Goal: Task Accomplishment & Management: Complete application form

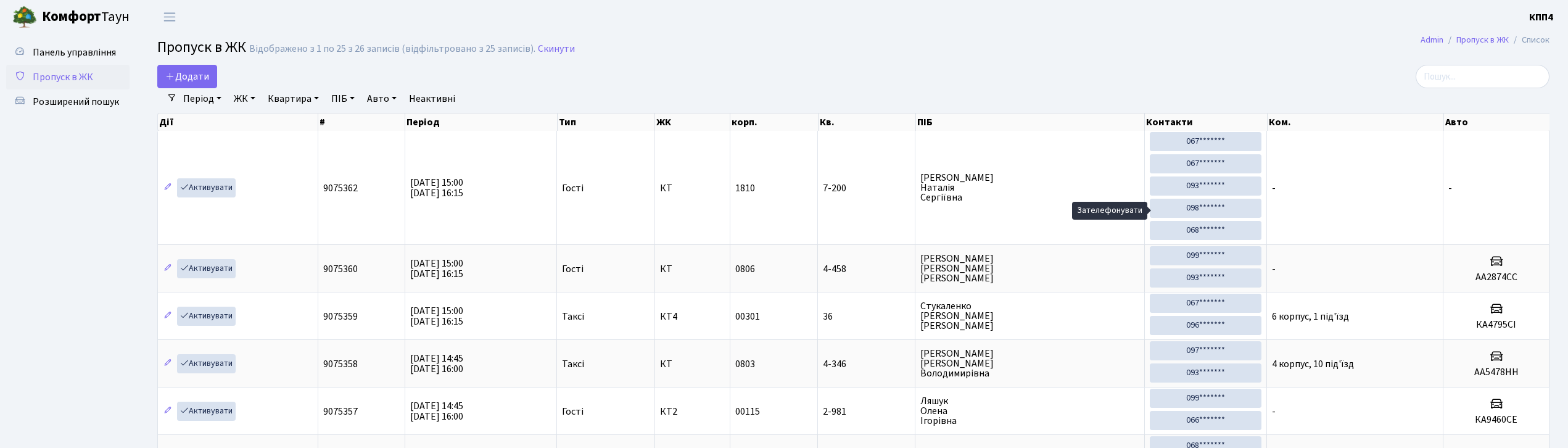
select select "25"
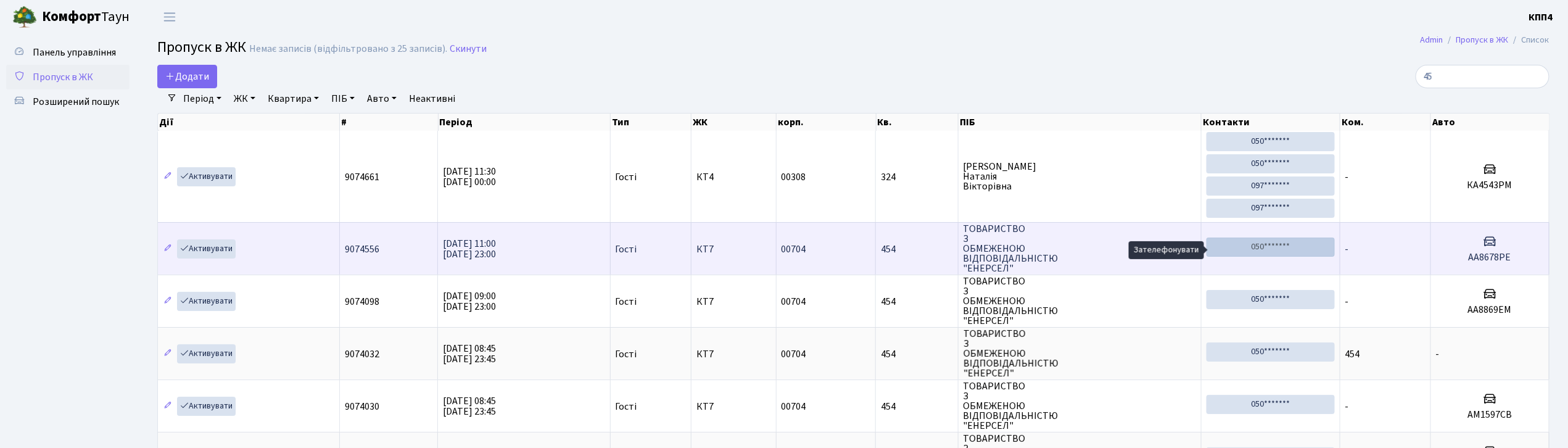
type input "4"
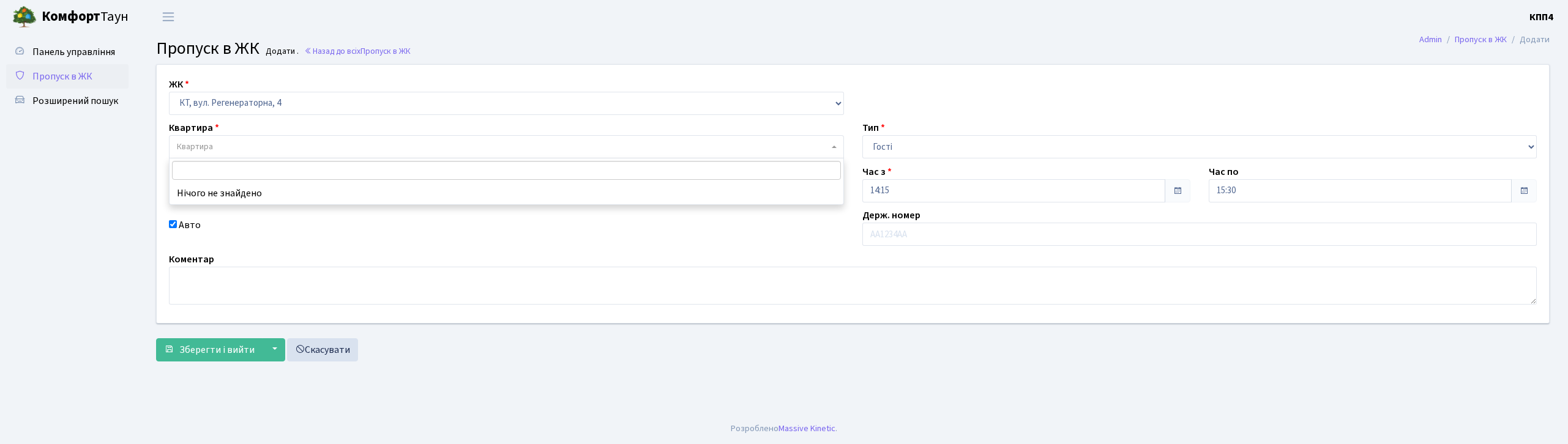
select select "271"
select select "3"
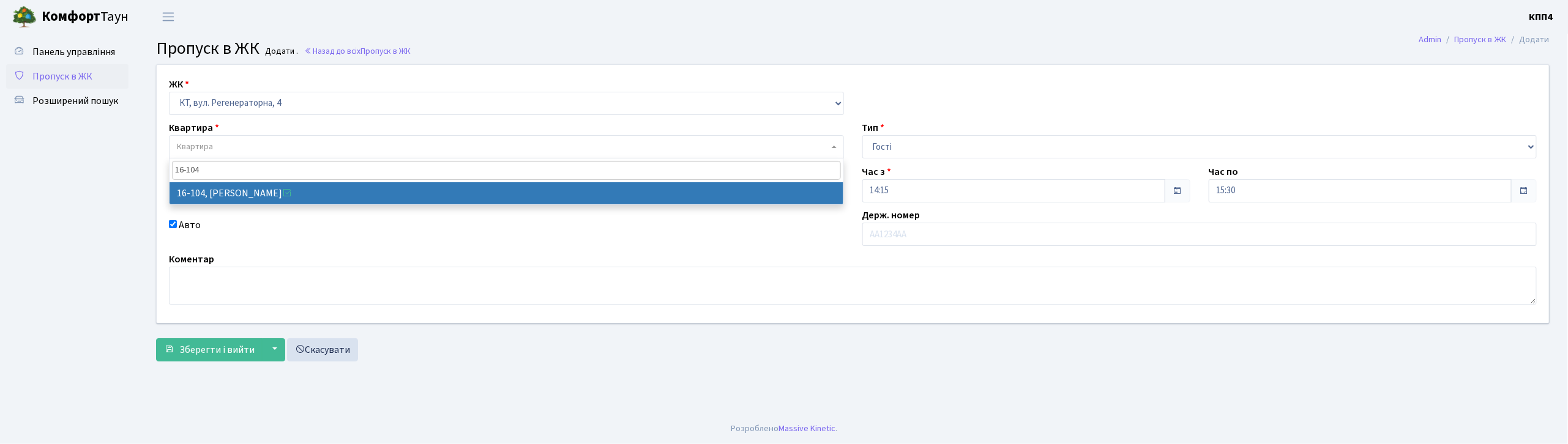
type input "16-104"
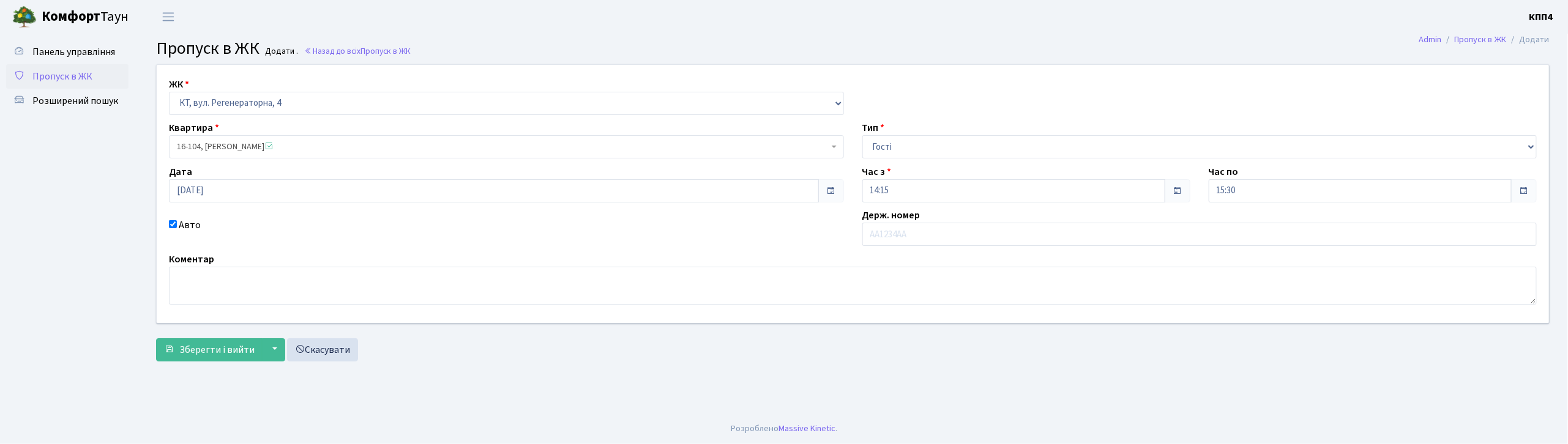
select select "8665"
click at [902, 241] on input "text" at bounding box center [1200, 234] width 675 height 23
type input "КА4550ІС"
click at [218, 357] on button "Зберегти і вийти" at bounding box center [209, 349] width 106 height 23
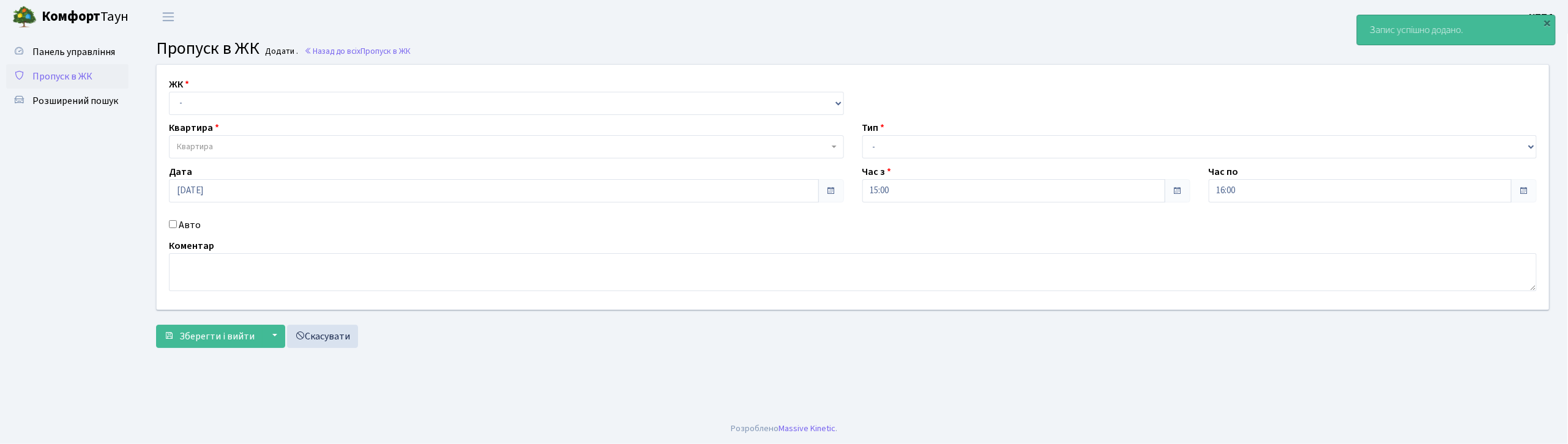
select select "271"
click at [169, 92] on select "- КТ, вул. Регенераторна, 4 КТ2, просп. Соборності, 17 КТ3, вул. Березнева, 16 …" at bounding box center [507, 103] width 675 height 23
select select
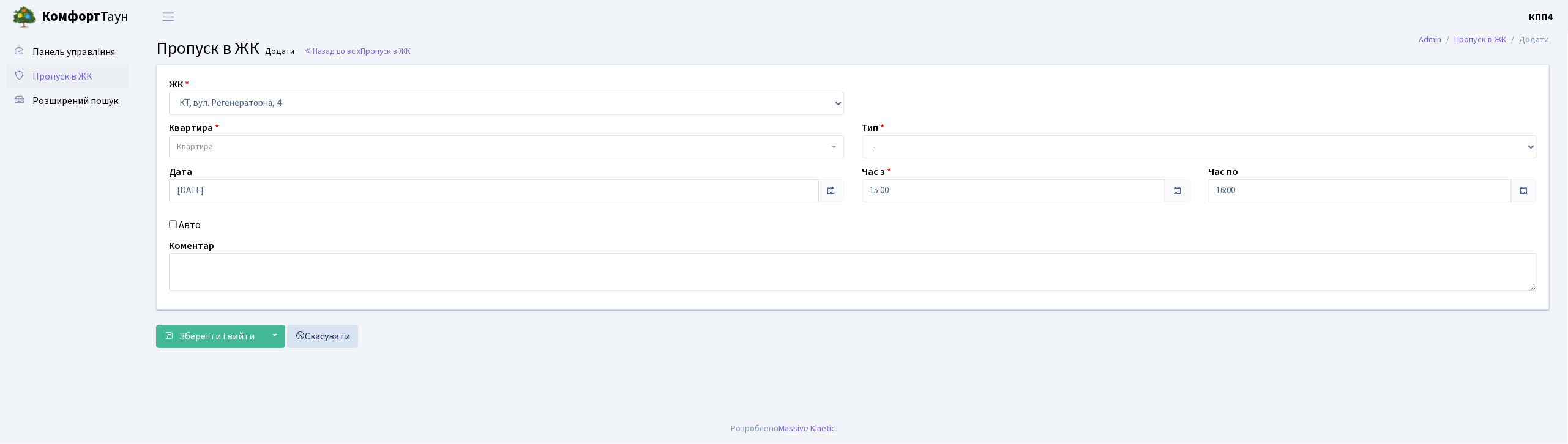
click at [189, 233] on div "ЖК - КТ, вул. Регенераторна, 4 КТ2, просп. Соборності, 17 КТ3, вул. Березнева, …" at bounding box center [853, 187] width 1411 height 245
click at [184, 226] on label "Авто" at bounding box center [189, 225] width 22 height 15
click at [177, 226] on input "Авто" at bounding box center [173, 224] width 8 height 8
checkbox input "true"
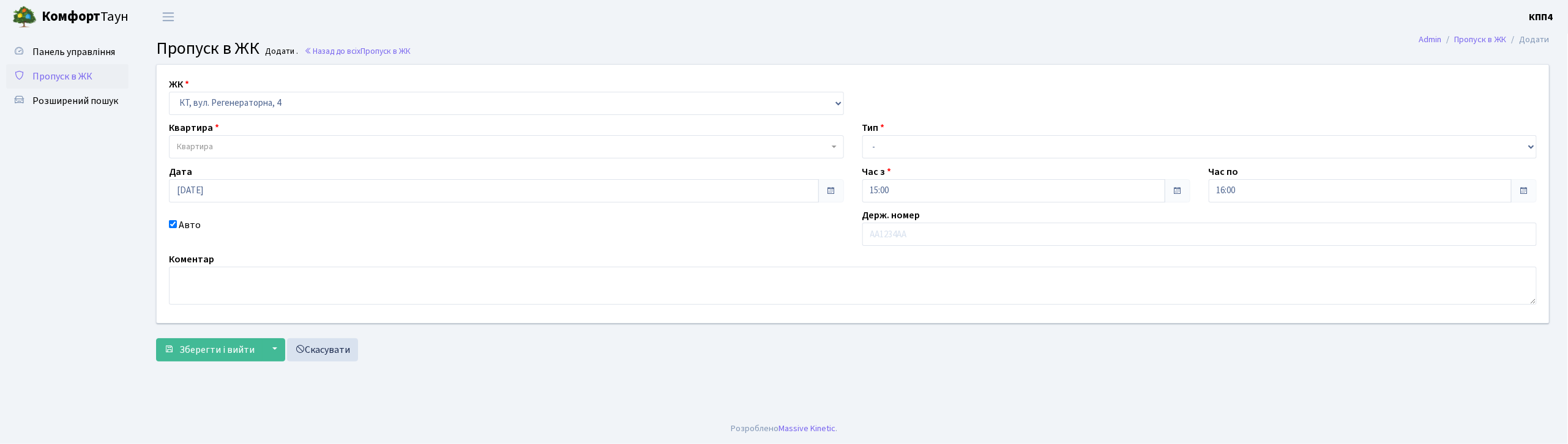
click at [202, 143] on span "Квартира" at bounding box center [195, 147] width 36 height 12
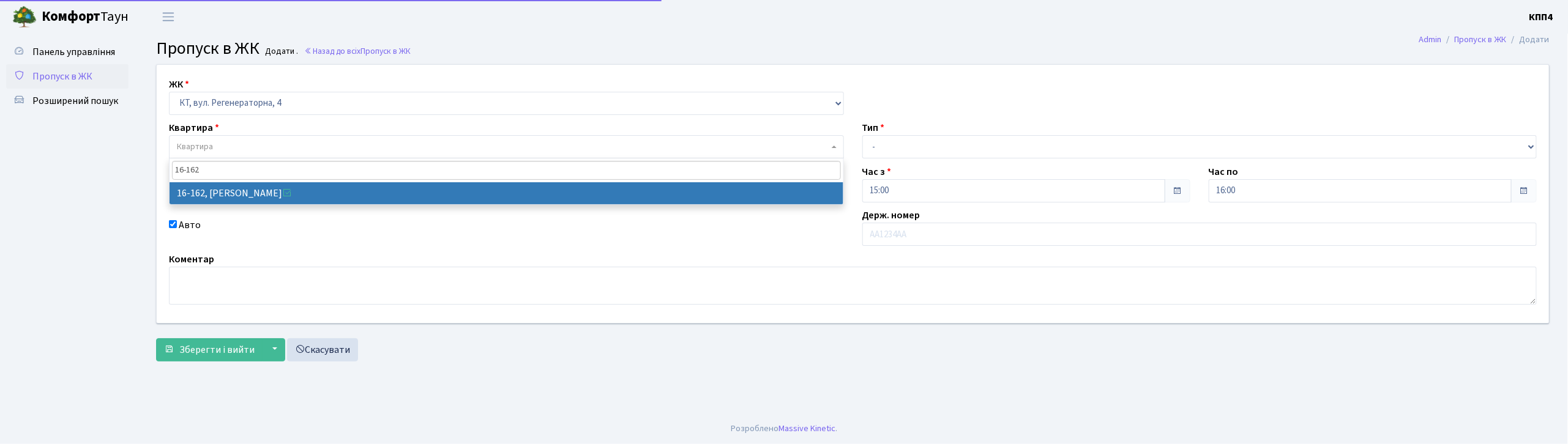
type input "16-162"
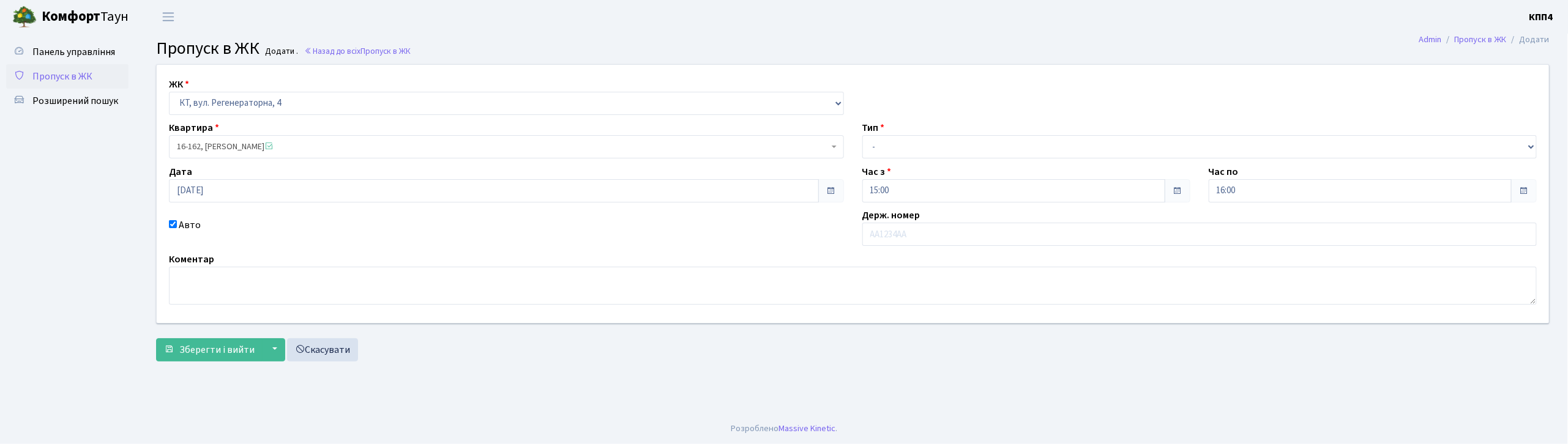
select select "8723"
click at [906, 230] on input "text" at bounding box center [1200, 234] width 675 height 23
type input "ВЕ3290АО"
click at [873, 150] on select "- Доставка Таксі Гості Сервіс" at bounding box center [1200, 147] width 675 height 23
select select "3"
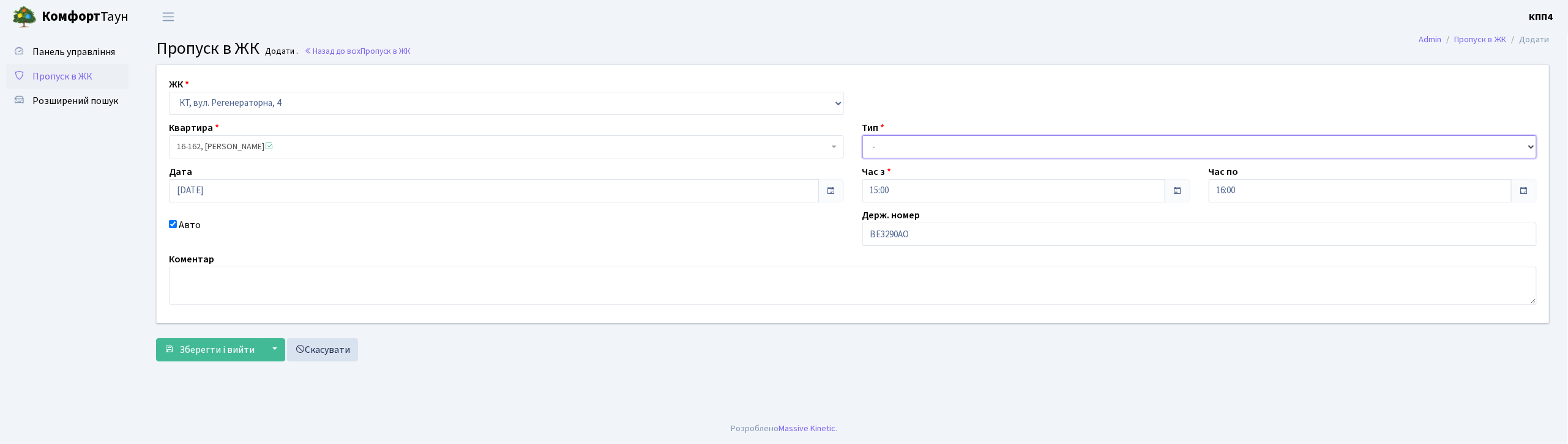
click at [862, 135] on select "- Доставка Таксі Гості Сервіс" at bounding box center [1200, 147] width 675 height 23
click at [206, 358] on button "Зберегти і вийти" at bounding box center [209, 349] width 106 height 23
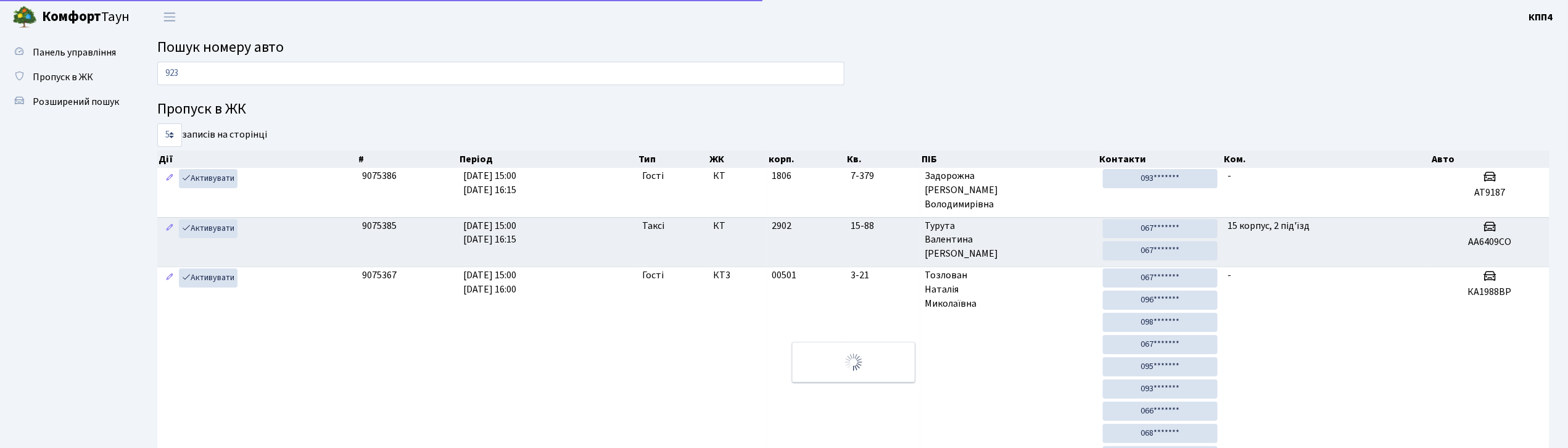
type input "9232"
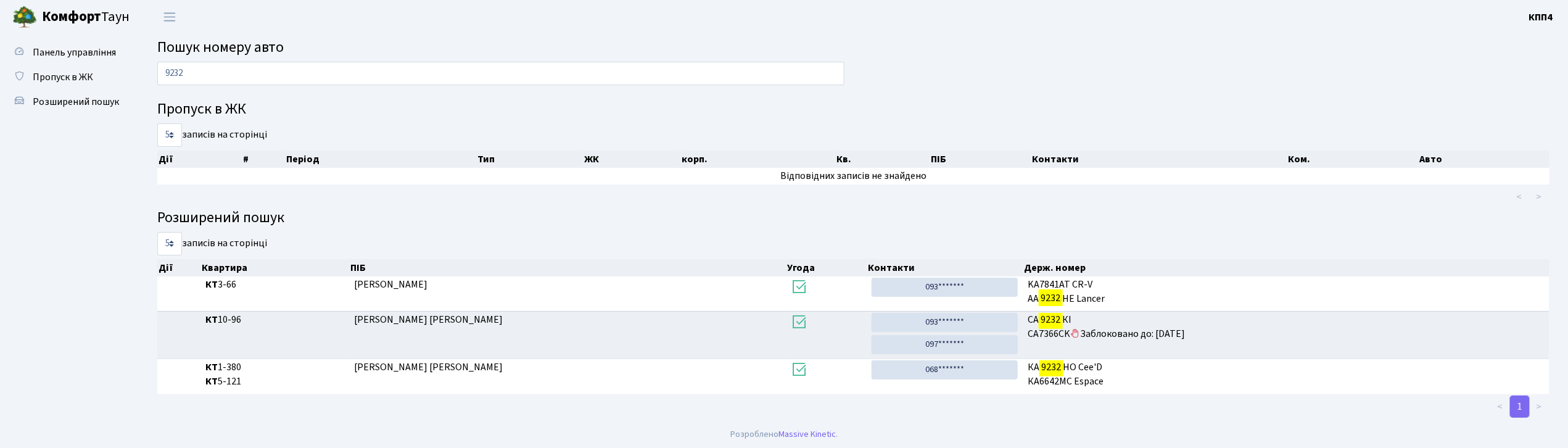
click at [503, 74] on input "9232" at bounding box center [501, 73] width 687 height 23
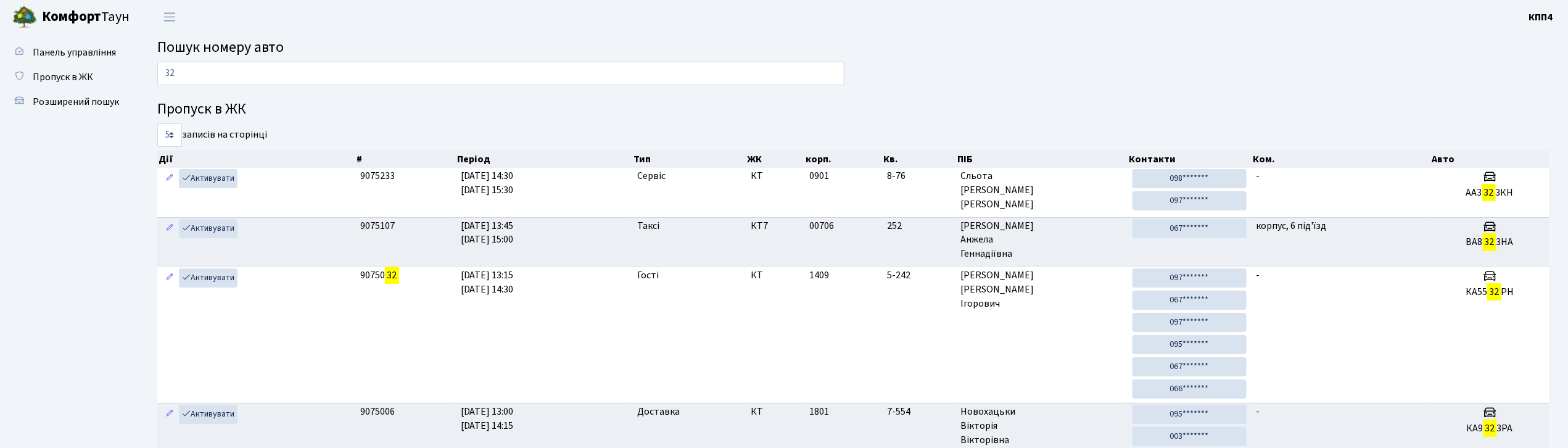
type input "3"
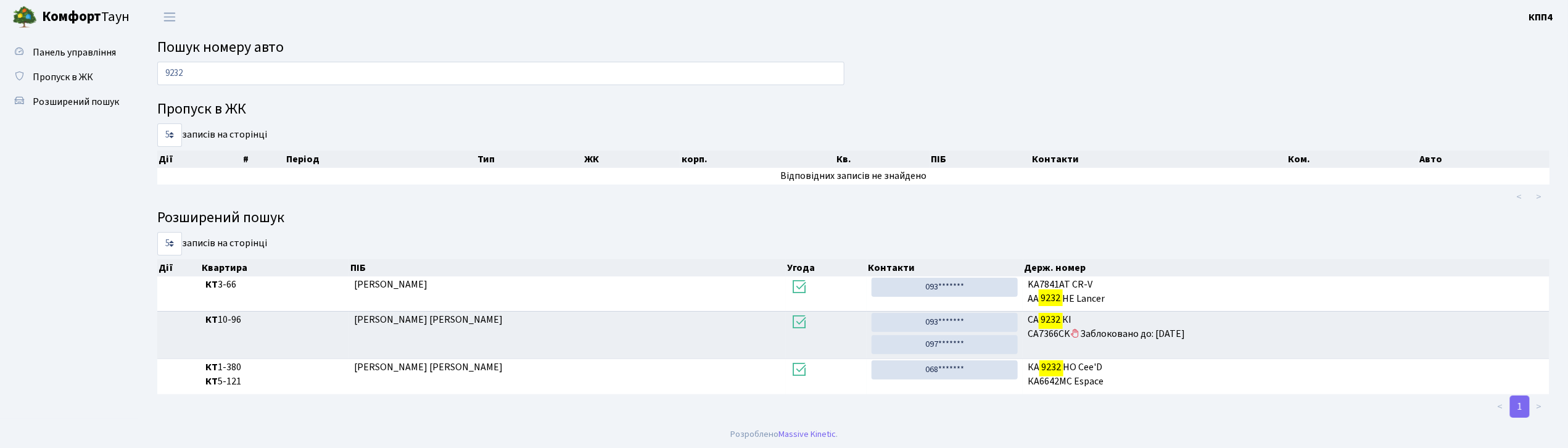
scroll to position [3, 0]
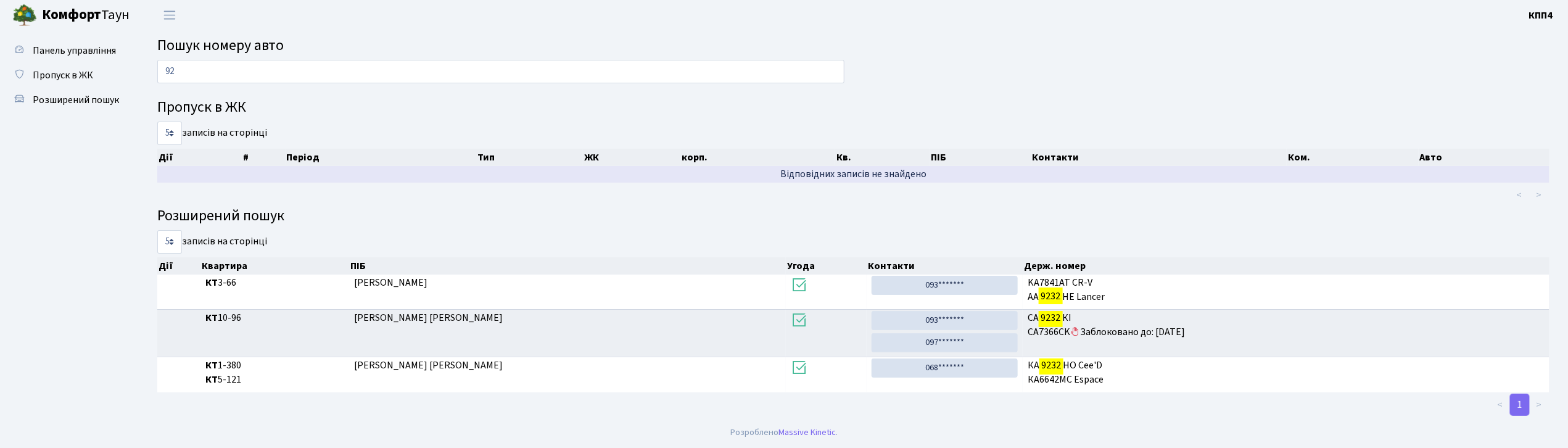
type input "9"
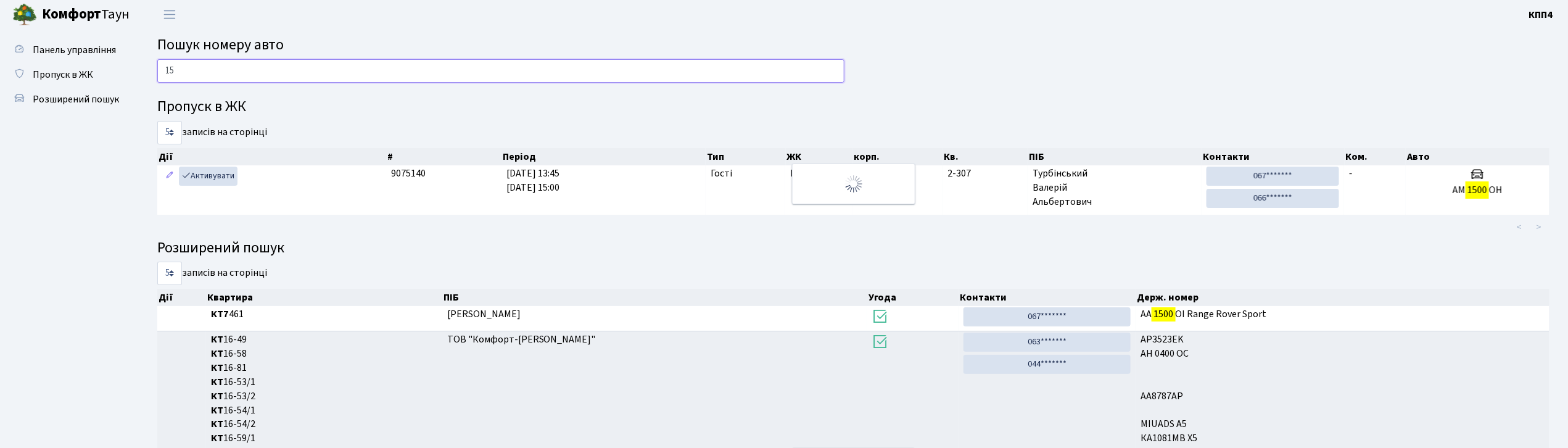
type input "1"
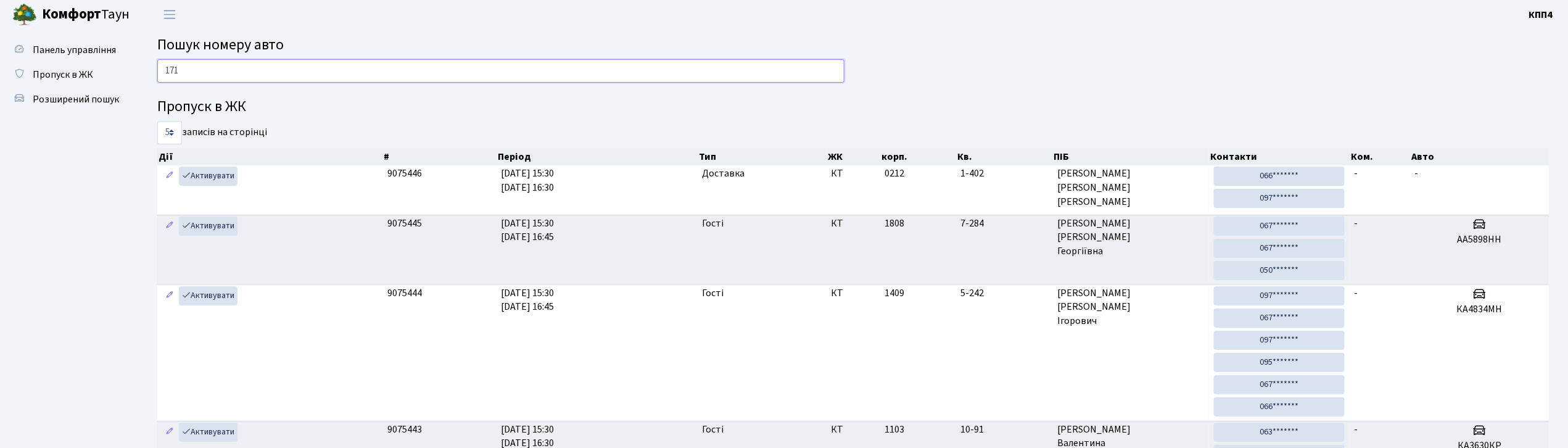
type input "1717"
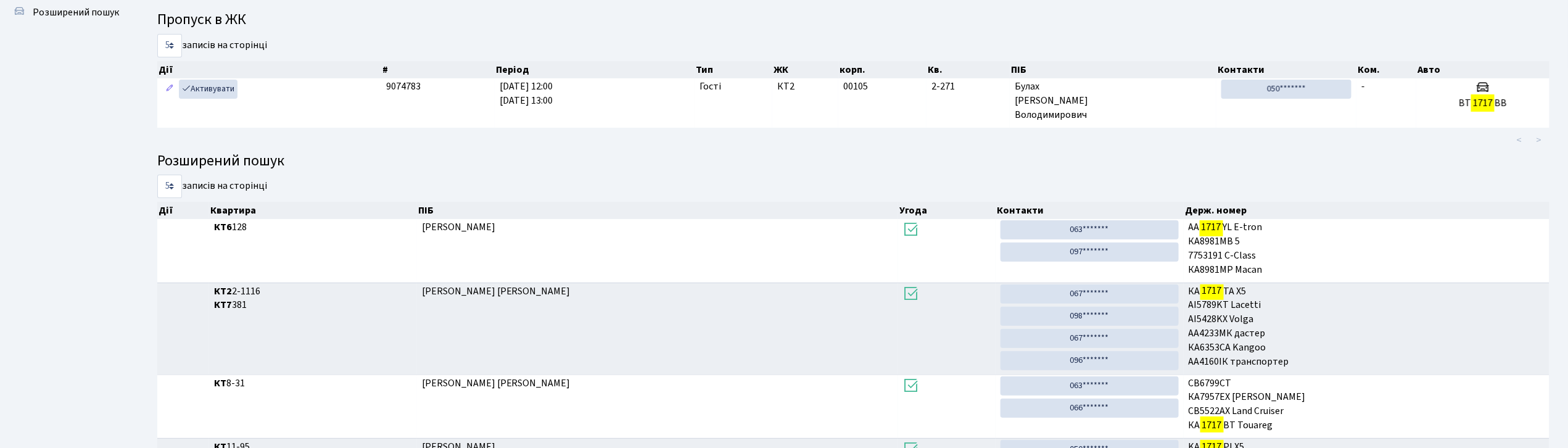
scroll to position [0, 0]
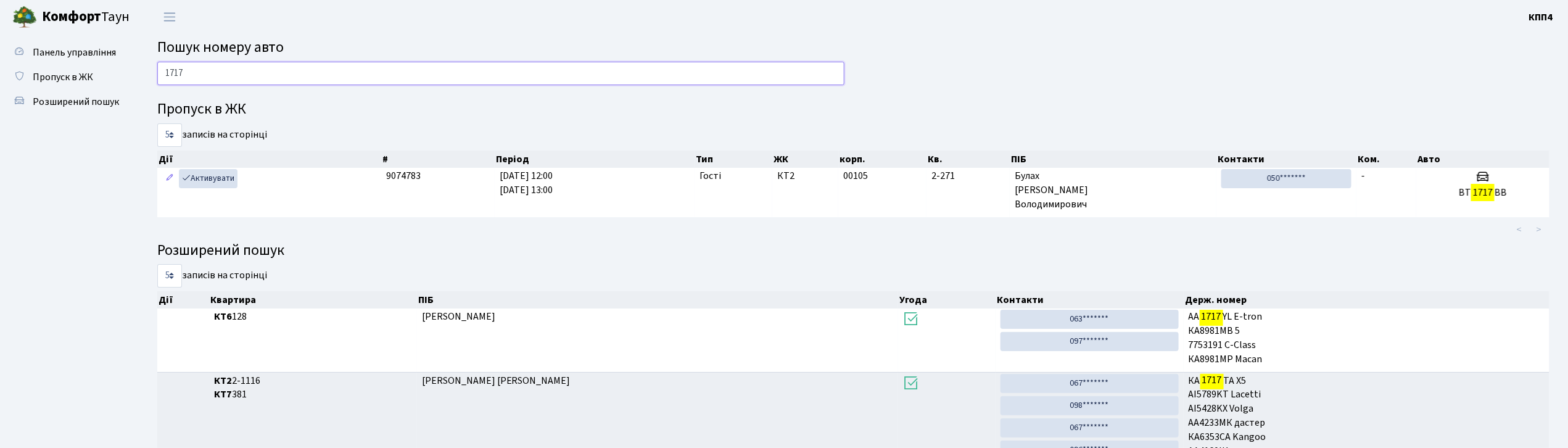
click at [364, 72] on input "1717" at bounding box center [501, 73] width 687 height 23
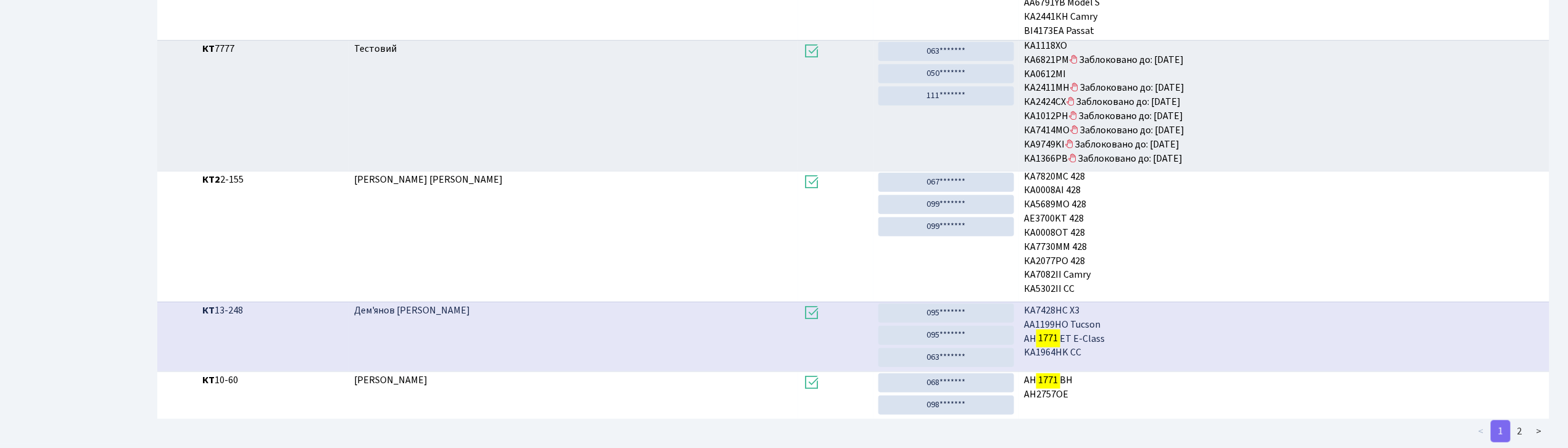
scroll to position [428, 0]
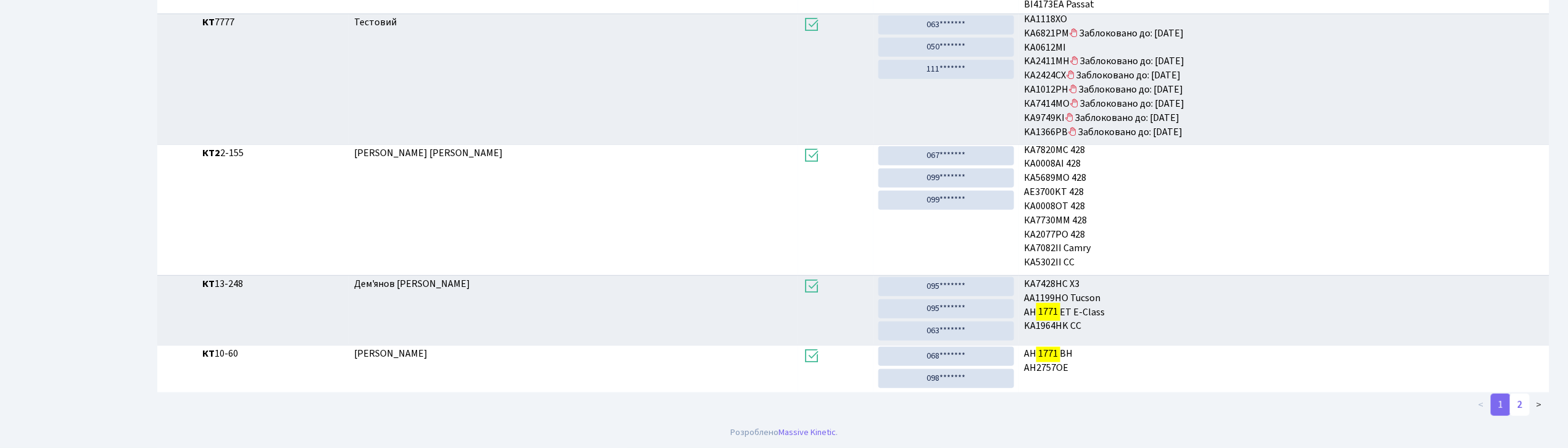
click at [1519, 410] on link "2" at bounding box center [1520, 404] width 20 height 23
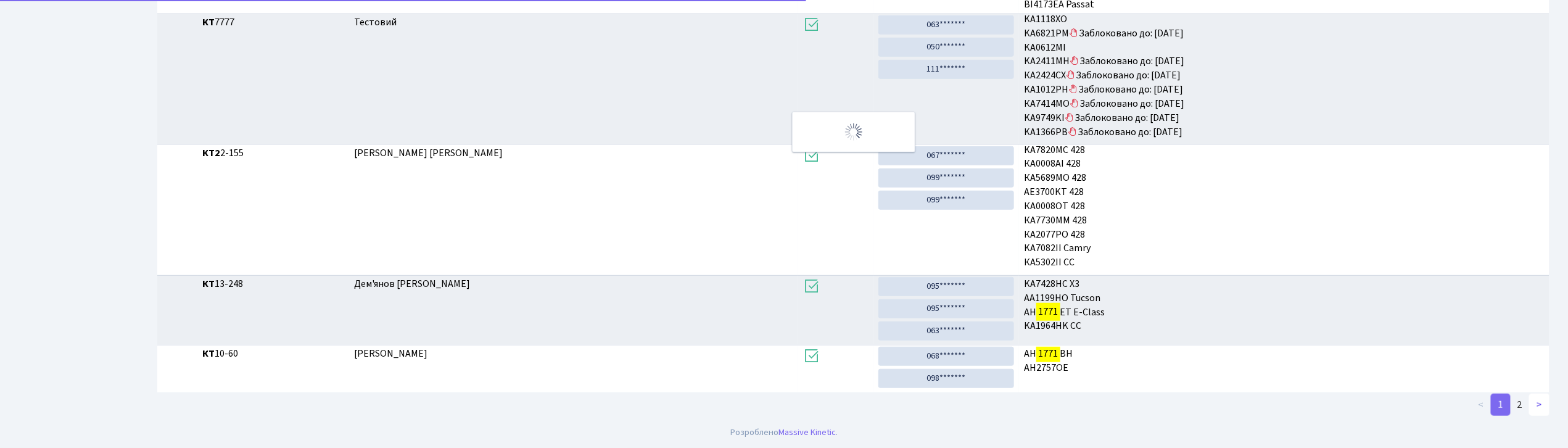
scroll to position [194, 0]
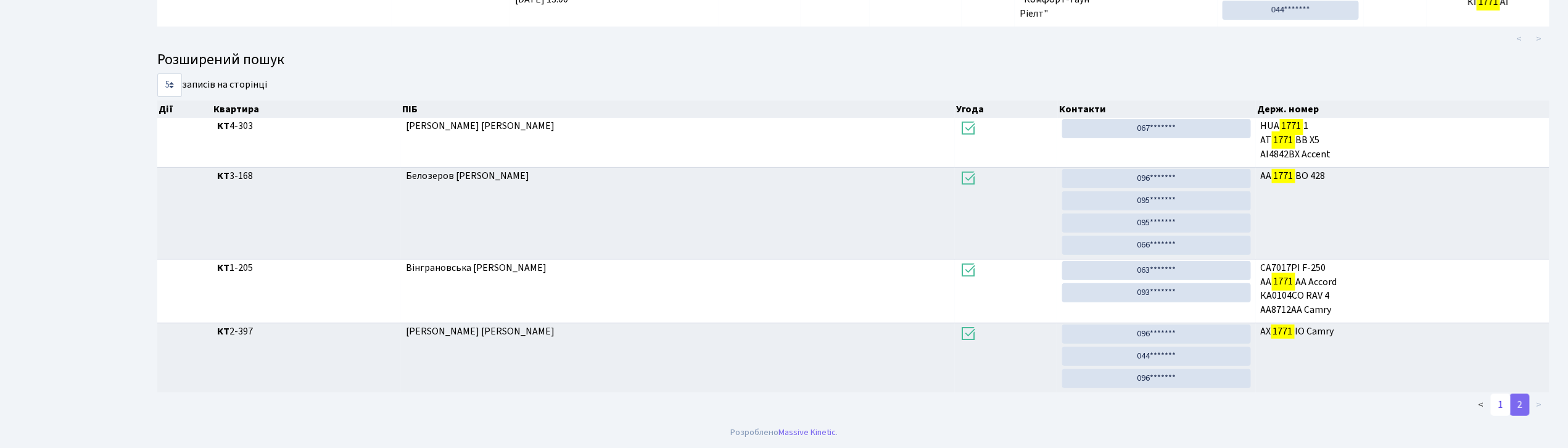
click at [1496, 408] on link "1" at bounding box center [1501, 404] width 20 height 23
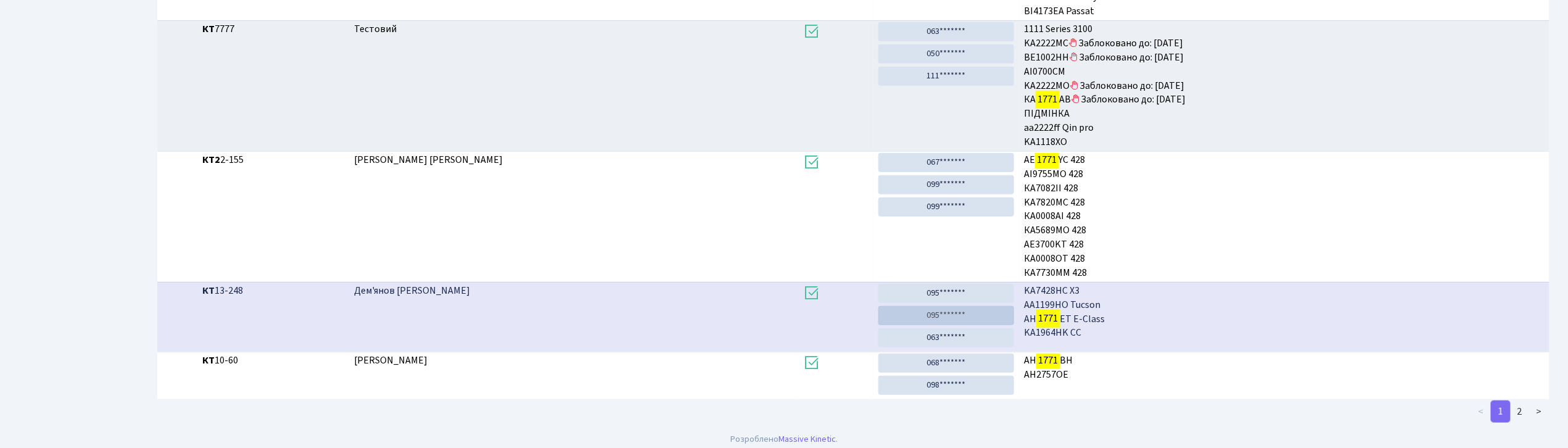
scroll to position [428, 0]
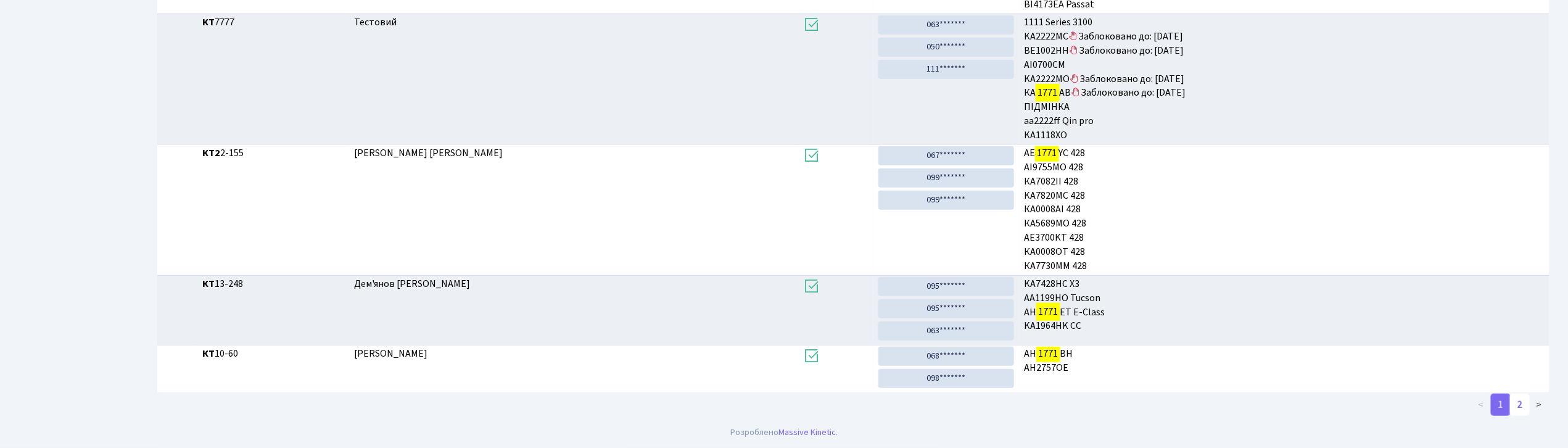
click at [1521, 400] on link "2" at bounding box center [1520, 404] width 20 height 23
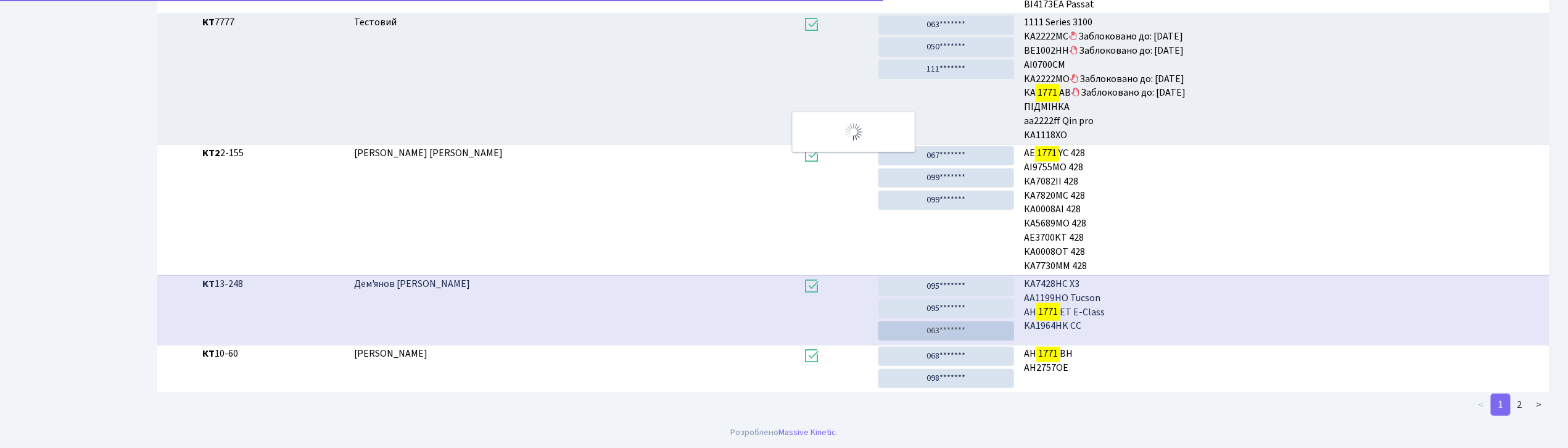
scroll to position [194, 0]
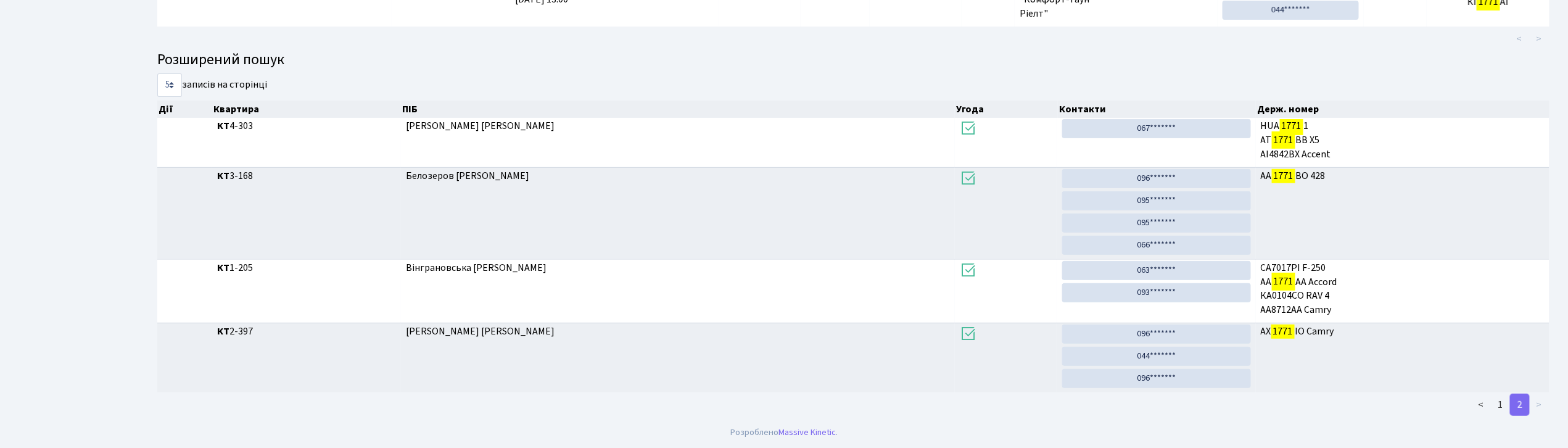
click at [1524, 403] on link "2" at bounding box center [1520, 404] width 20 height 23
click at [1503, 401] on link "1" at bounding box center [1501, 404] width 20 height 23
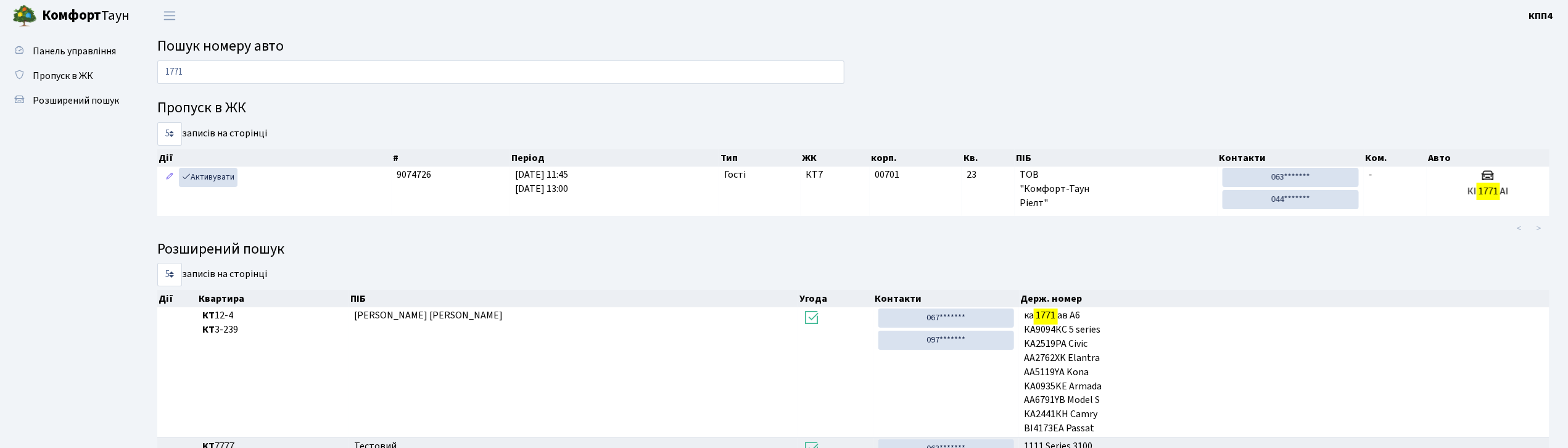
scroll to position [0, 0]
click at [217, 77] on input "1771" at bounding box center [501, 73] width 687 height 23
click at [245, 75] on input "1771" at bounding box center [501, 73] width 687 height 23
click at [205, 75] on input "1771" at bounding box center [501, 73] width 687 height 23
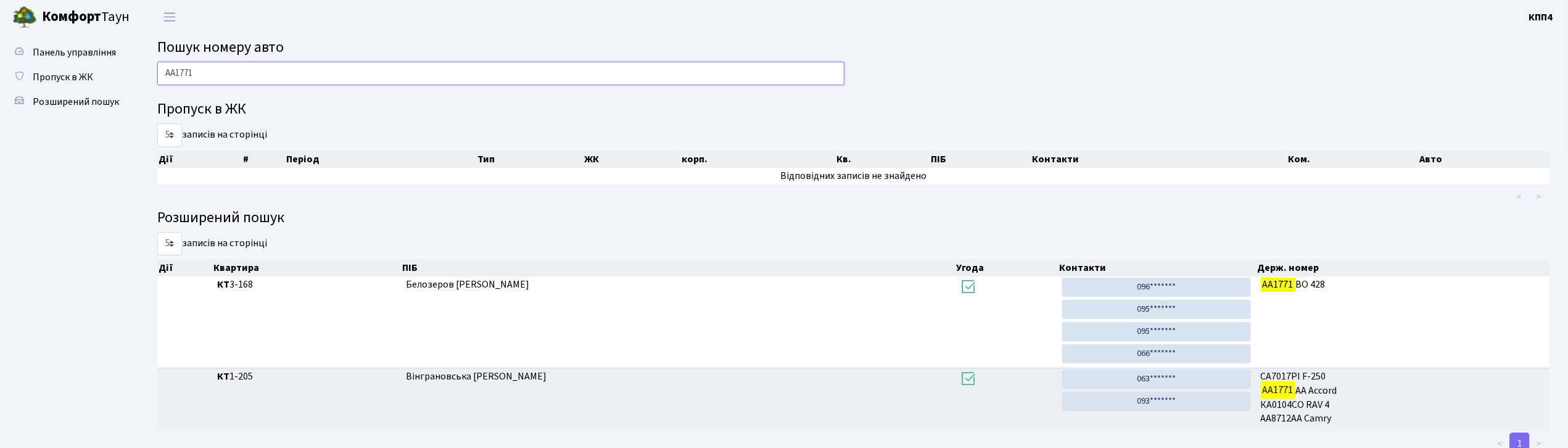
click at [174, 70] on input "АА1771" at bounding box center [501, 73] width 687 height 23
type input "1771"
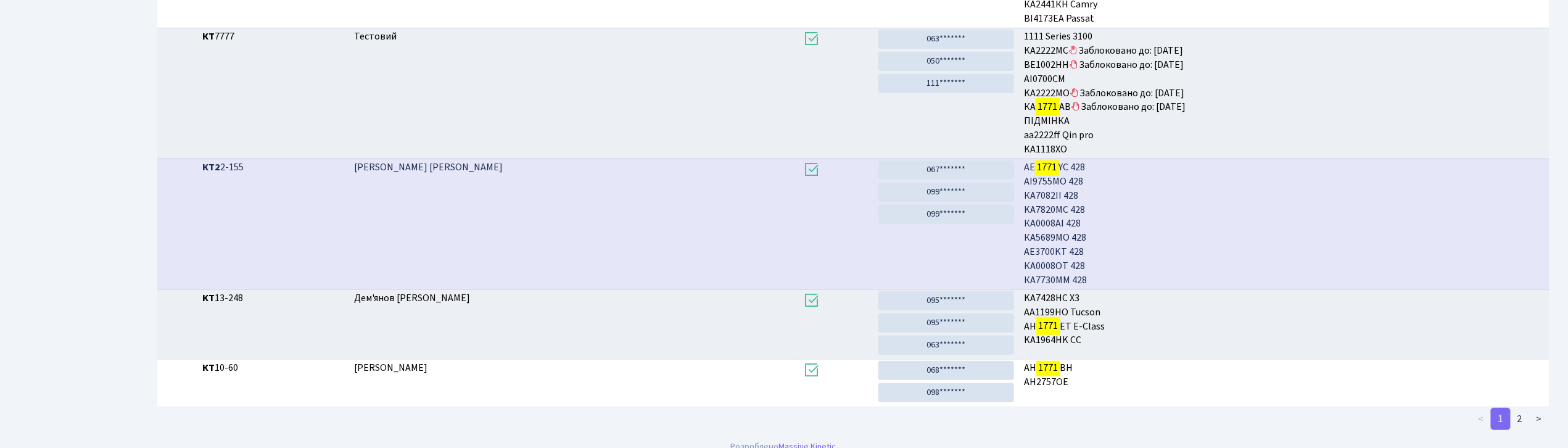
scroll to position [428, 0]
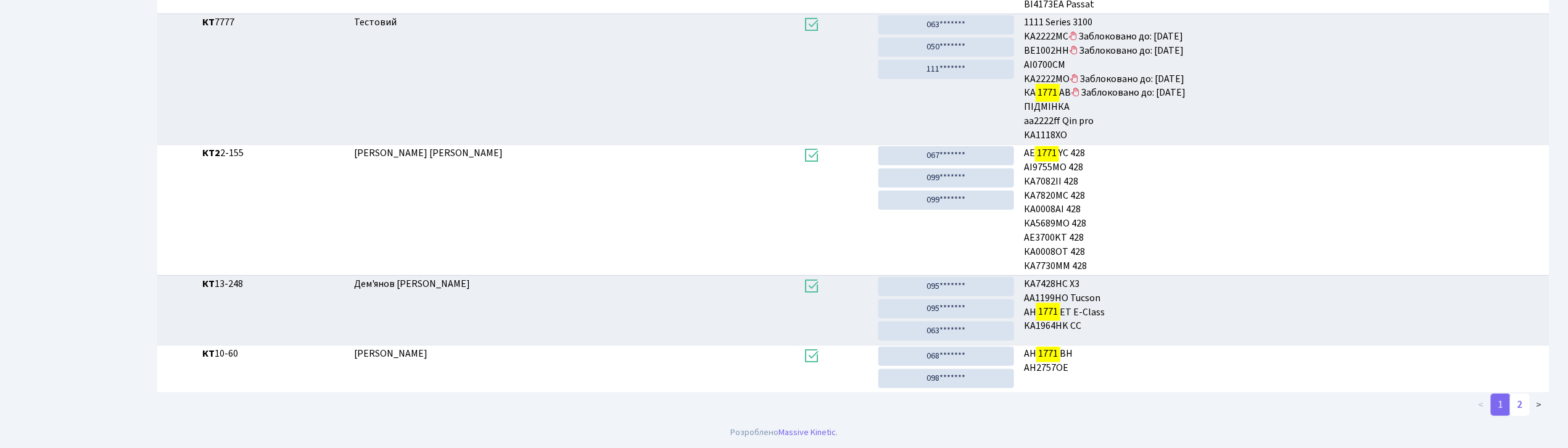
click at [1516, 415] on link "2" at bounding box center [1520, 404] width 20 height 23
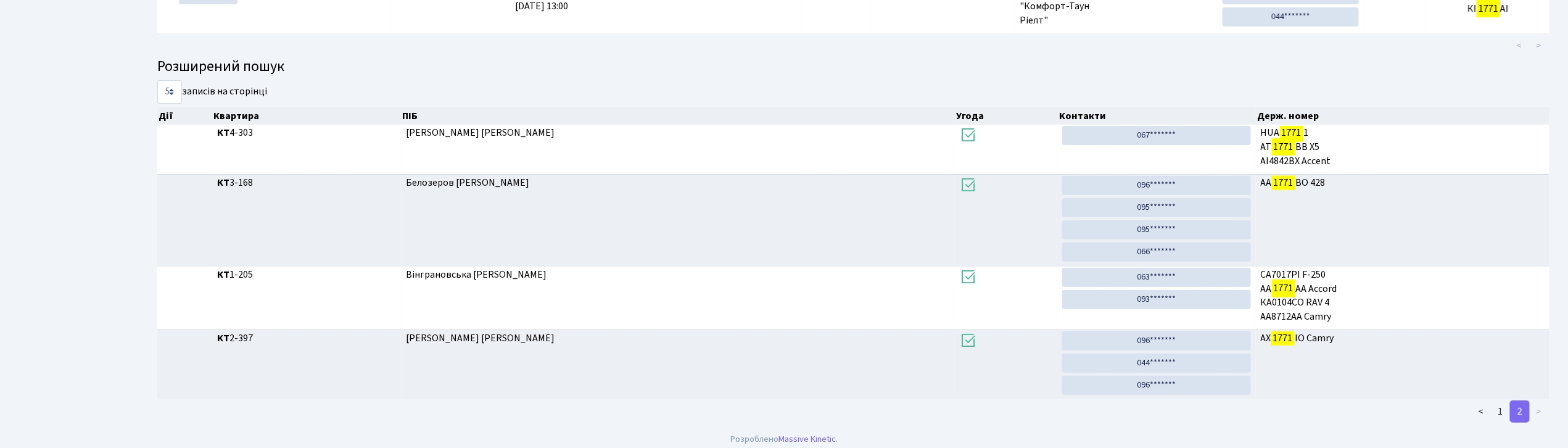
scroll to position [194, 0]
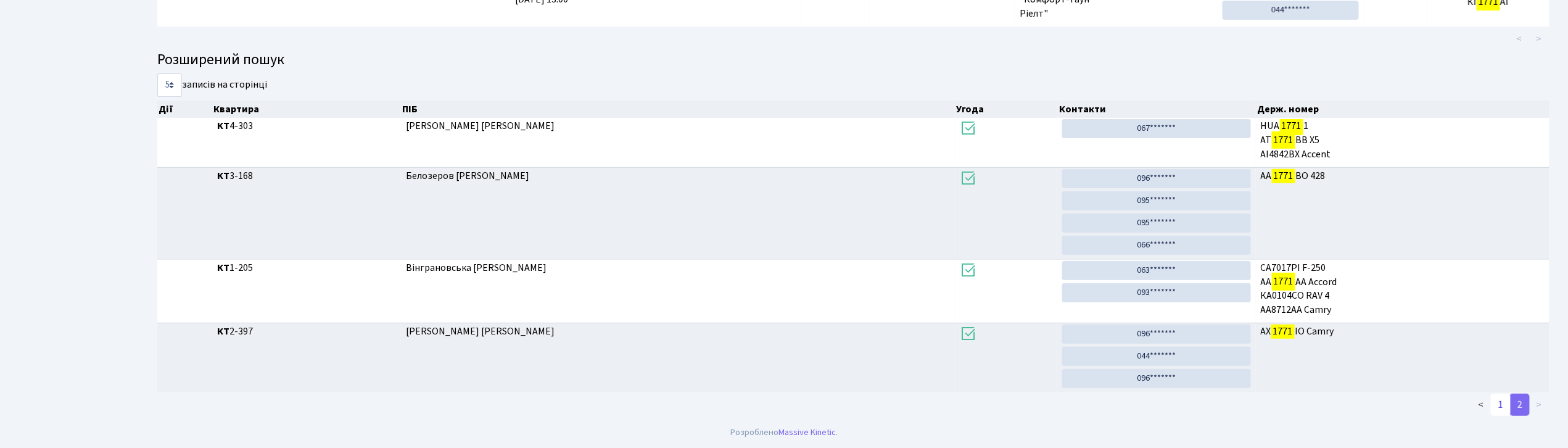
click at [1505, 405] on link "1" at bounding box center [1501, 404] width 20 height 23
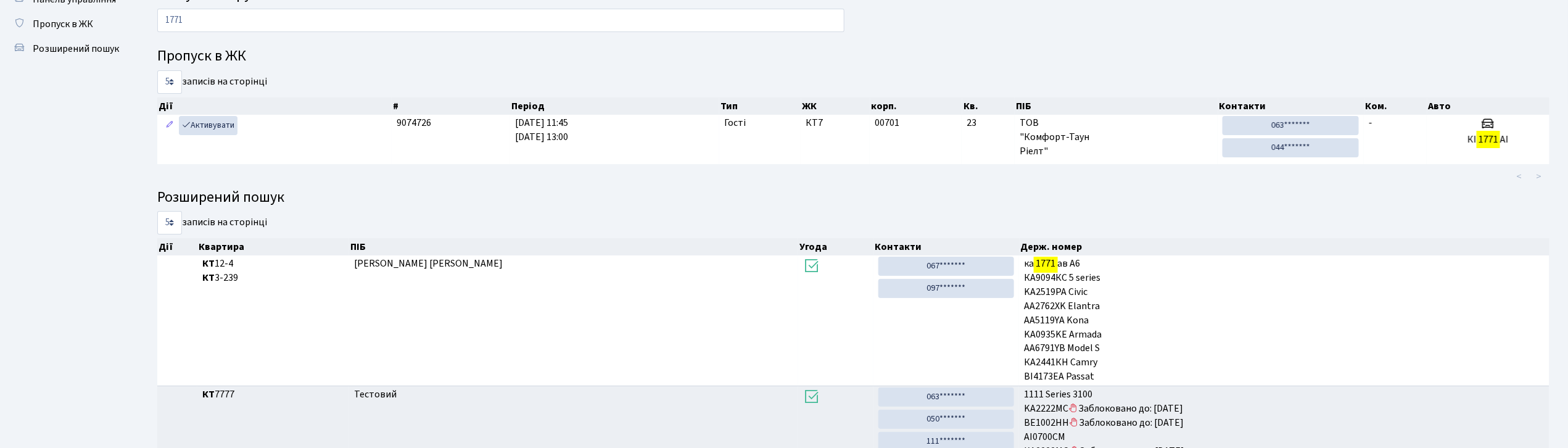
scroll to position [0, 0]
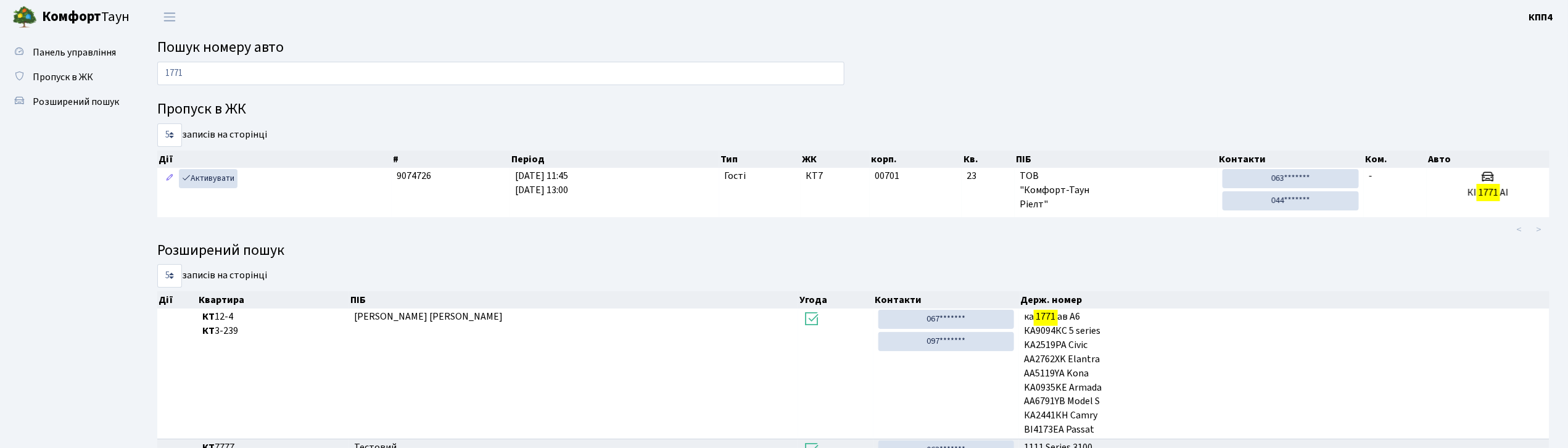
click at [232, 87] on div "1771" at bounding box center [500, 76] width 706 height 29
click at [230, 82] on input "1771" at bounding box center [501, 73] width 687 height 23
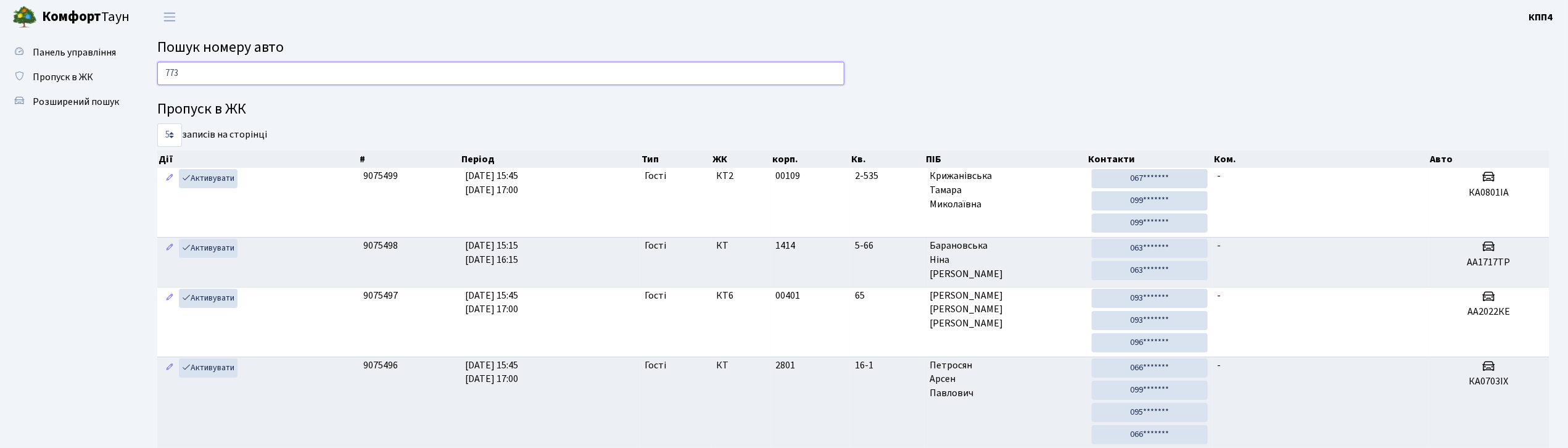
type input "7731"
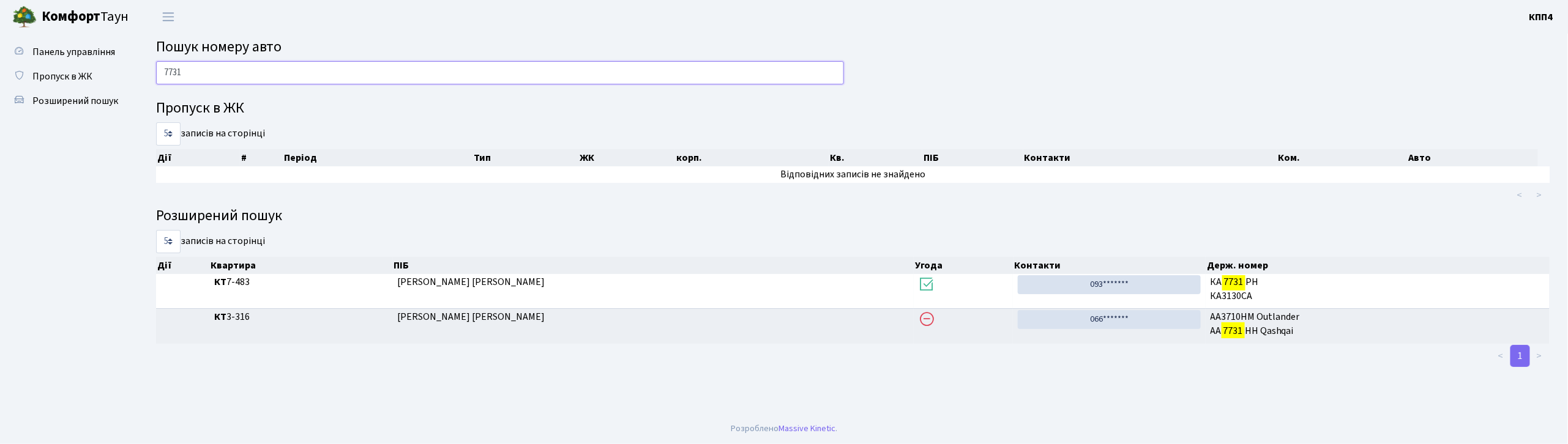
click at [250, 77] on input "7731" at bounding box center [500, 72] width 688 height 23
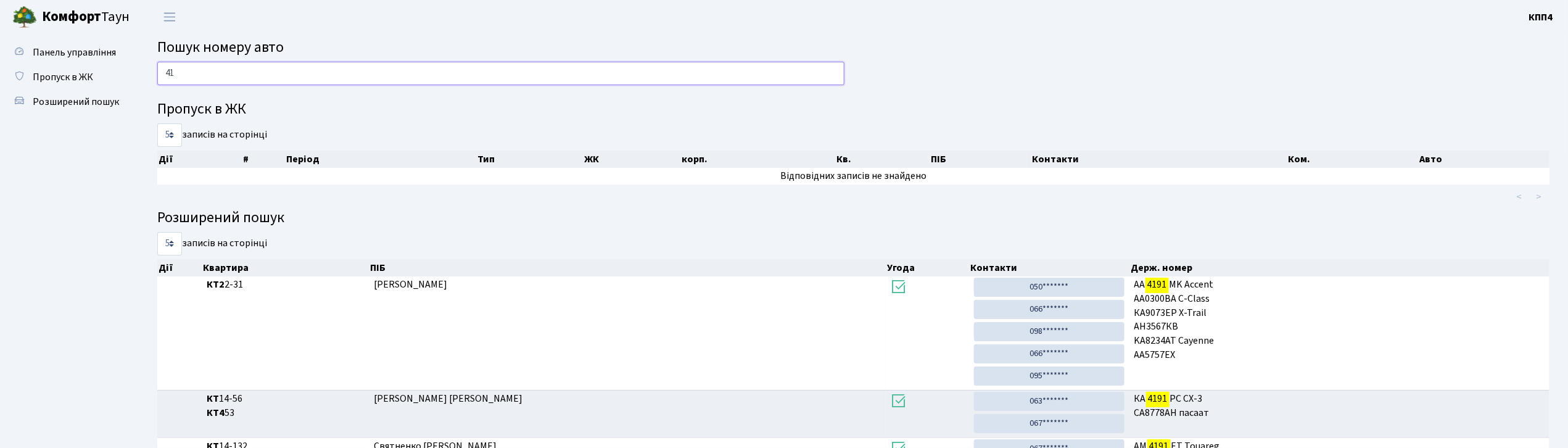
type input "4"
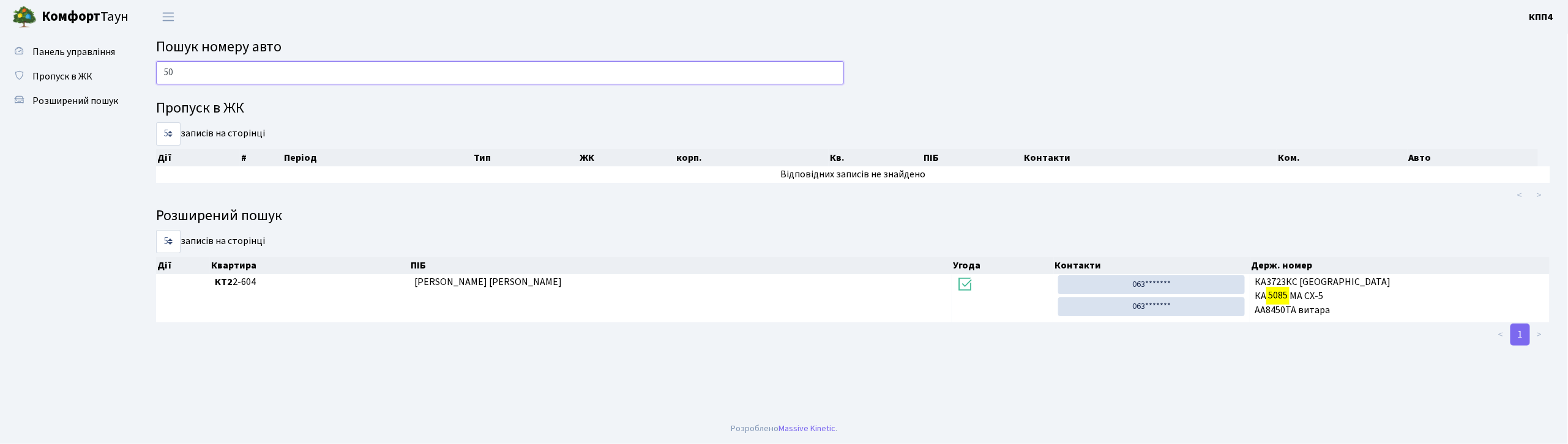
type input "5"
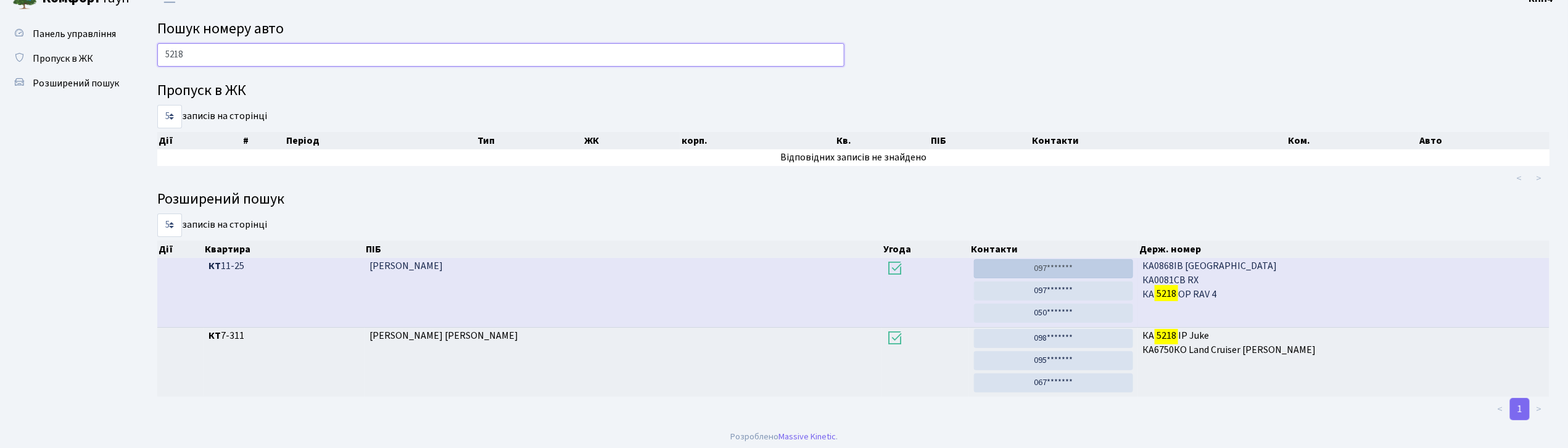
scroll to position [25, 0]
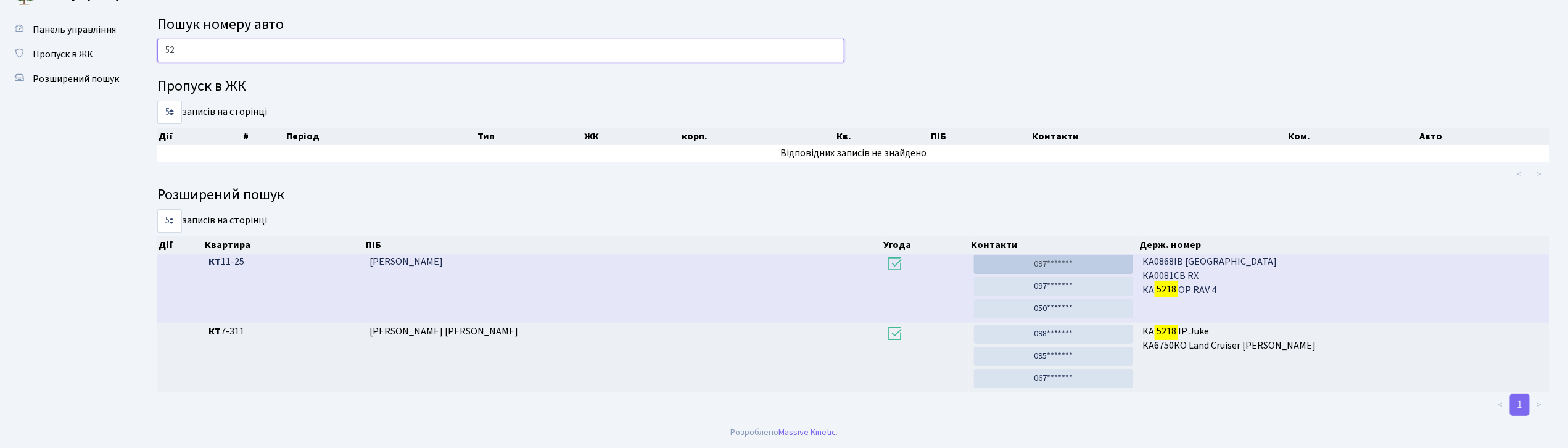
type input "5"
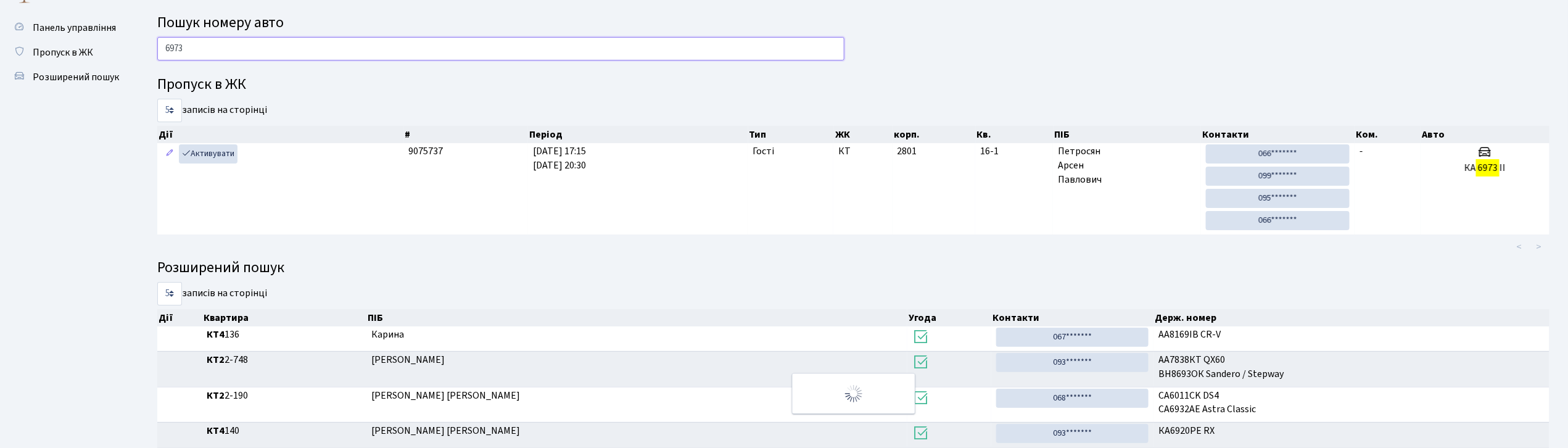
scroll to position [0, 0]
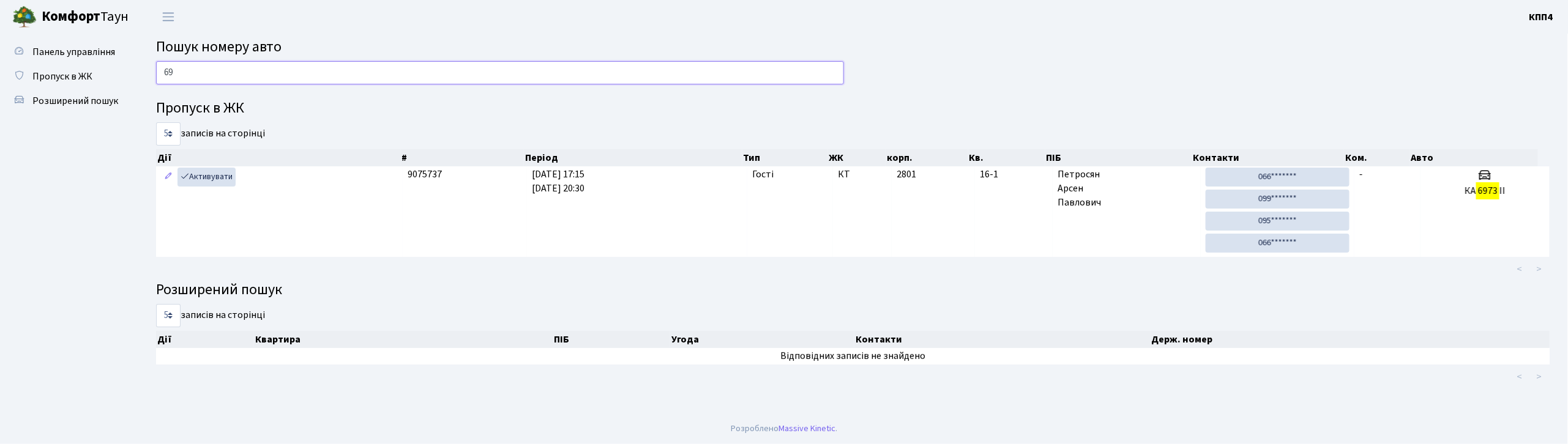
type input "6"
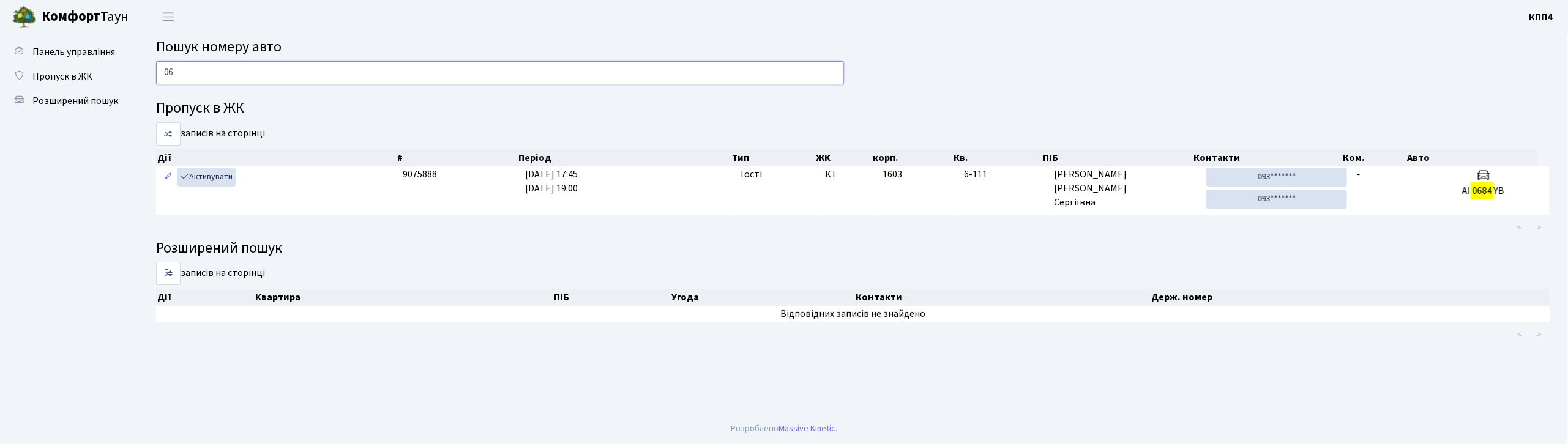
type input "0"
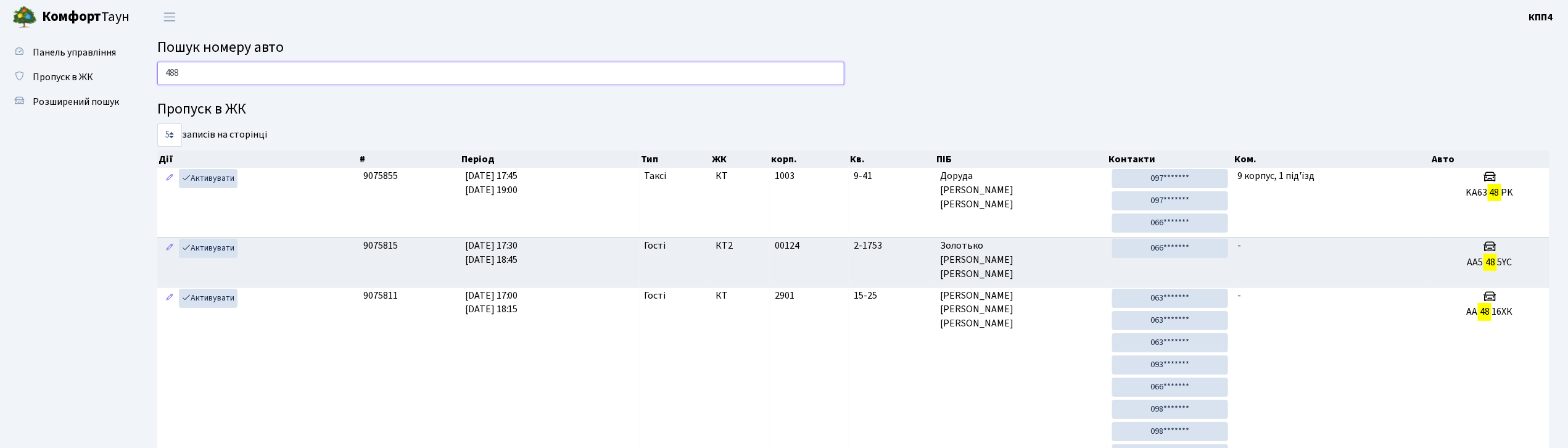
type input "4886"
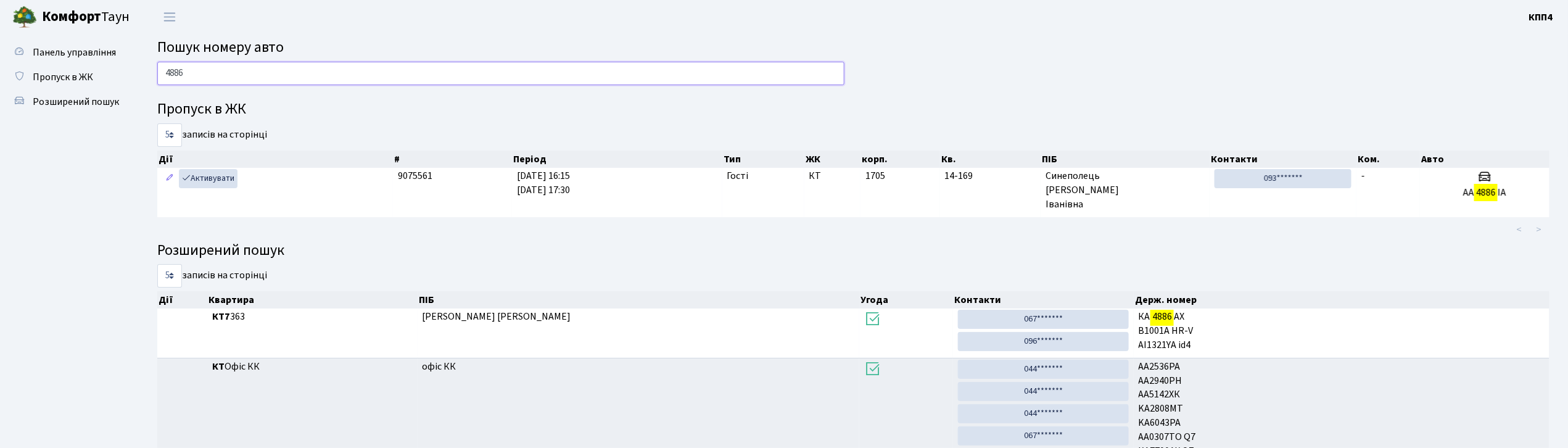
click at [232, 68] on input "4886" at bounding box center [501, 73] width 687 height 23
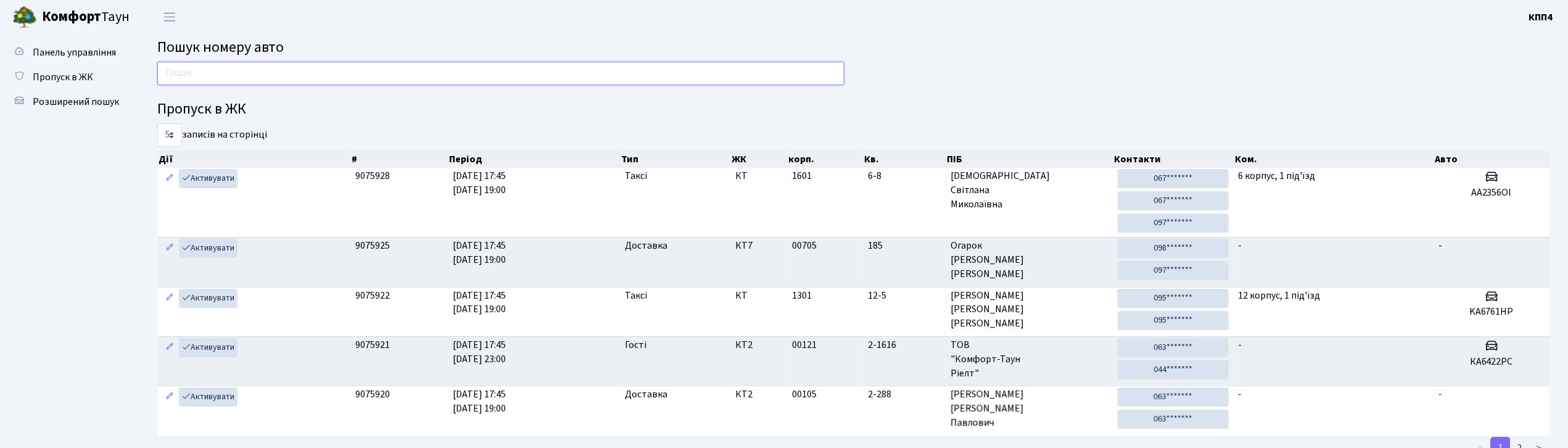
click at [277, 81] on input "text" at bounding box center [501, 73] width 687 height 23
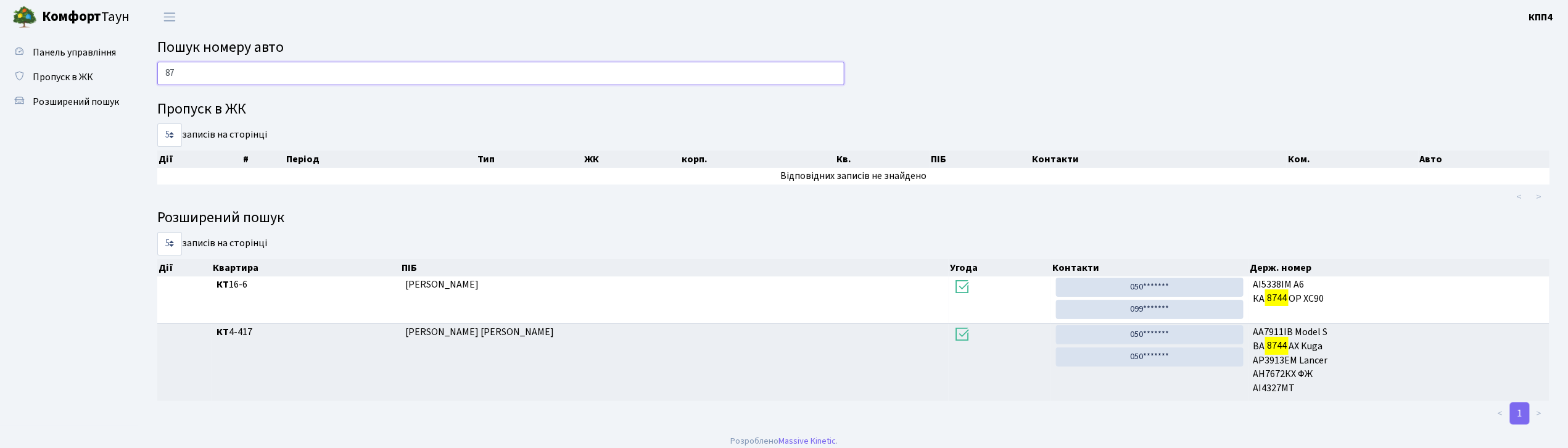
type input "8"
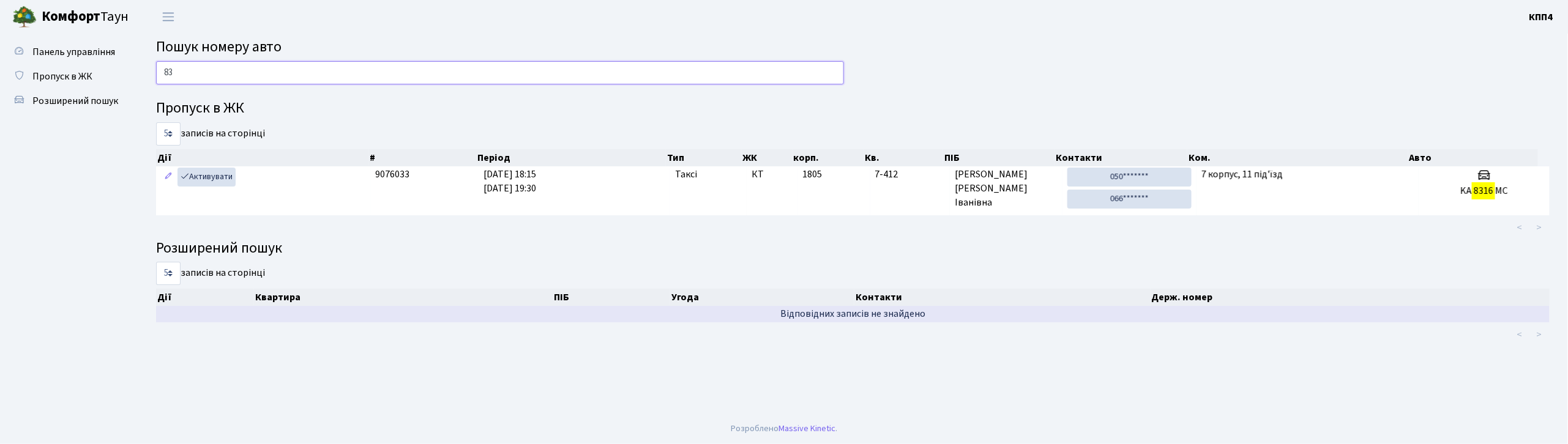
type input "8"
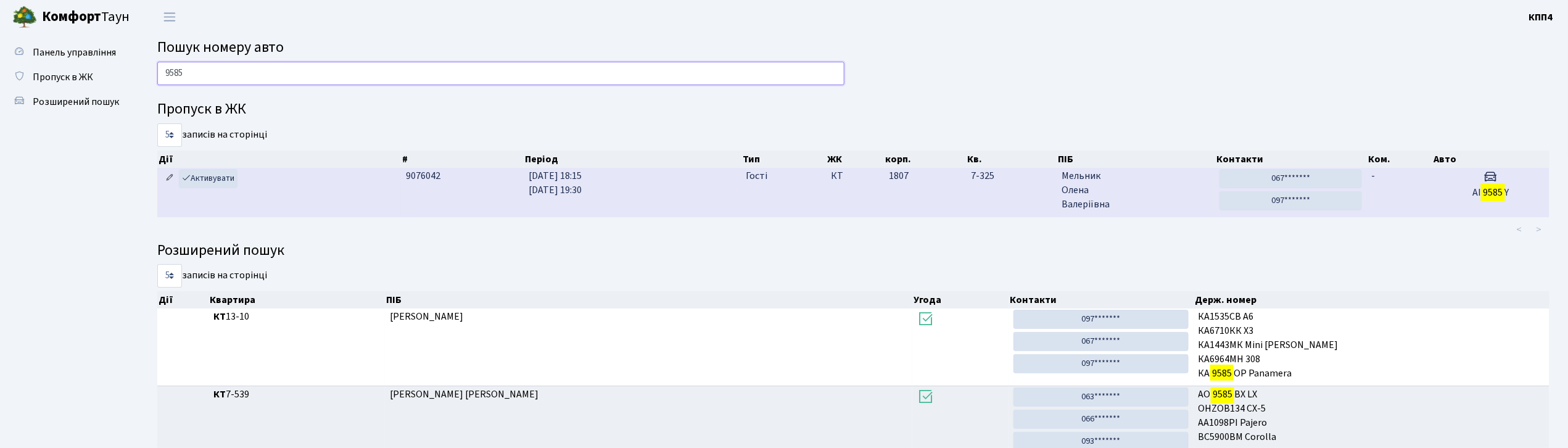
type input "9585"
click at [172, 172] on link at bounding box center [170, 179] width 15 height 19
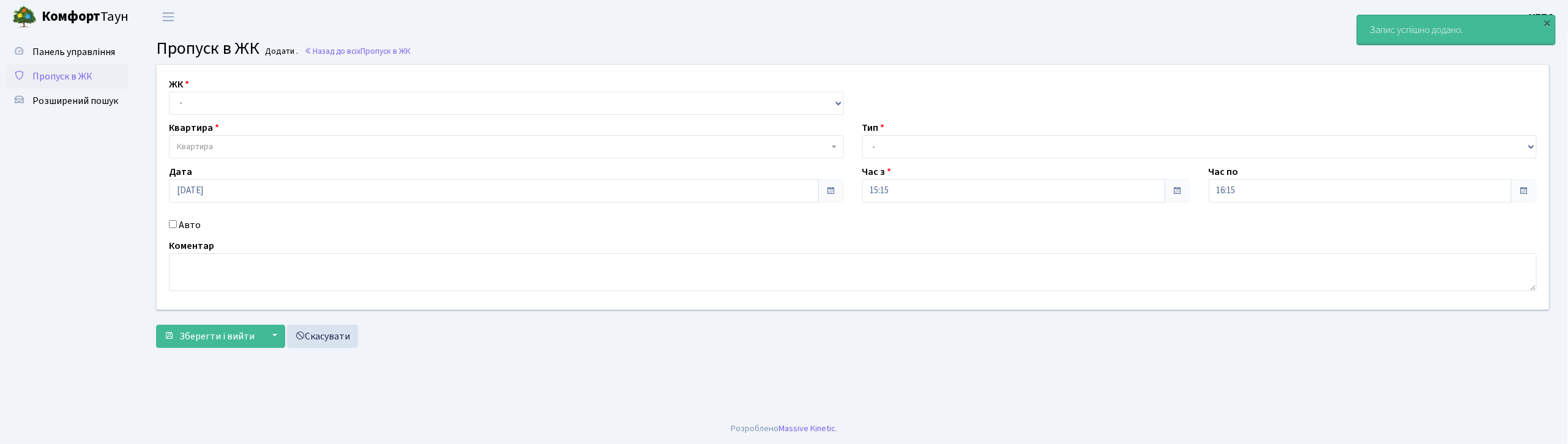
select select "271"
click at [169, 92] on select "- КТ, вул. Регенераторна, 4 КТ2, просп. [STREET_ADDRESS] [STREET_ADDRESS] [PERS…" at bounding box center [507, 103] width 675 height 23
select select
click at [196, 226] on label "Авто" at bounding box center [189, 225] width 22 height 15
click at [177, 226] on input "Авто" at bounding box center [173, 224] width 8 height 8
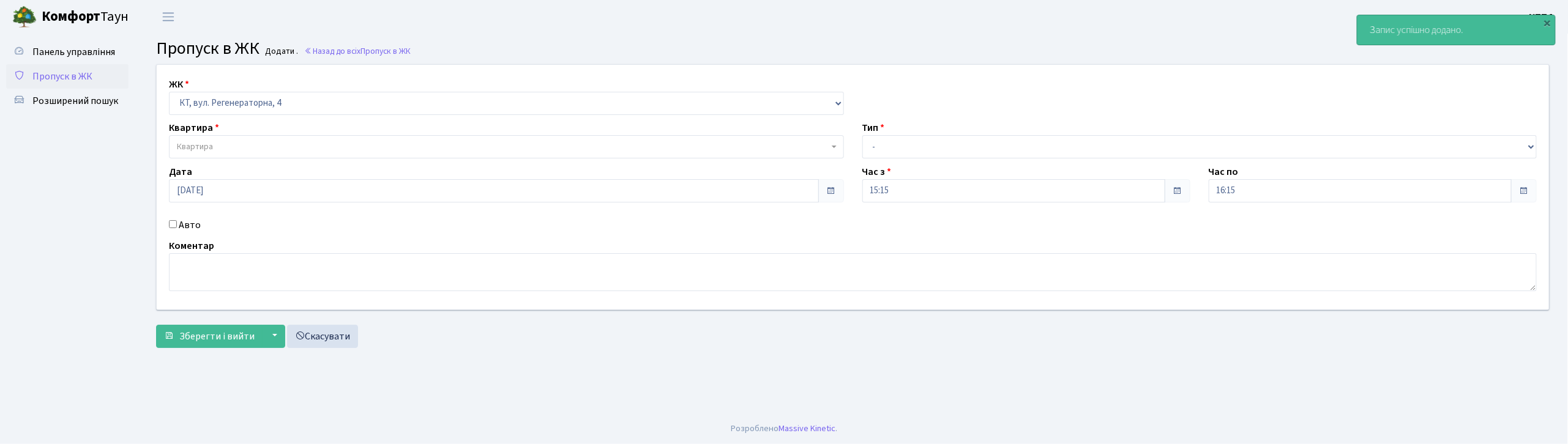
checkbox input "true"
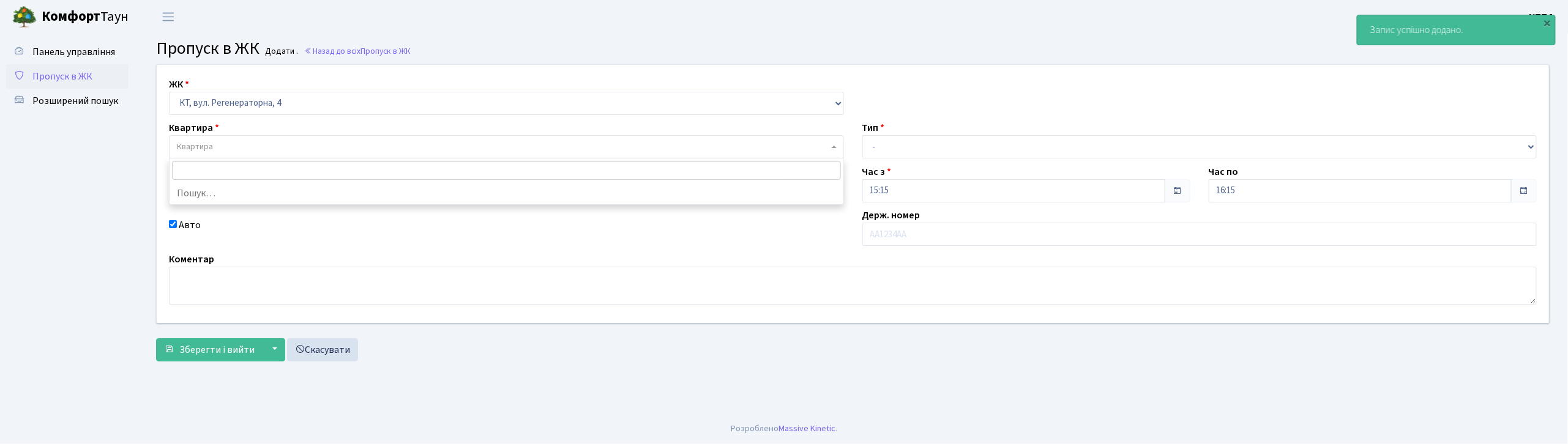
drag, startPoint x: 228, startPoint y: 154, endPoint x: 271, endPoint y: 44, distance: 118.1
click at [229, 151] on span "Квартира" at bounding box center [507, 147] width 675 height 23
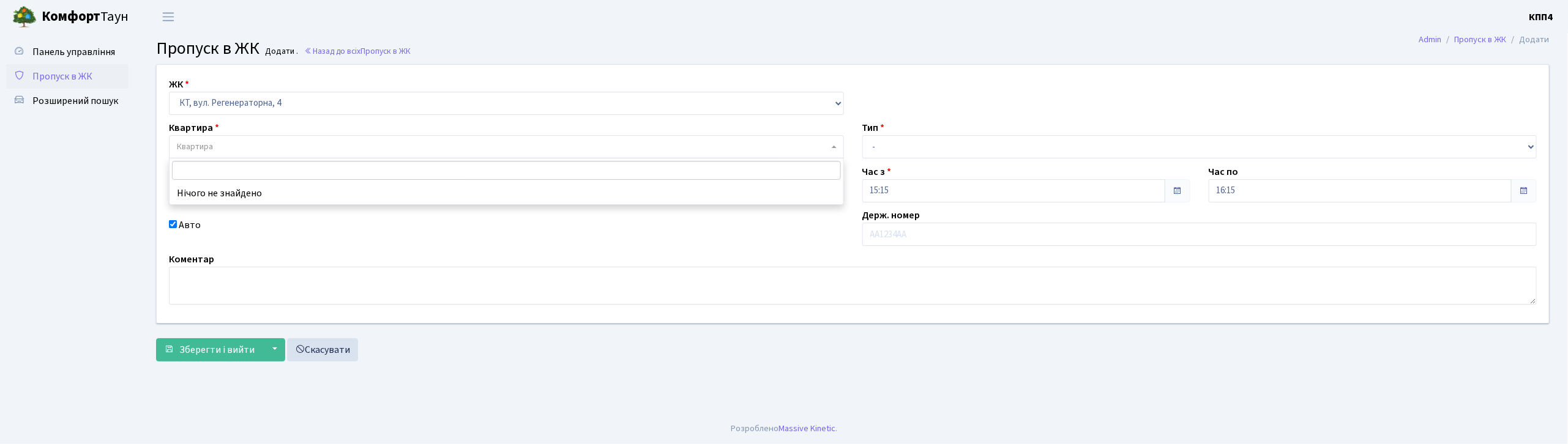
click at [299, 165] on input "search" at bounding box center [506, 170] width 669 height 19
type input "5"
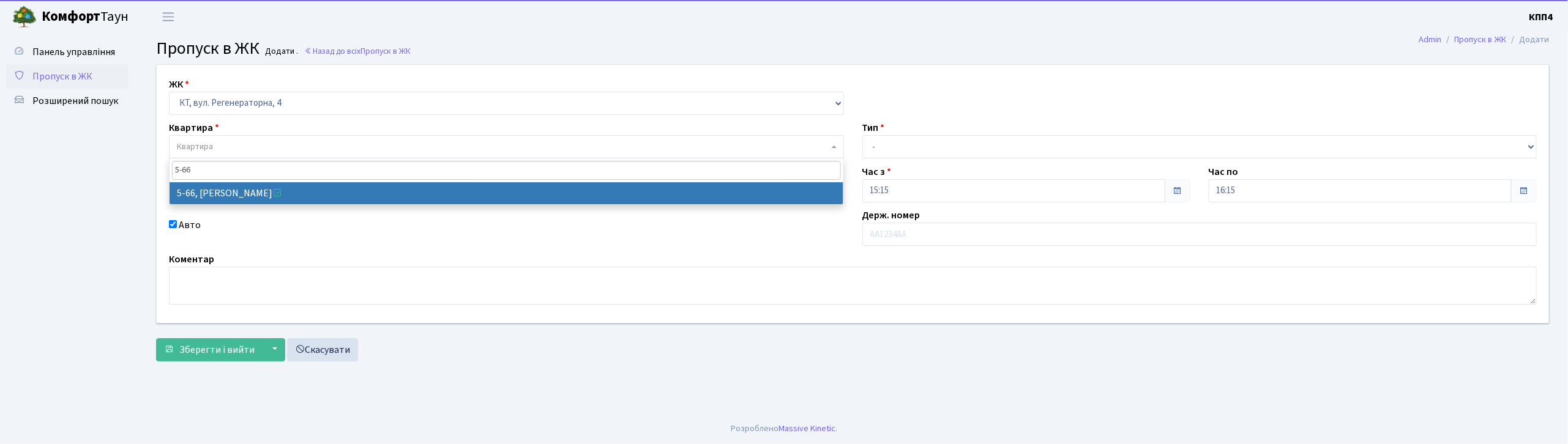
type input "5-66"
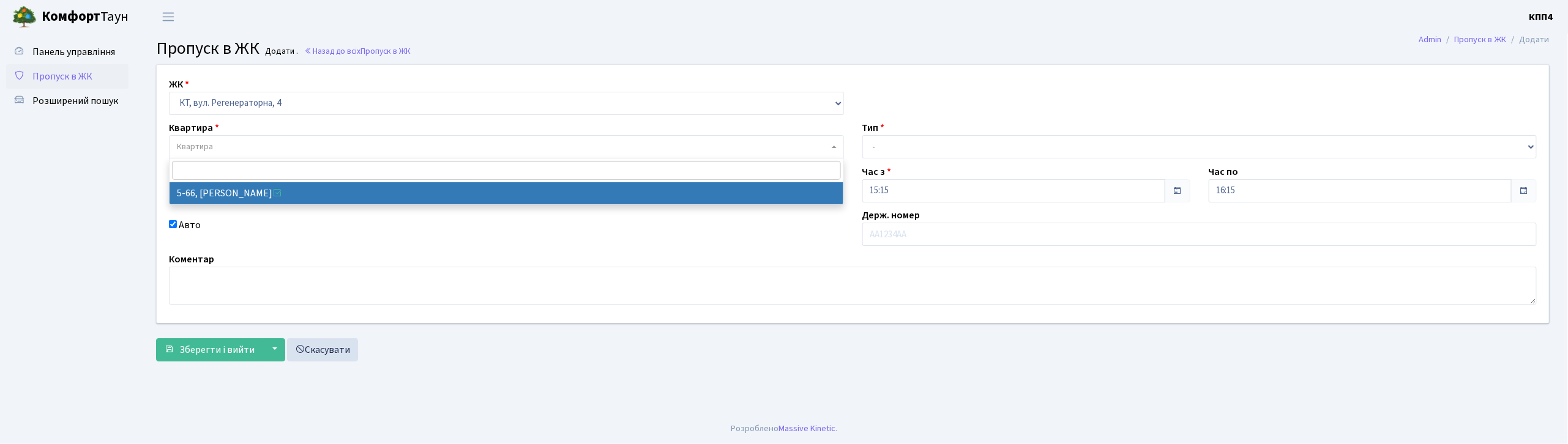
select select "2476"
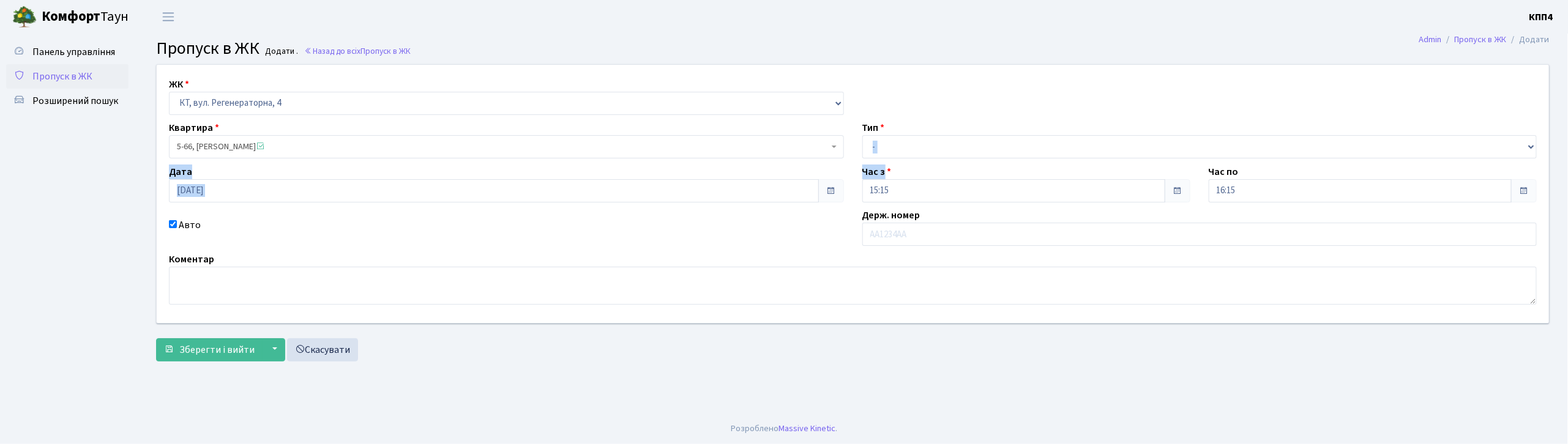
drag, startPoint x: 913, startPoint y: 163, endPoint x: 912, endPoint y: 153, distance: 10.0
click at [913, 153] on div "ЖК - КТ, вул. Регенераторна, 4 КТ2, просп. Соборності, 17 КТ3, вул. Березнева, …" at bounding box center [853, 194] width 1411 height 258
click at [912, 152] on select "- Доставка Таксі Гості Сервіс" at bounding box center [1200, 147] width 675 height 23
select select "3"
click at [862, 135] on select "- Доставка Таксі Гості Сервіс" at bounding box center [1200, 147] width 675 height 23
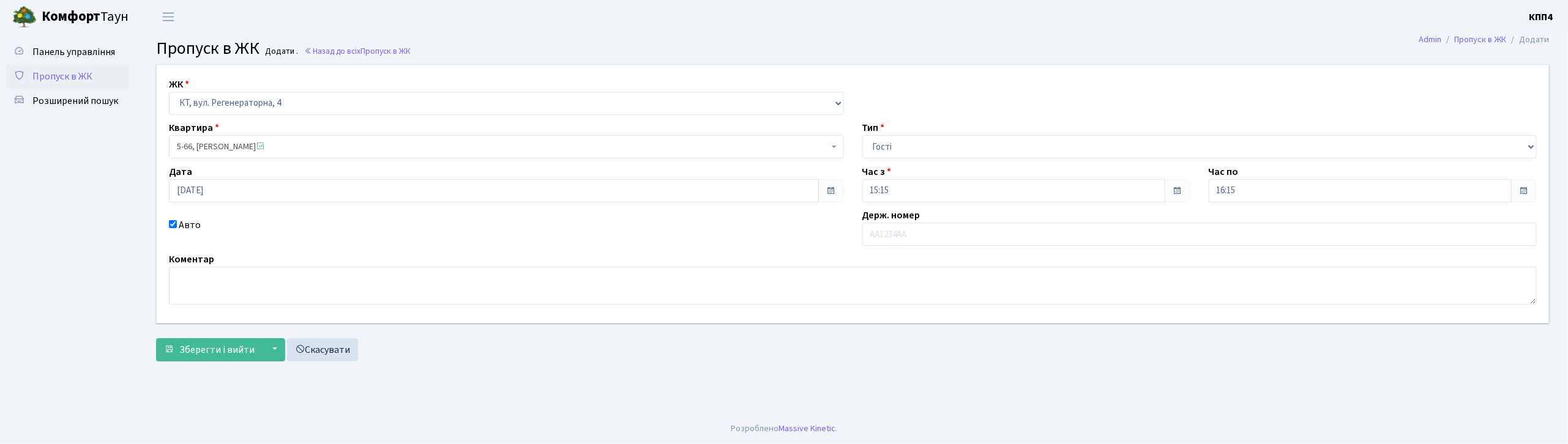
click at [890, 252] on div "Коментар" at bounding box center [853, 278] width 1387 height 53
click at [886, 243] on input "text" at bounding box center [1200, 234] width 675 height 23
click at [894, 241] on input "1771" at bounding box center [1200, 234] width 675 height 23
type input "АА1717ТР"
click at [207, 352] on span "Зберегти і вийти" at bounding box center [216, 350] width 75 height 14
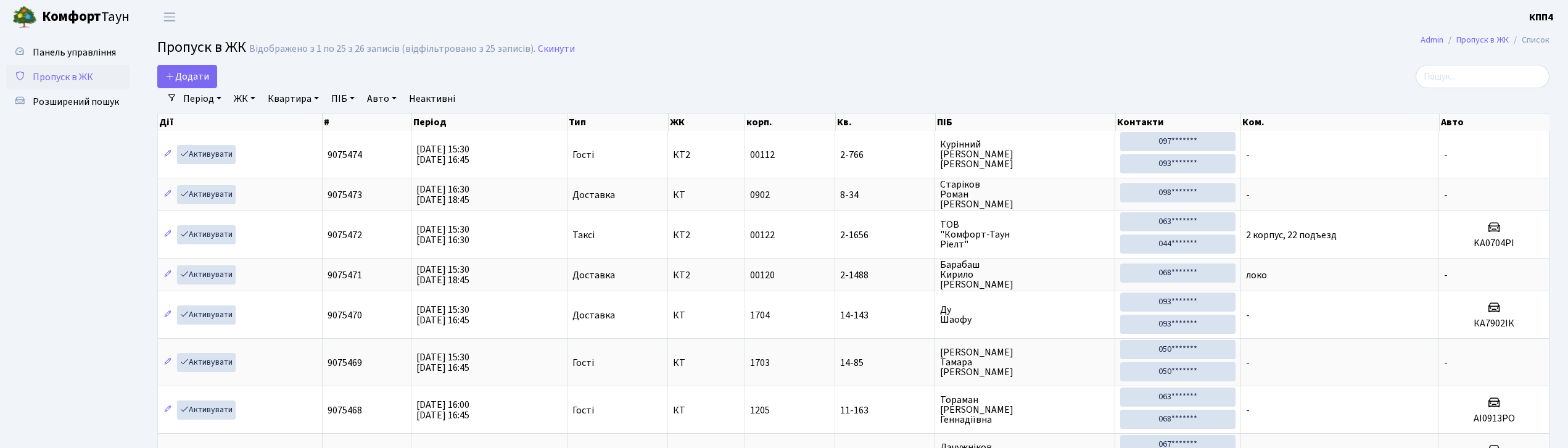
select select "25"
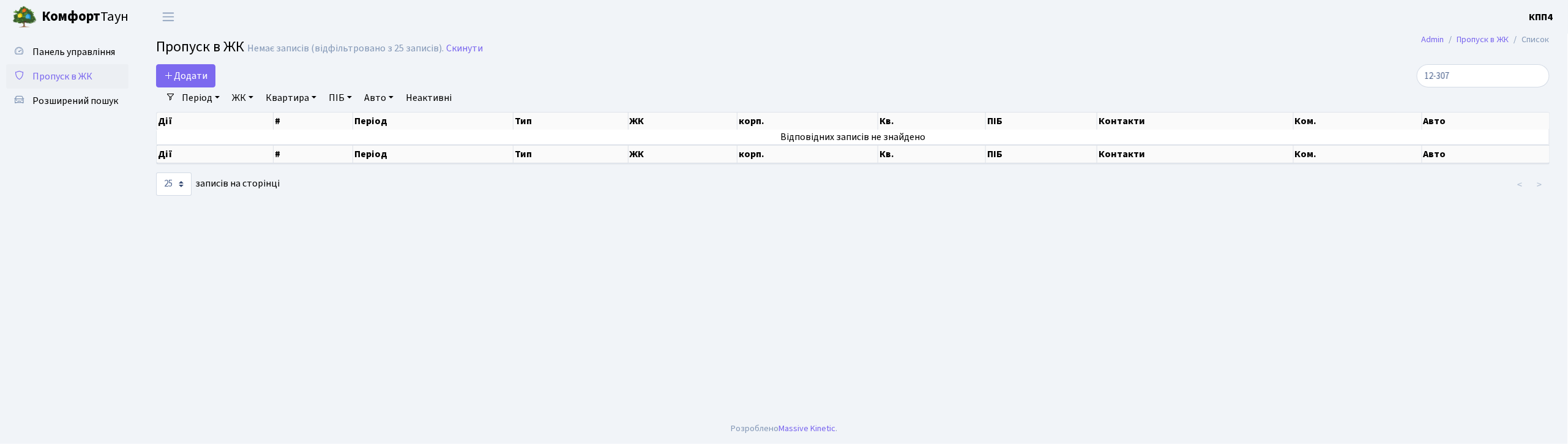
click at [698, 81] on div "Додати" at bounding box center [618, 76] width 923 height 23
click at [1448, 74] on input "12-307" at bounding box center [1483, 76] width 133 height 23
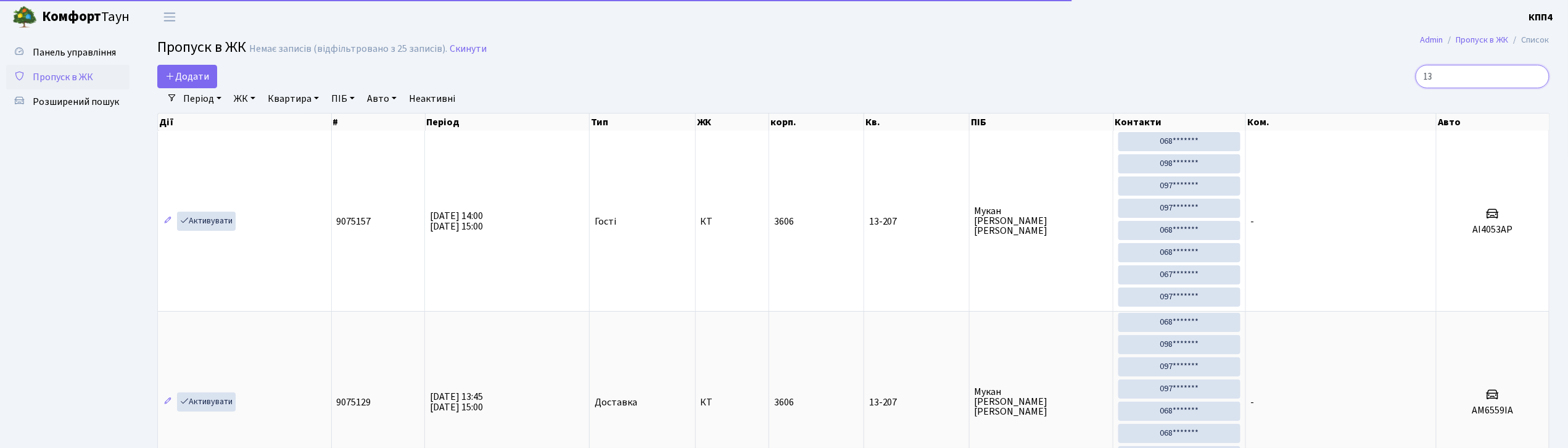
type input "1"
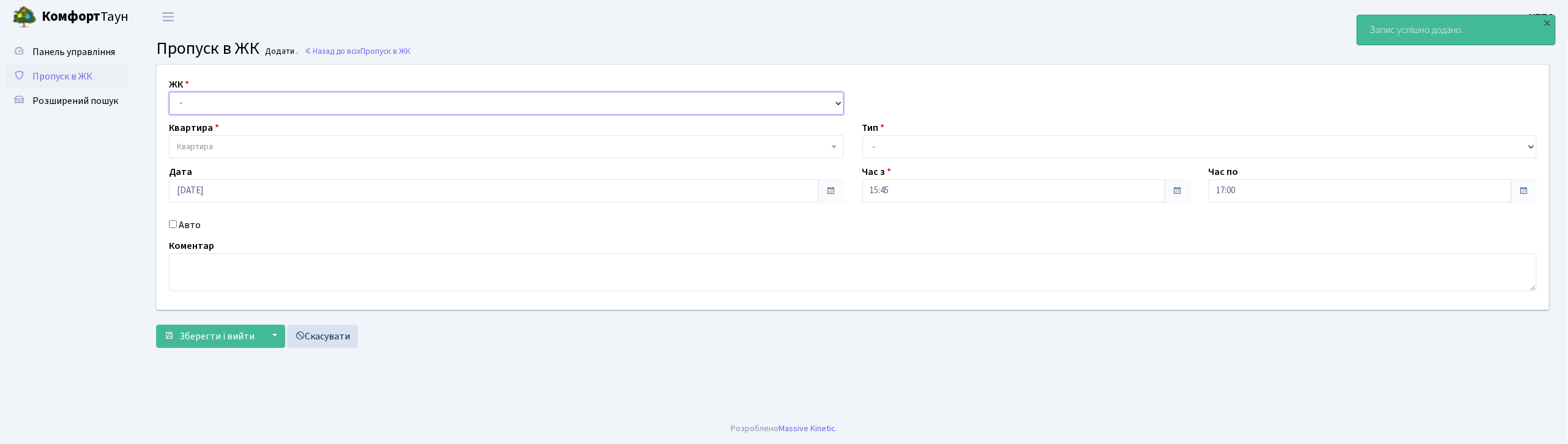
drag, startPoint x: 201, startPoint y: 103, endPoint x: 207, endPoint y: 113, distance: 11.7
click at [201, 103] on select "- КТ, вул. Регенераторна, 4 КТ2, просп. Соборності, 17 КТ3, вул. Березнева, 16 …" at bounding box center [507, 103] width 675 height 23
select select "271"
click at [169, 92] on select "- КТ, вул. Регенераторна, 4 КТ2, просп. Соборності, 17 КТ3, вул. Березнева, 16 …" at bounding box center [507, 103] width 675 height 23
select select
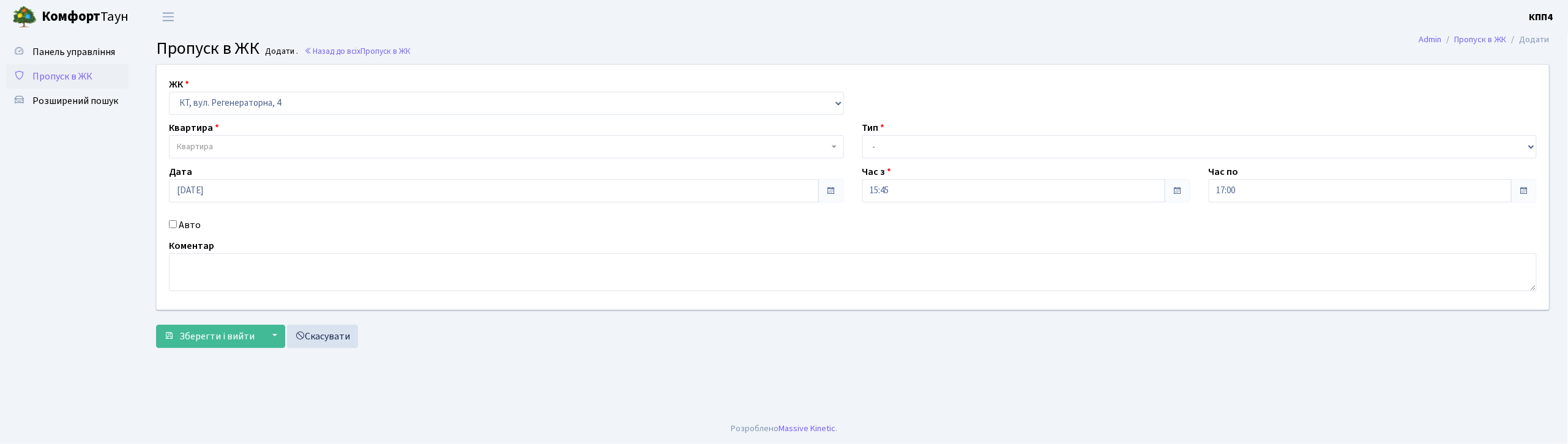
click at [182, 225] on label "Авто" at bounding box center [189, 225] width 22 height 15
click at [177, 225] on input "Авто" at bounding box center [173, 224] width 8 height 8
checkbox input "true"
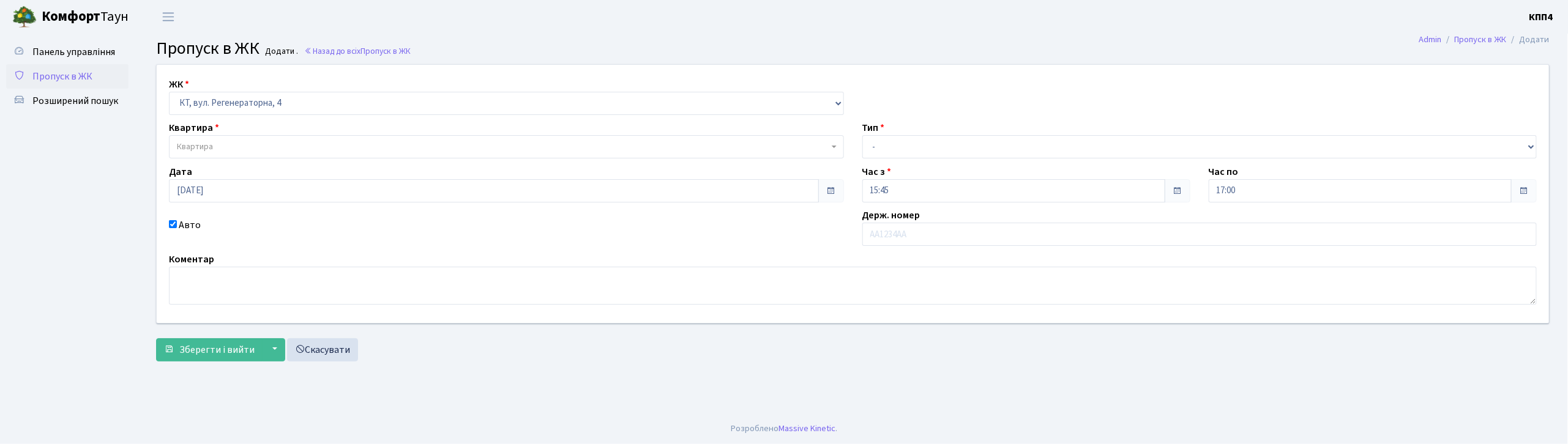
click at [204, 164] on div "Дата 15.10.2025" at bounding box center [506, 183] width 693 height 38
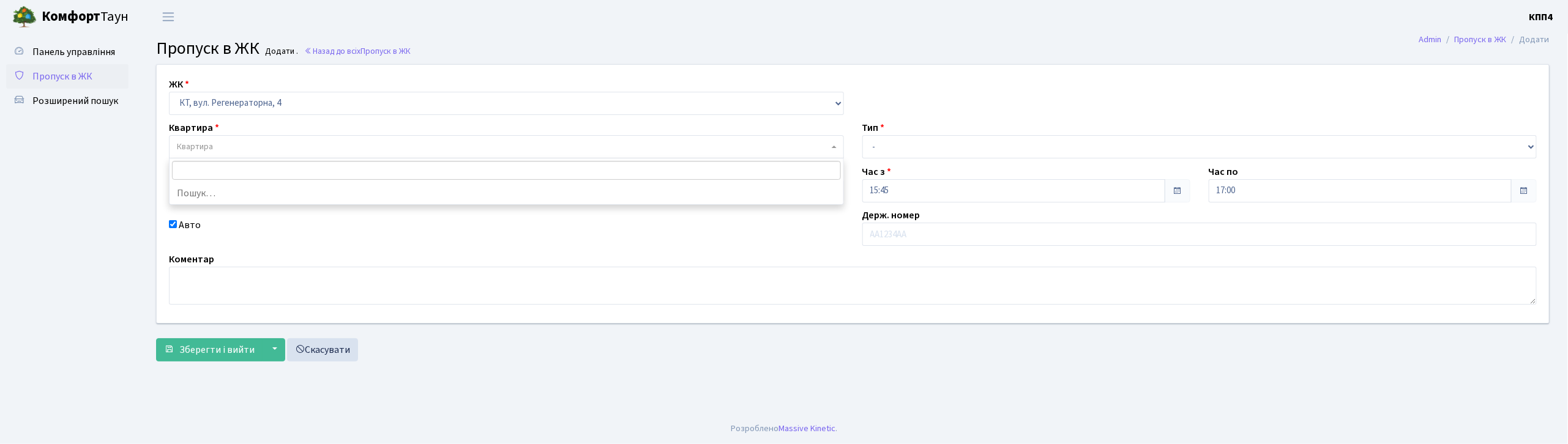
drag, startPoint x: 206, startPoint y: 150, endPoint x: 213, endPoint y: 116, distance: 34.7
click at [207, 150] on span "Квартира" at bounding box center [195, 147] width 36 height 12
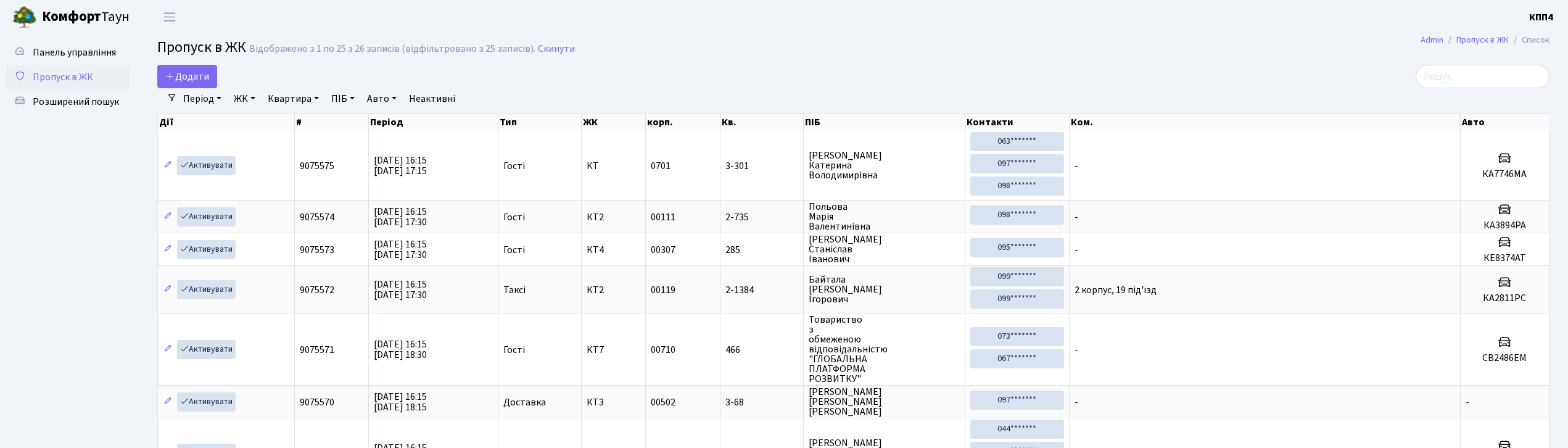
select select "25"
drag, startPoint x: 0, startPoint y: 0, endPoint x: 100, endPoint y: 104, distance: 144.3
click at [100, 104] on span "Розширений пошук" at bounding box center [76, 102] width 87 height 14
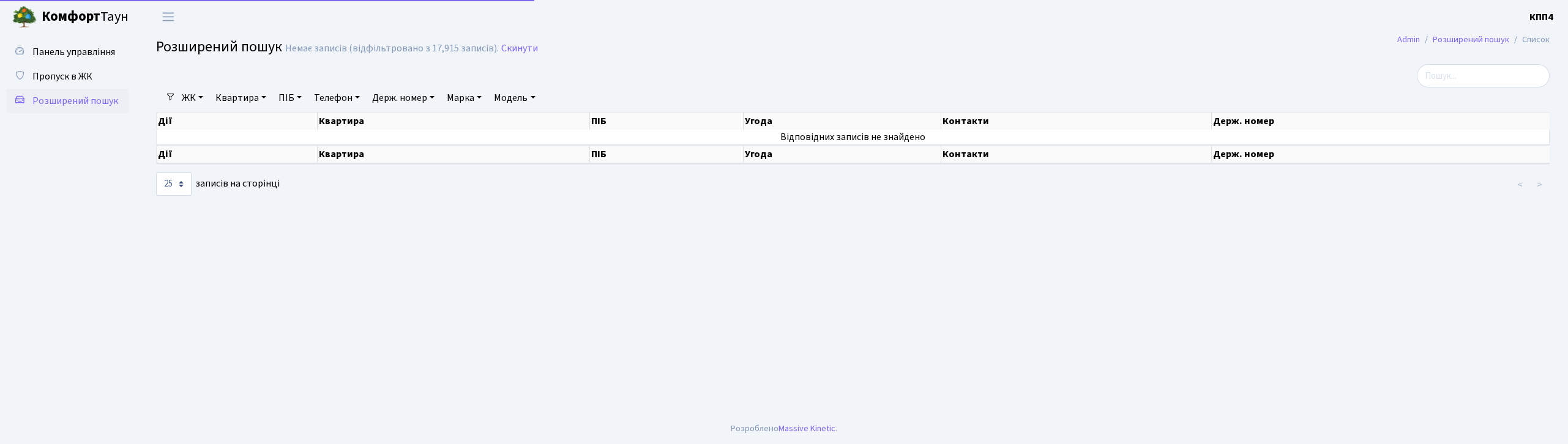
select select "25"
click at [248, 99] on link "Квартира" at bounding box center [241, 97] width 61 height 21
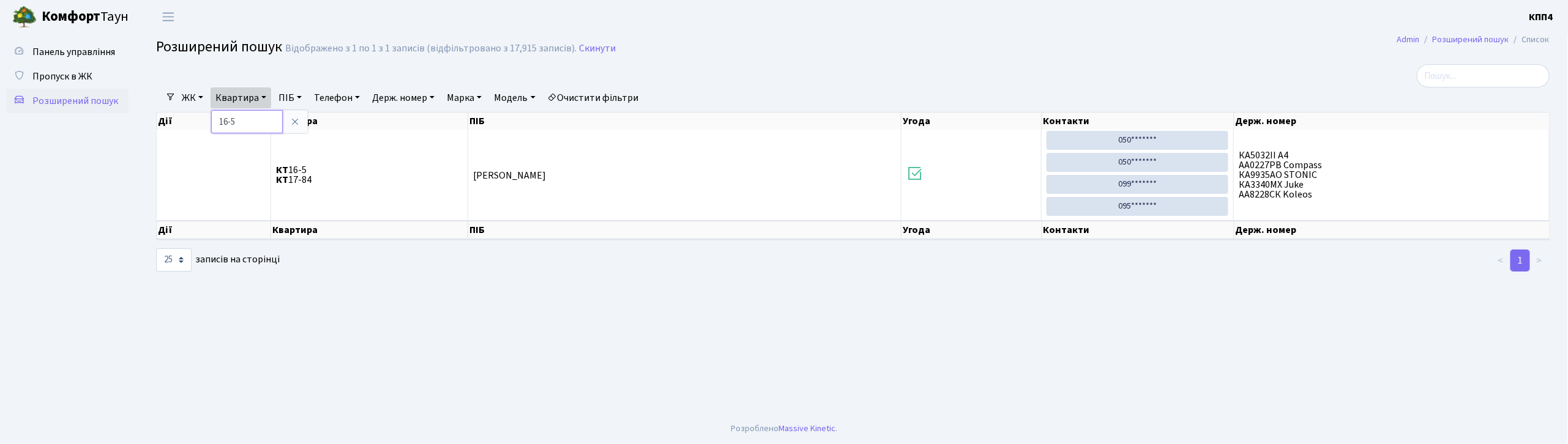
click at [251, 123] on input "16-5" at bounding box center [247, 122] width 72 height 23
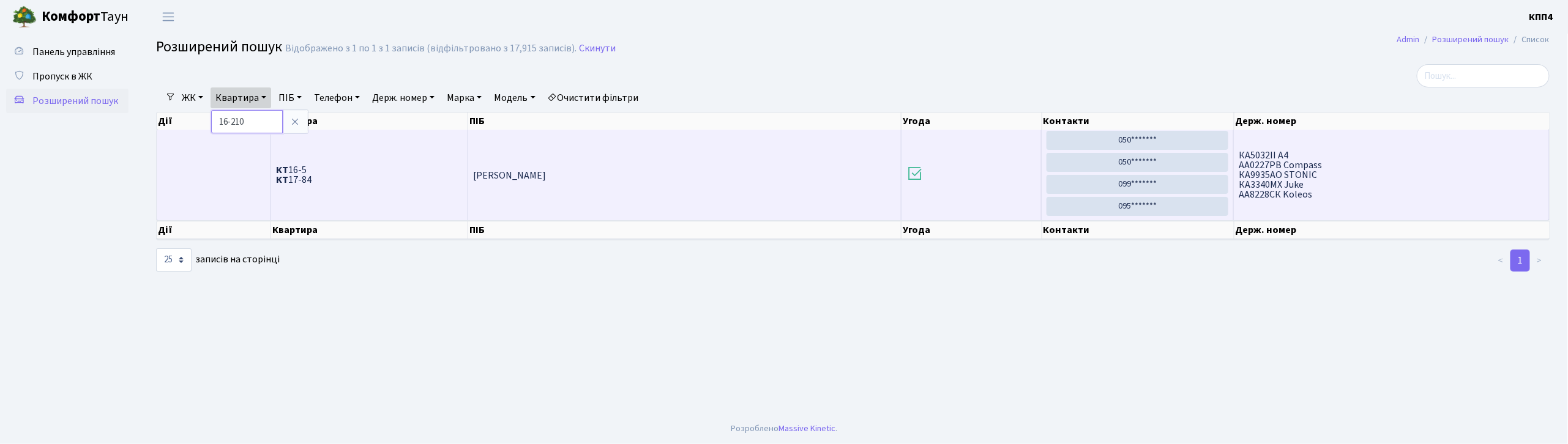
type input "16-210"
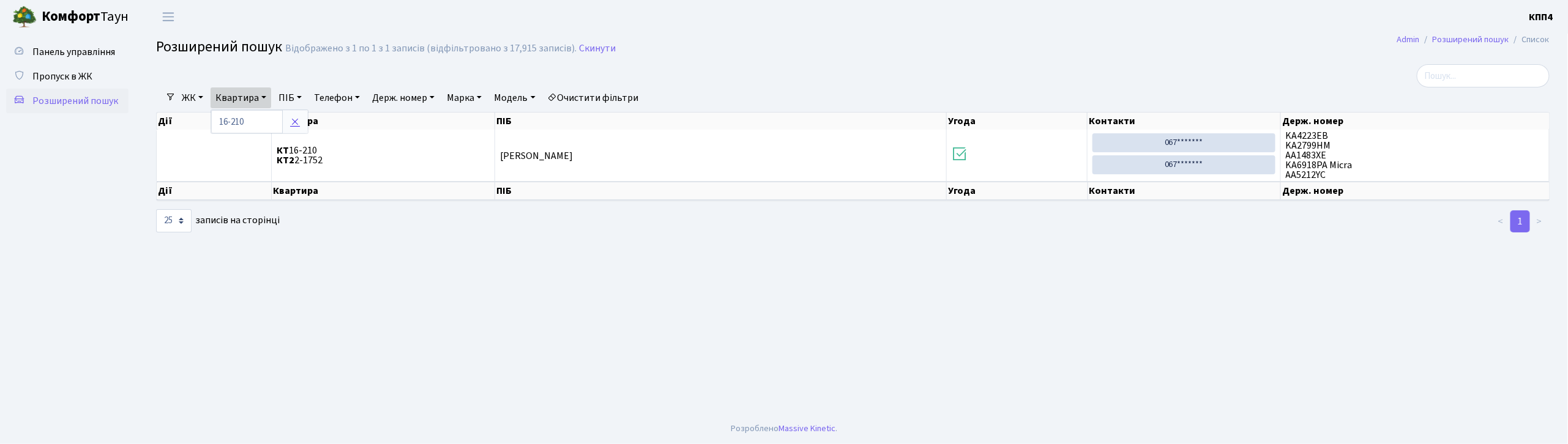
click at [300, 132] on link at bounding box center [295, 122] width 26 height 23
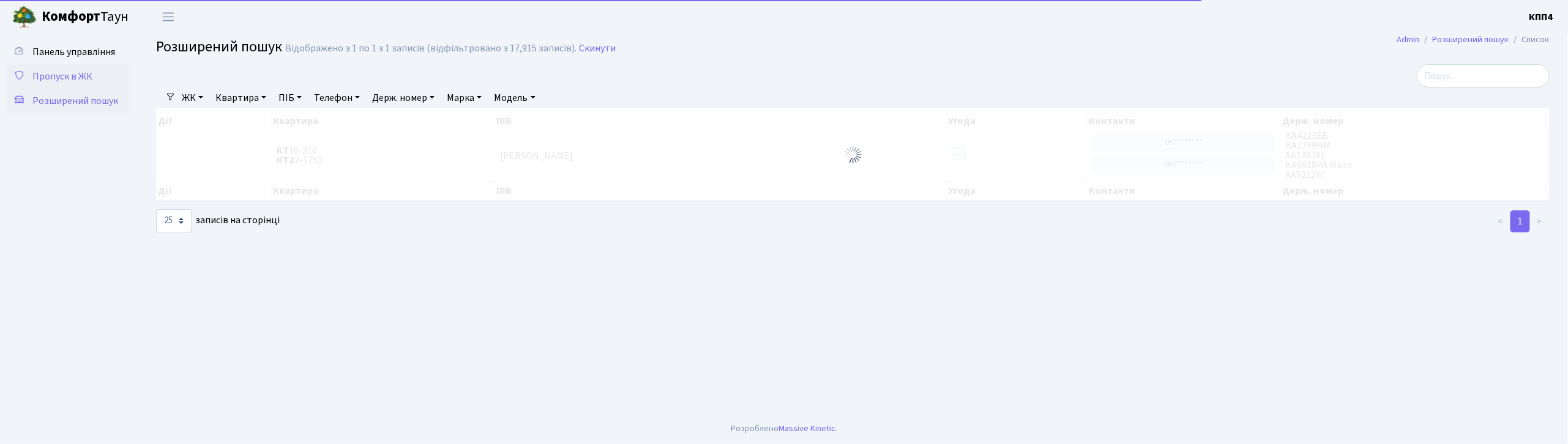
click at [92, 80] on link "Пропуск в ЖК" at bounding box center [67, 76] width 122 height 24
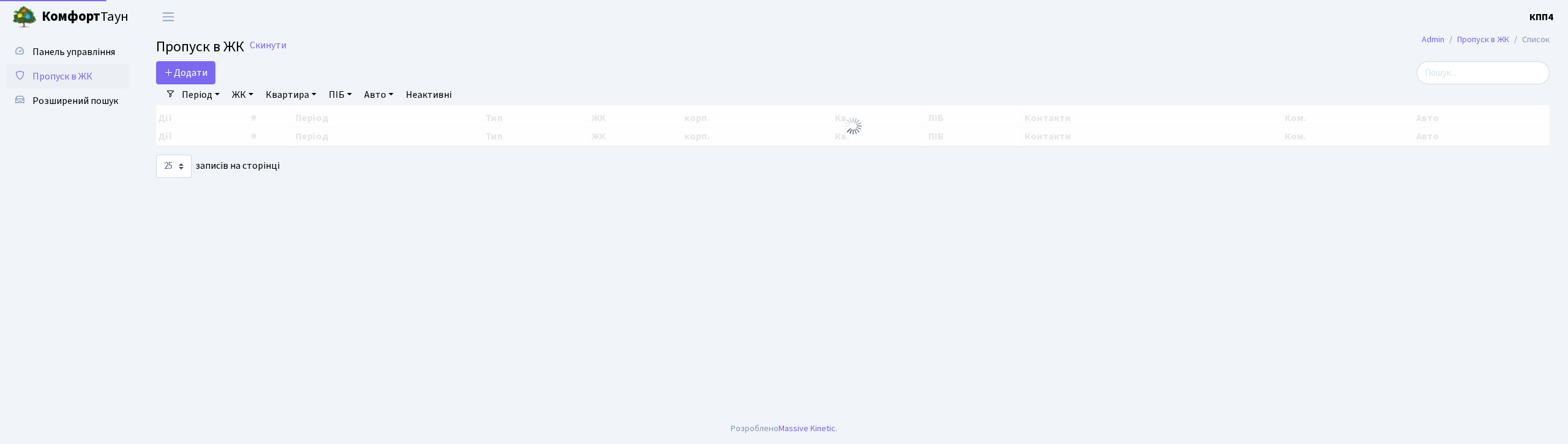
select select "25"
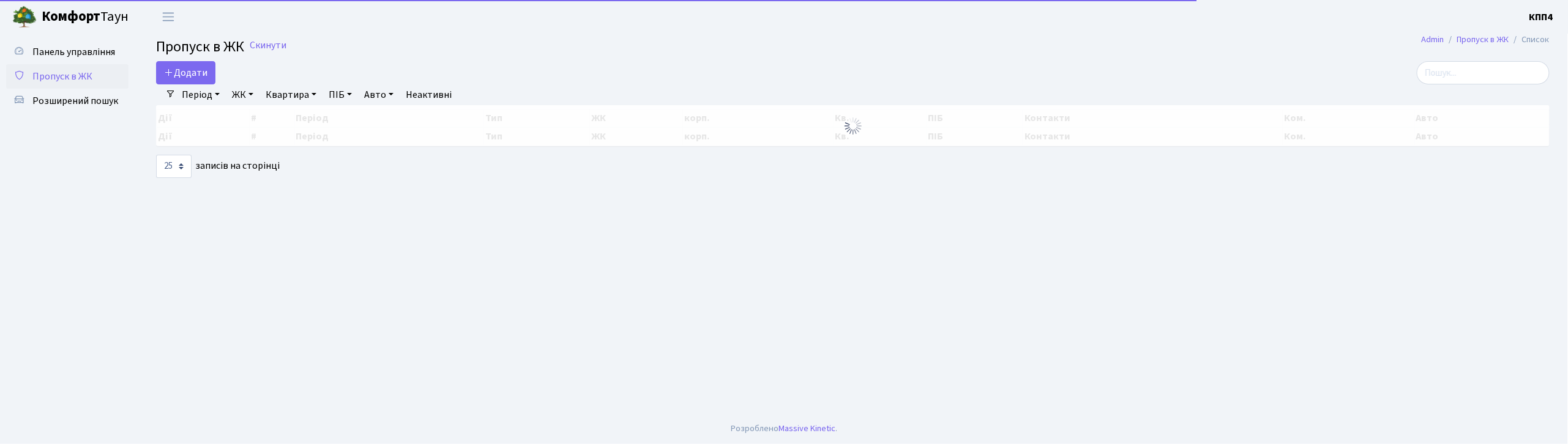
drag, startPoint x: 1489, startPoint y: 91, endPoint x: 1488, endPoint y: 84, distance: 7.1
click at [1489, 89] on div "Період 15.10.2025 - 15.10.2025 ЖК - КТ, вул. Регенераторна, 4 КТ2, просп. Собор…" at bounding box center [858, 95] width 1364 height 21
click at [1483, 74] on input "search" at bounding box center [1483, 72] width 133 height 23
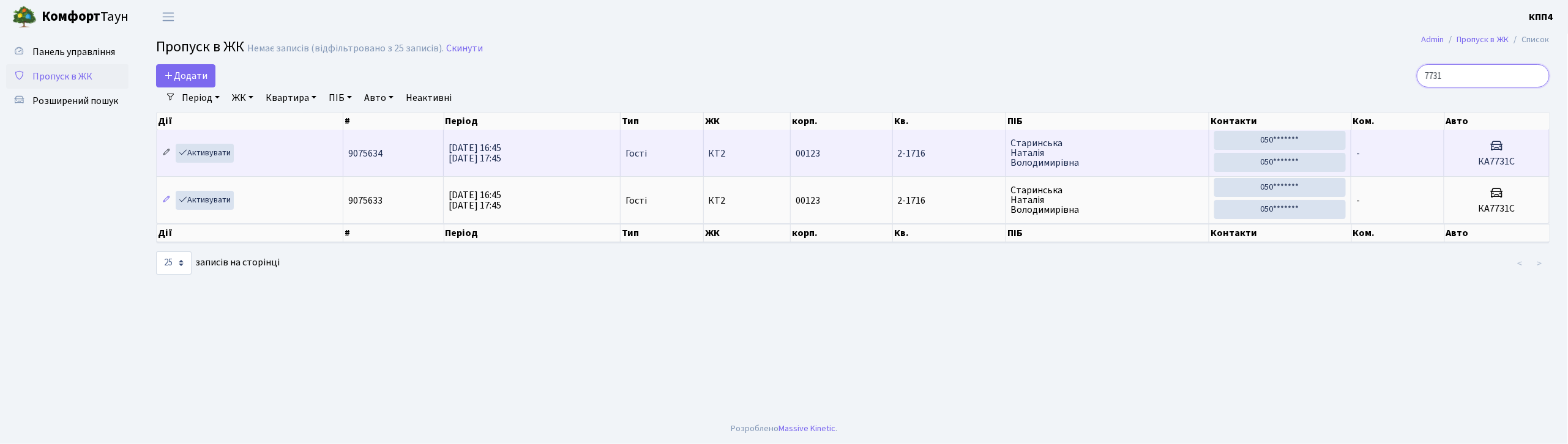
type input "7731"
click at [171, 151] on link at bounding box center [166, 153] width 15 height 19
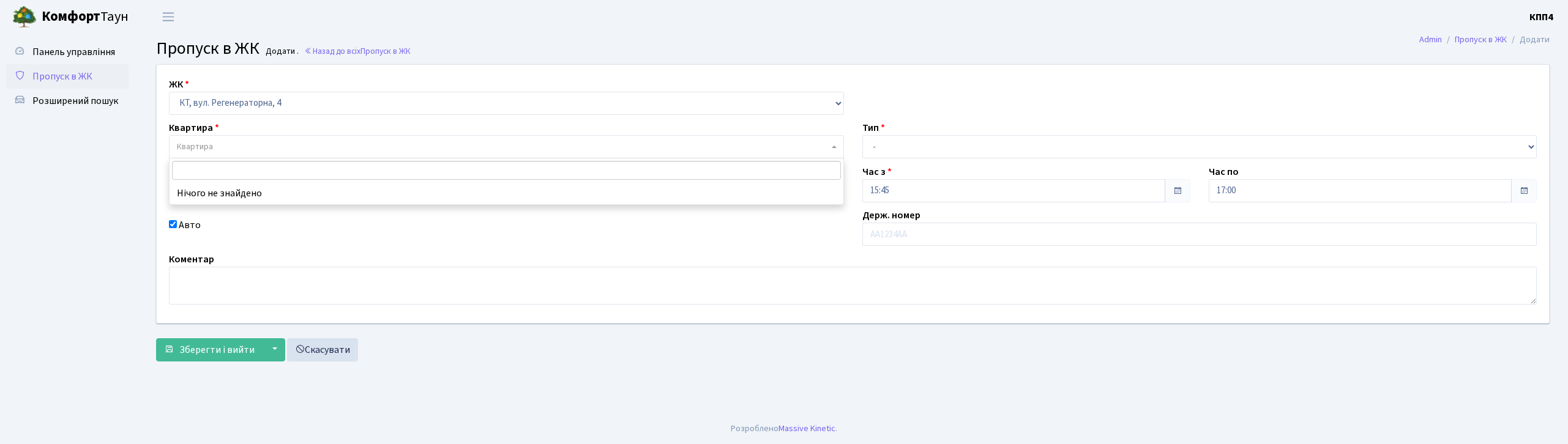
select select "271"
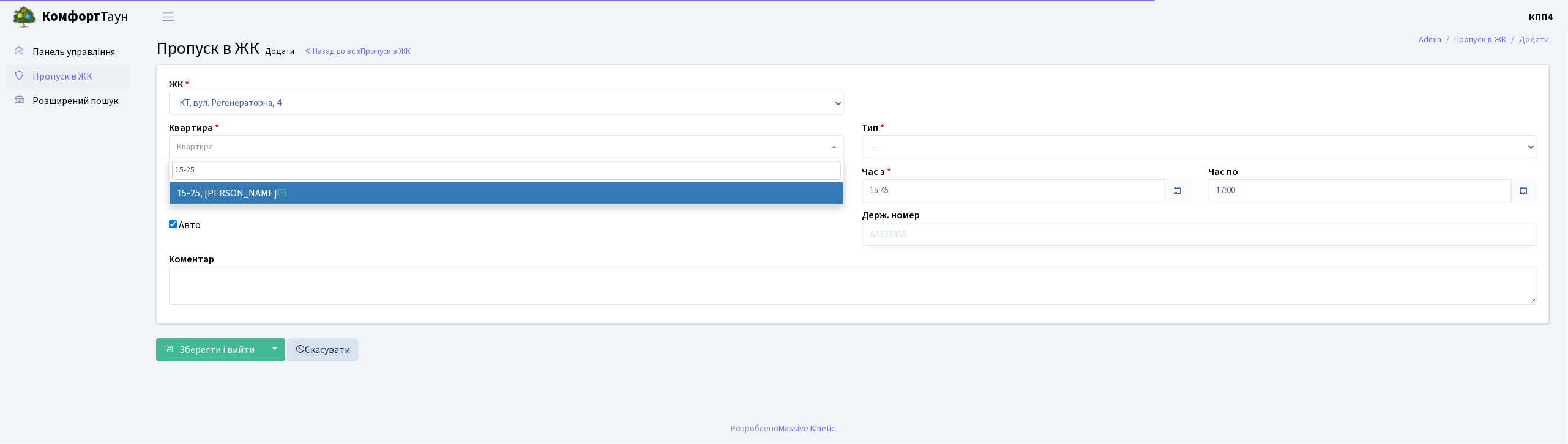
type input "15-25"
select select "8800"
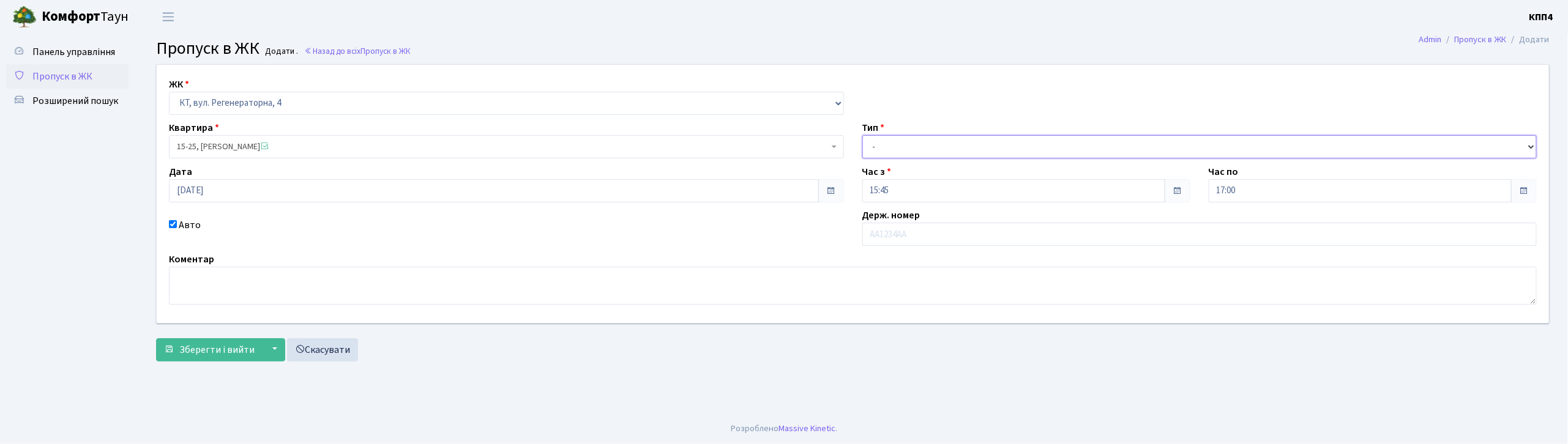
click at [902, 145] on select "- Доставка Таксі Гості Сервіс" at bounding box center [1200, 147] width 675 height 23
select select "2"
click at [862, 135] on select "- Доставка Таксі Гості Сервіс" at bounding box center [1200, 147] width 675 height 23
click at [895, 232] on input "text" at bounding box center [1200, 234] width 675 height 23
type input "АЕ2372АВ"
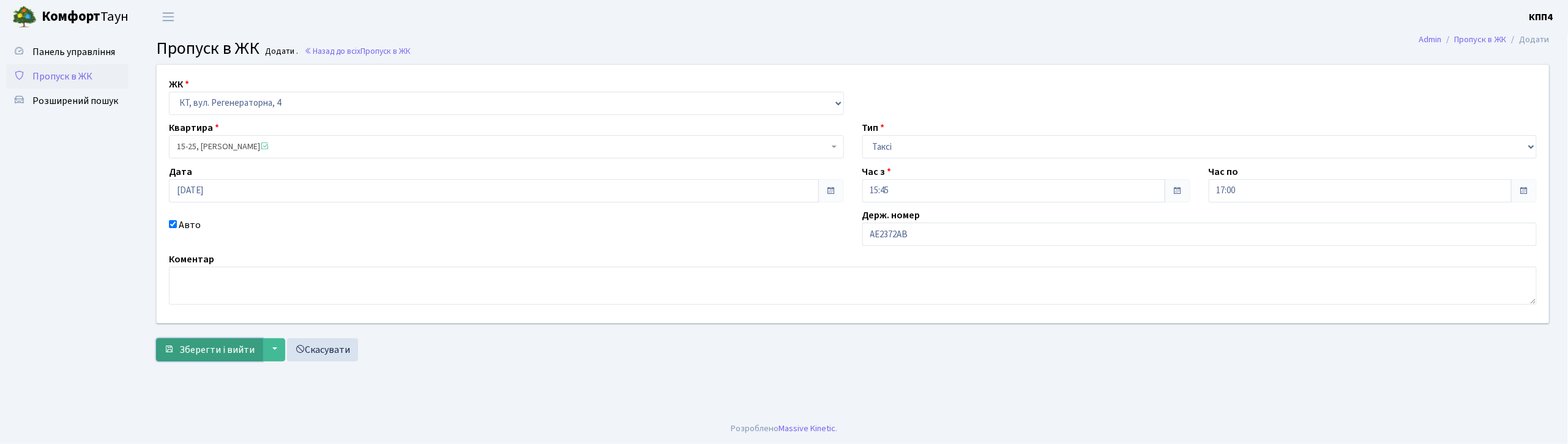
click at [180, 358] on button "Зберегти і вийти" at bounding box center [209, 349] width 106 height 23
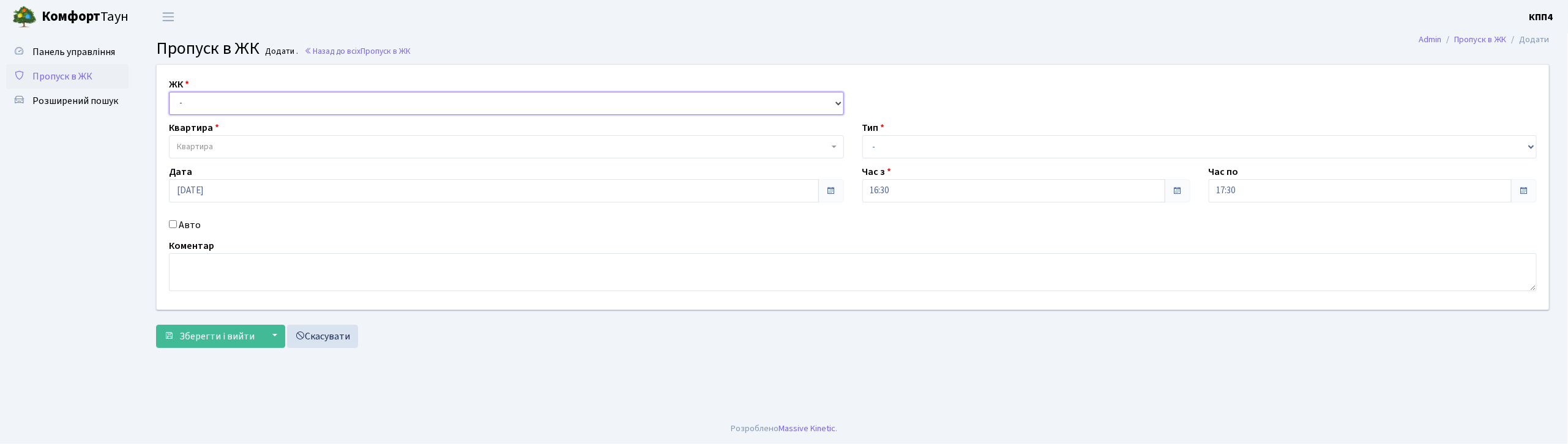
click at [233, 101] on select "- КТ, вул. Регенераторна, 4 КТ2, просп. Соборності, 17 КТ3, вул. Березнева, 16 …" at bounding box center [507, 103] width 675 height 23
select select "271"
click at [169, 92] on select "- КТ, вул. Регенераторна, 4 КТ2, просп. Соборності, 17 КТ3, вул. Березнева, 16 …" at bounding box center [507, 103] width 675 height 23
select select
click at [172, 232] on div "Авто" at bounding box center [506, 225] width 693 height 15
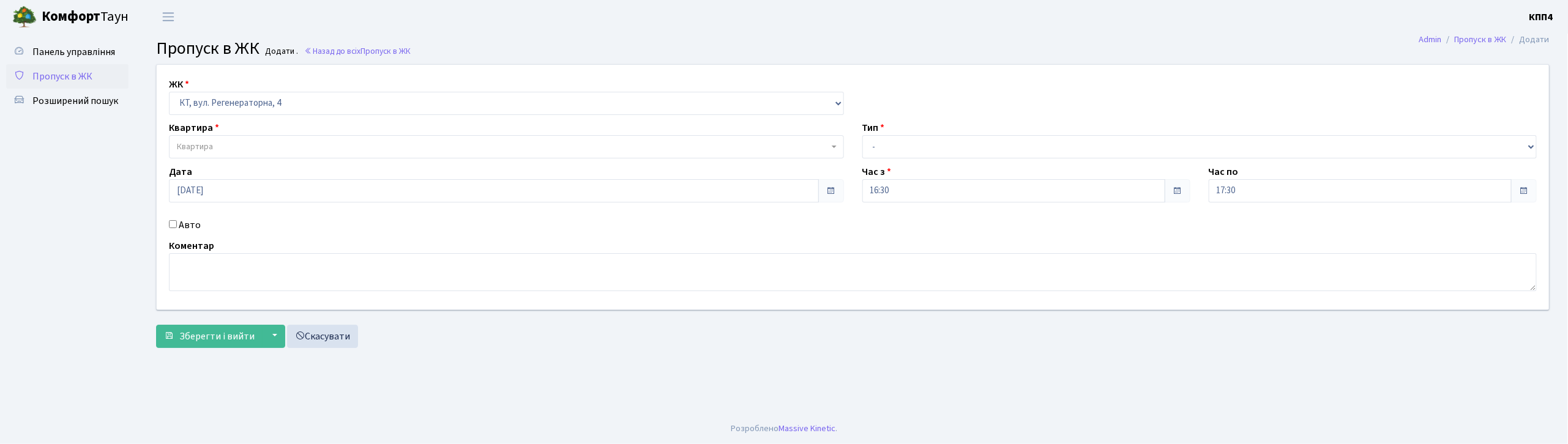
click at [171, 228] on div "Авто" at bounding box center [506, 225] width 693 height 15
click at [187, 226] on label "Авто" at bounding box center [189, 225] width 22 height 15
click at [177, 226] on input "Авто" at bounding box center [173, 224] width 8 height 8
checkbox input "true"
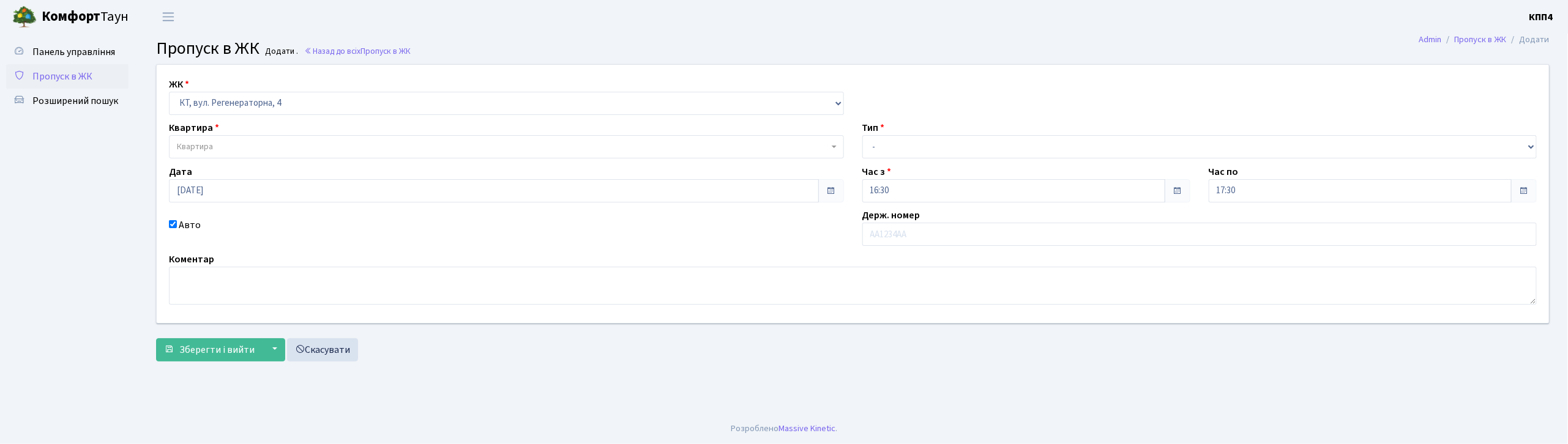
click at [226, 163] on div "ЖК - КТ, вул. Регенераторна, 4 КТ2, просп. Соборності, 17 КТ3, вул. Березнева, …" at bounding box center [853, 194] width 1411 height 258
click at [230, 145] on span "Квартира" at bounding box center [503, 147] width 652 height 12
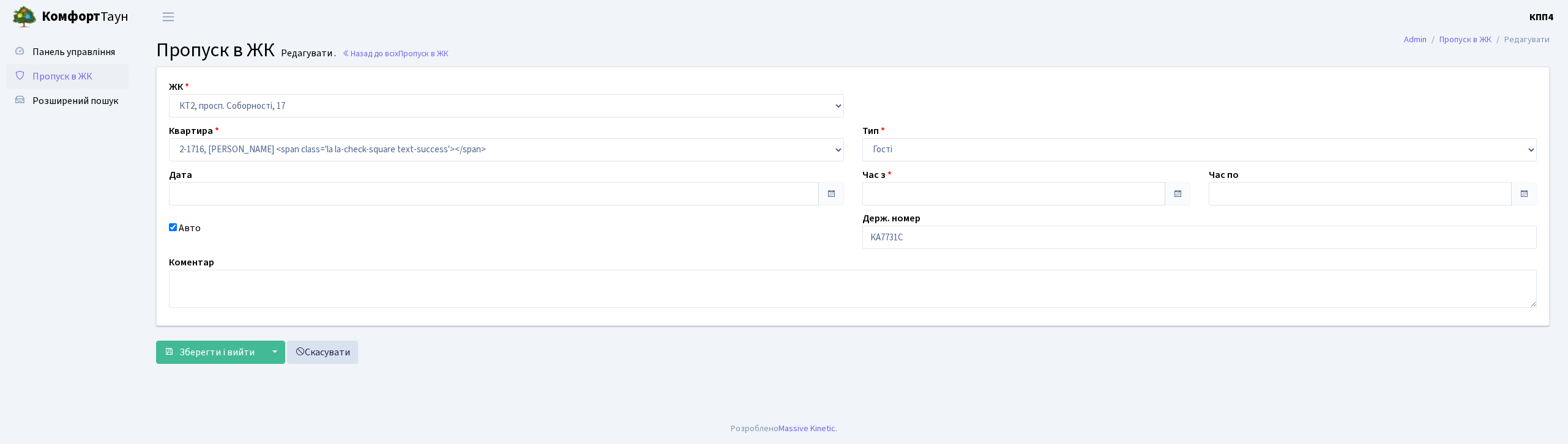
type input "[DATE]"
type input "16:45"
type input "17:45"
checkbox input "true"
click at [924, 224] on div "Держ. номер КА7731С" at bounding box center [1199, 230] width 693 height 38
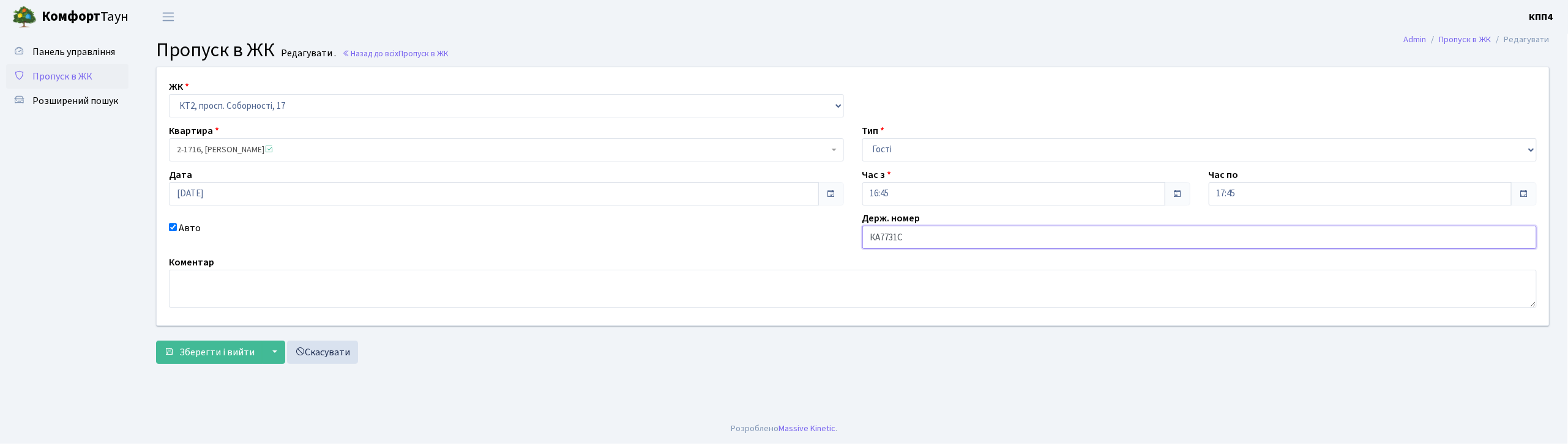
click at [930, 233] on input "КА7731С" at bounding box center [1200, 237] width 675 height 23
type input "КА7731СС"
click at [168, 350] on span "submit" at bounding box center [169, 351] width 9 height 9
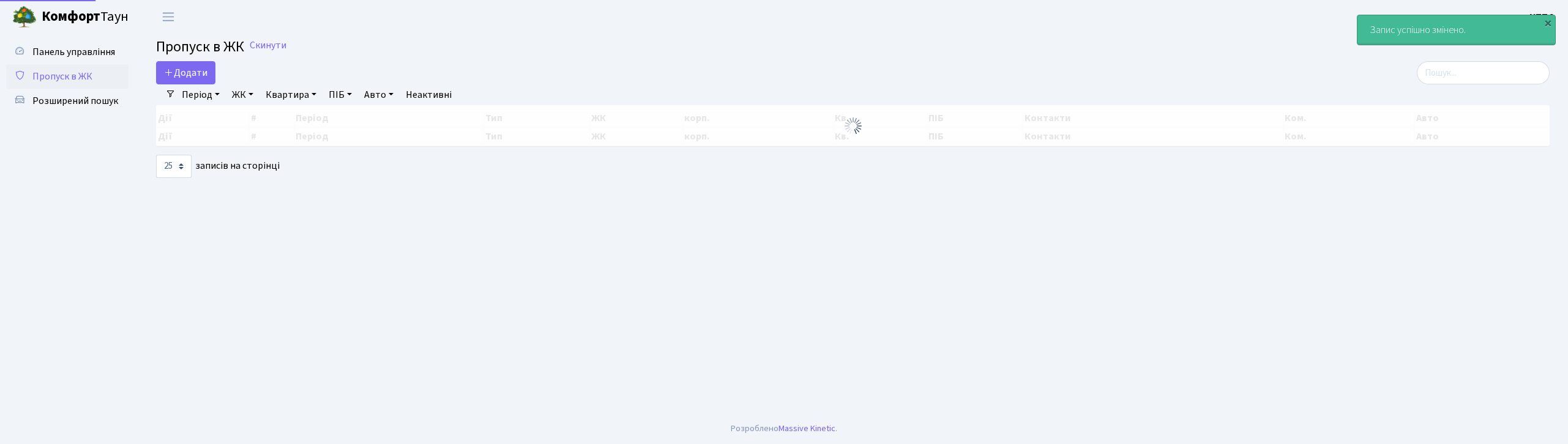
select select "25"
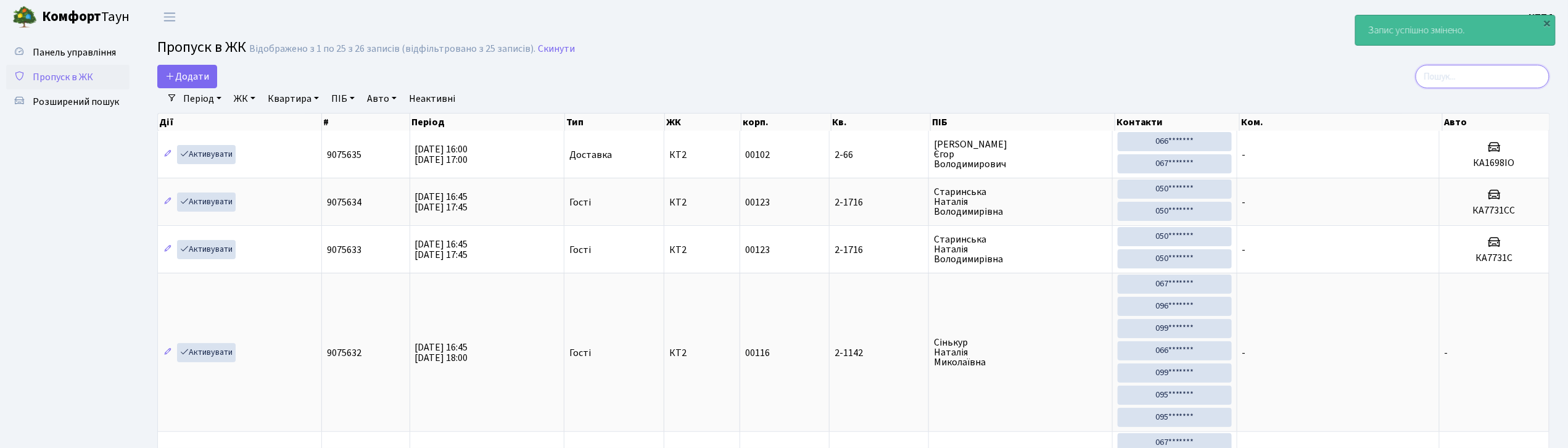
click at [1455, 87] on input "search" at bounding box center [1483, 76] width 134 height 23
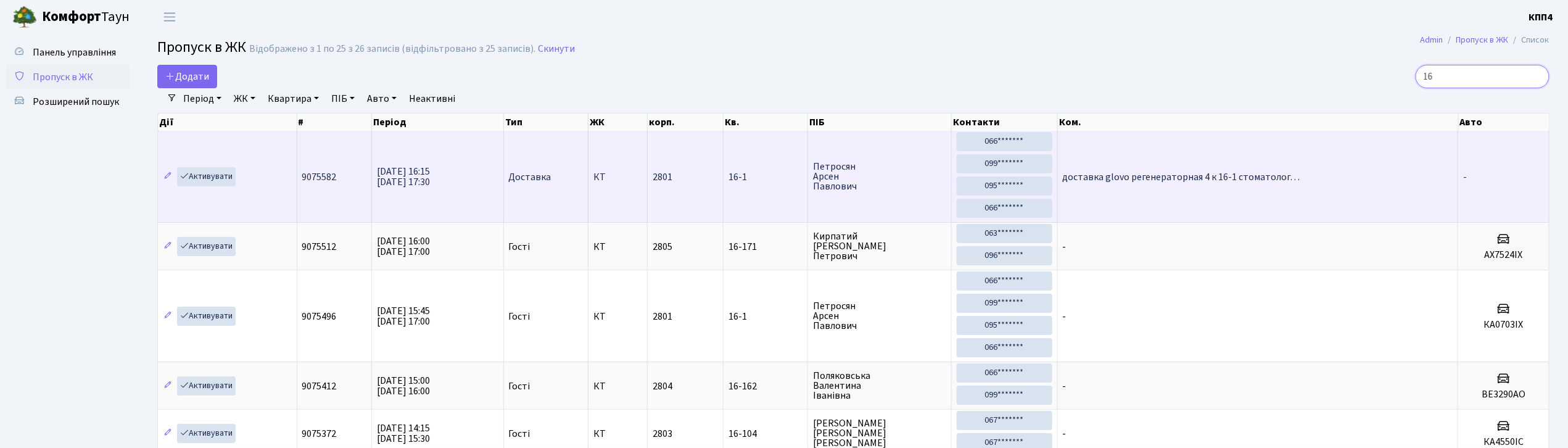
type input "1"
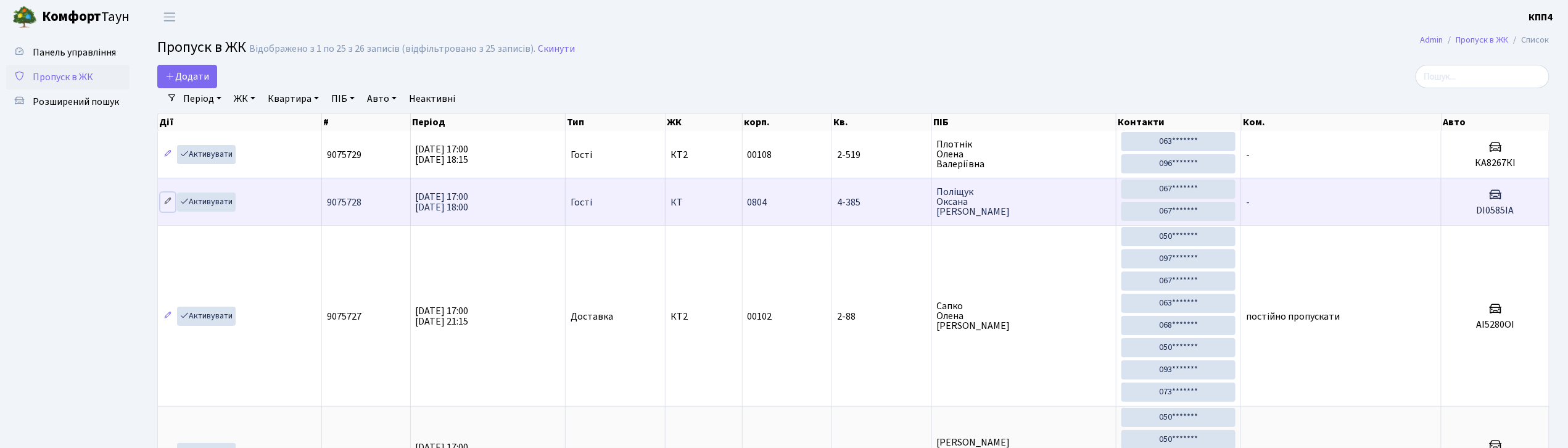
click at [171, 200] on icon at bounding box center [168, 201] width 9 height 9
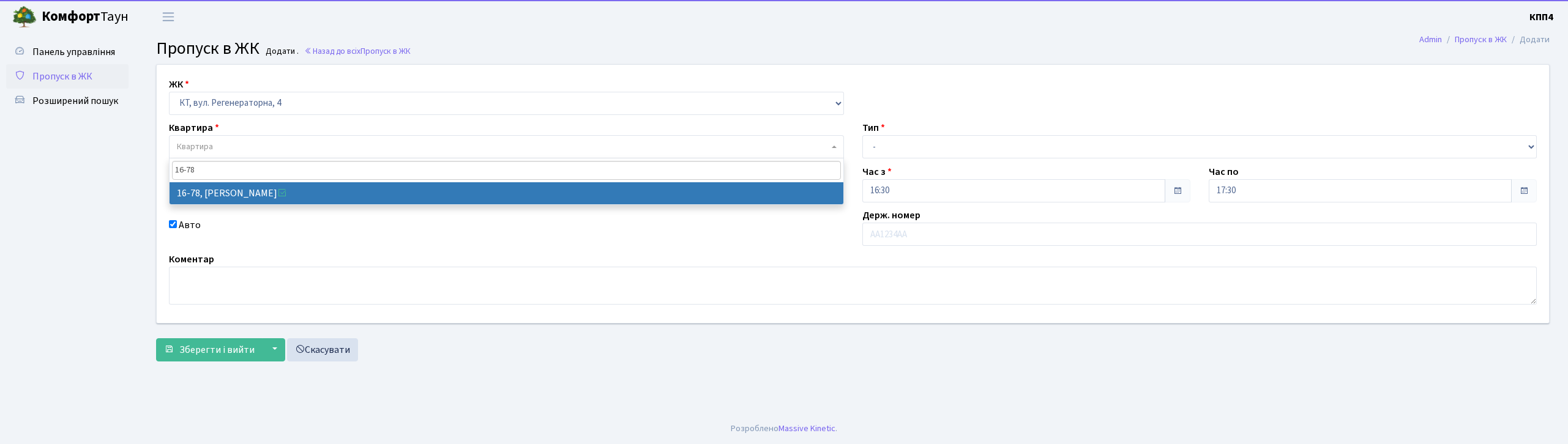
select select "271"
type input "16-78"
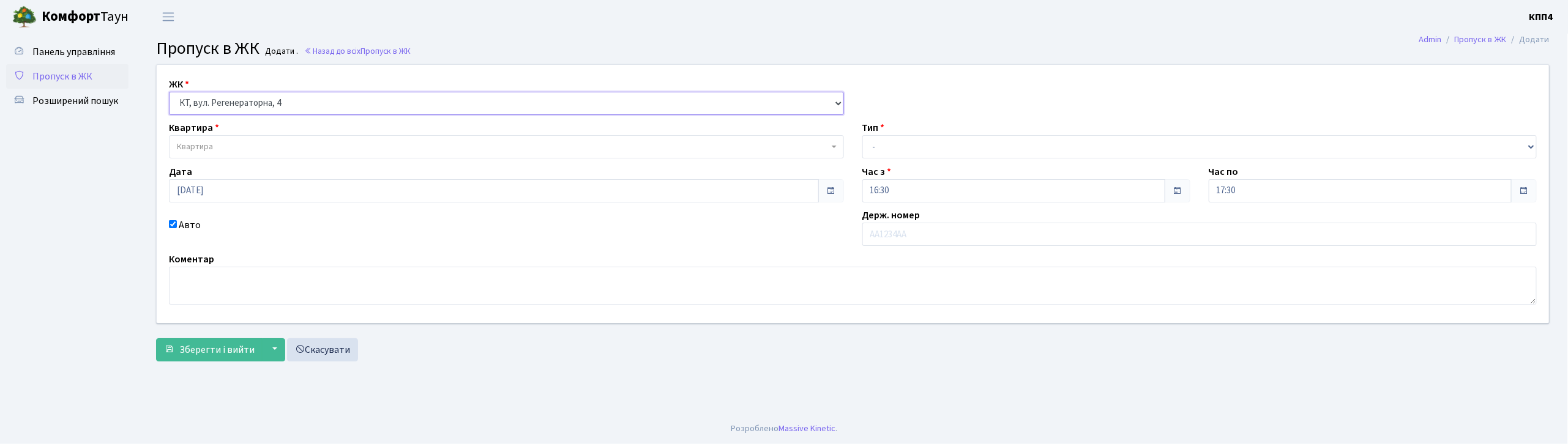
click at [357, 109] on select "- КТ, вул. Регенераторна, 4 КТ2, просп. [STREET_ADDRESS] [STREET_ADDRESS] [PERS…" at bounding box center [507, 103] width 675 height 23
select select "304"
click at [169, 92] on select "- КТ, вул. Регенераторна, 4 КТ2, просп. [STREET_ADDRESS] [STREET_ADDRESS] [PERS…" at bounding box center [507, 103] width 675 height 23
select select
click at [246, 139] on span "Квартира" at bounding box center [507, 147] width 675 height 23
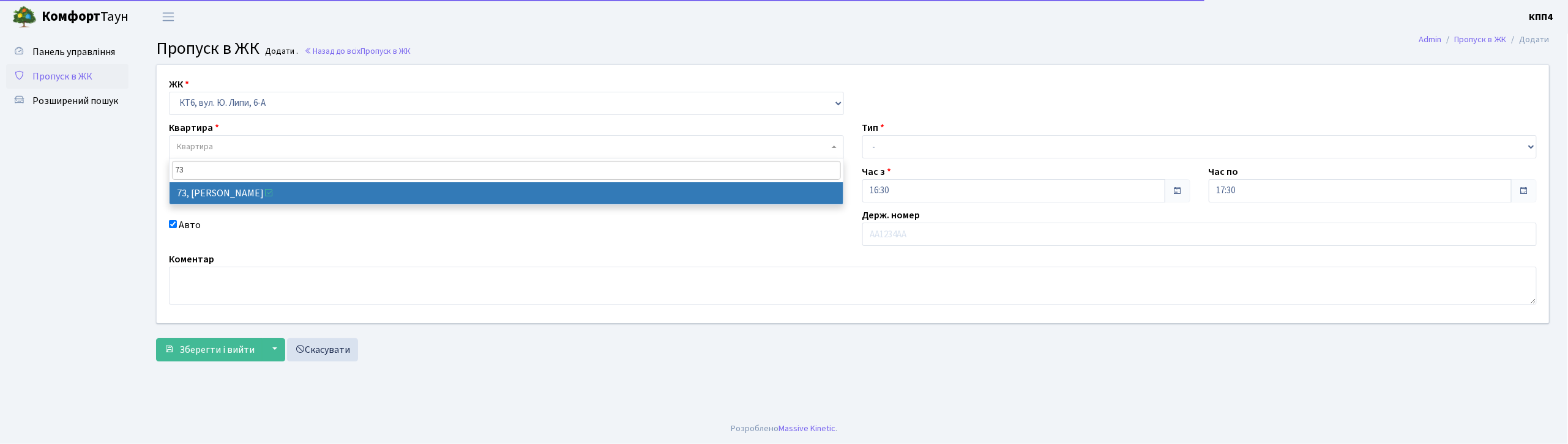
type input "73"
drag, startPoint x: 405, startPoint y: 184, endPoint x: 531, endPoint y: 191, distance: 126.2
select select "17165"
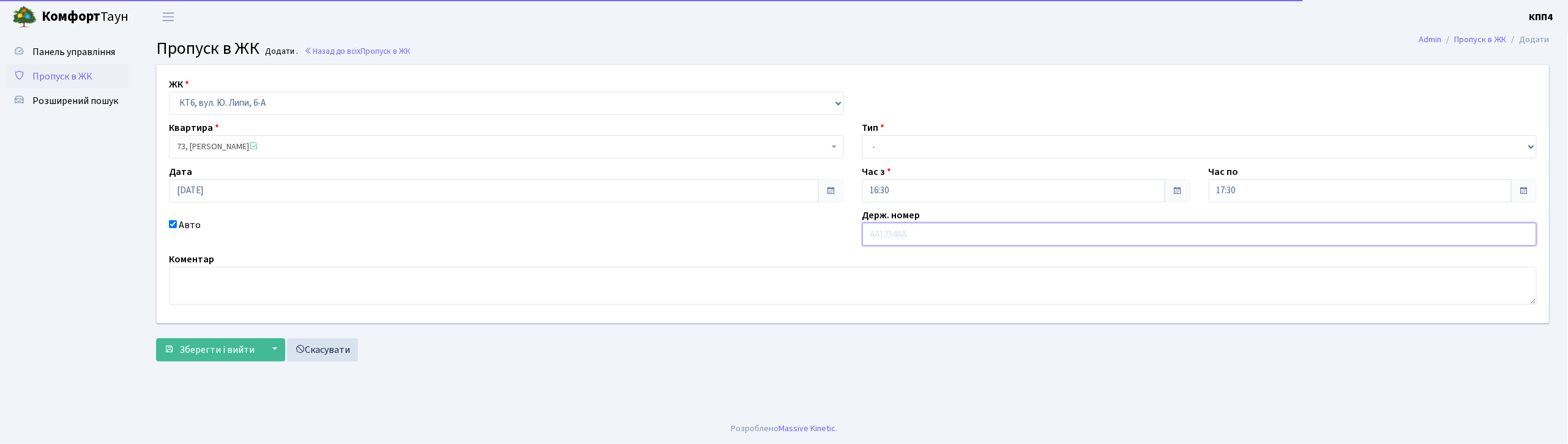
click at [953, 231] on input "text" at bounding box center [1200, 234] width 675 height 23
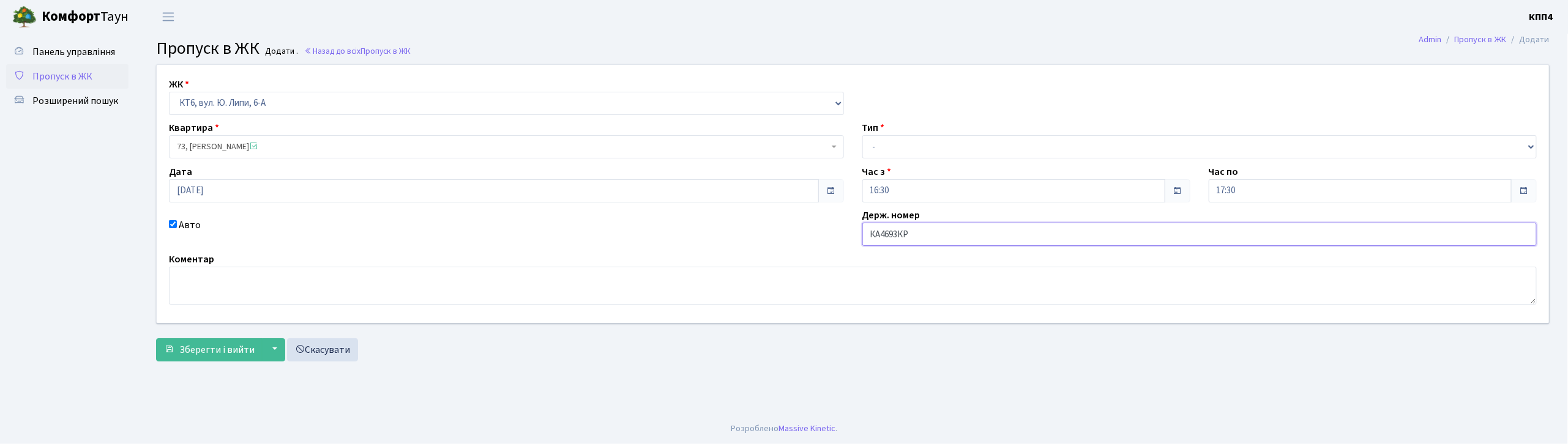
type input "КА4693КР"
drag, startPoint x: 901, startPoint y: 140, endPoint x: 904, endPoint y: 151, distance: 11.4
click at [901, 141] on select "- Доставка Таксі Гості Сервіс" at bounding box center [1200, 147] width 675 height 23
select select "2"
click at [862, 135] on select "- Доставка Таксі Гості Сервіс" at bounding box center [1200, 147] width 675 height 23
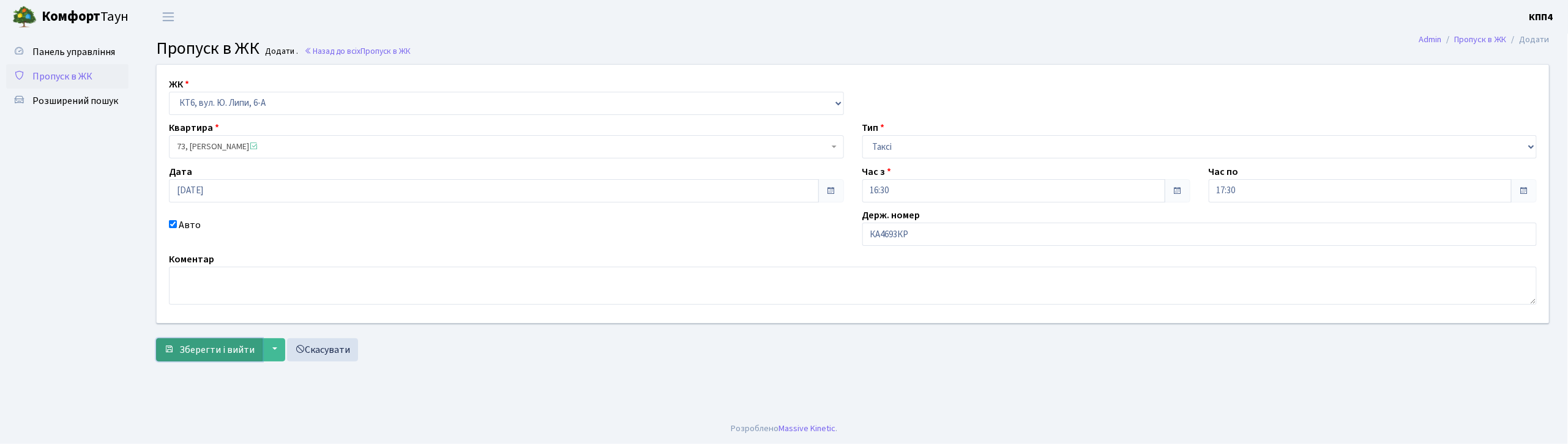
click at [248, 343] on span "Зберегти і вийти" at bounding box center [216, 350] width 75 height 14
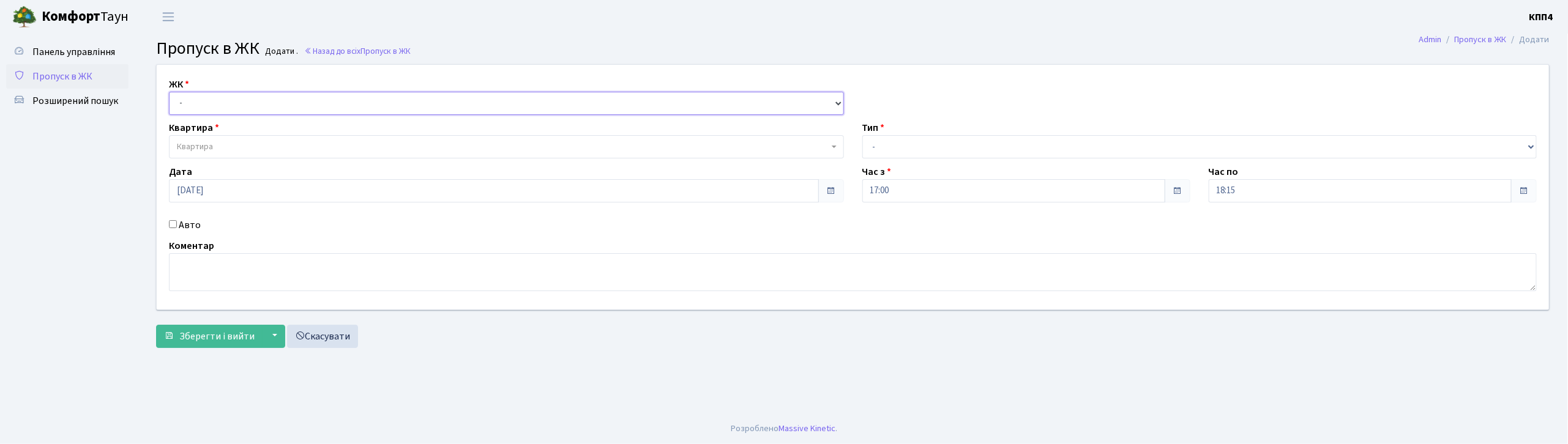
drag, startPoint x: 306, startPoint y: 99, endPoint x: 302, endPoint y: 113, distance: 14.6
click at [306, 99] on select "- КТ, вул. Регенераторна, 4 КТ2, просп. [STREET_ADDRESS] [STREET_ADDRESS] [PERS…" at bounding box center [507, 103] width 675 height 23
select select "271"
click at [169, 92] on select "- КТ, вул. Регенераторна, 4 КТ2, просп. [STREET_ADDRESS] [STREET_ADDRESS] [PERS…" at bounding box center [507, 103] width 675 height 23
select select
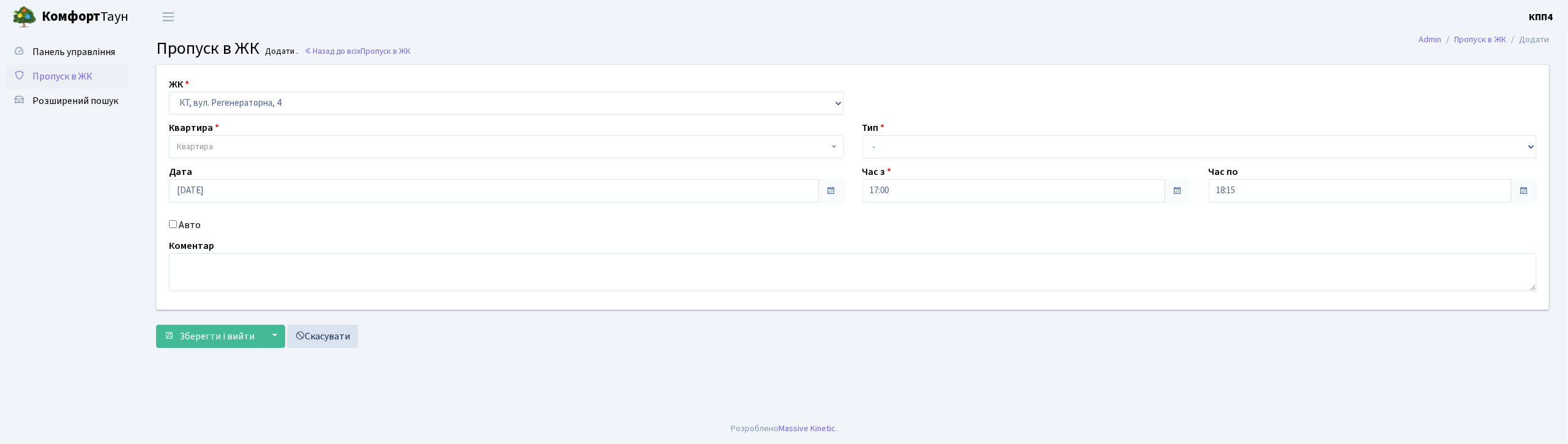
click at [186, 230] on label "Авто" at bounding box center [189, 225] width 22 height 15
click at [177, 228] on input "Авто" at bounding box center [173, 224] width 8 height 8
checkbox input "true"
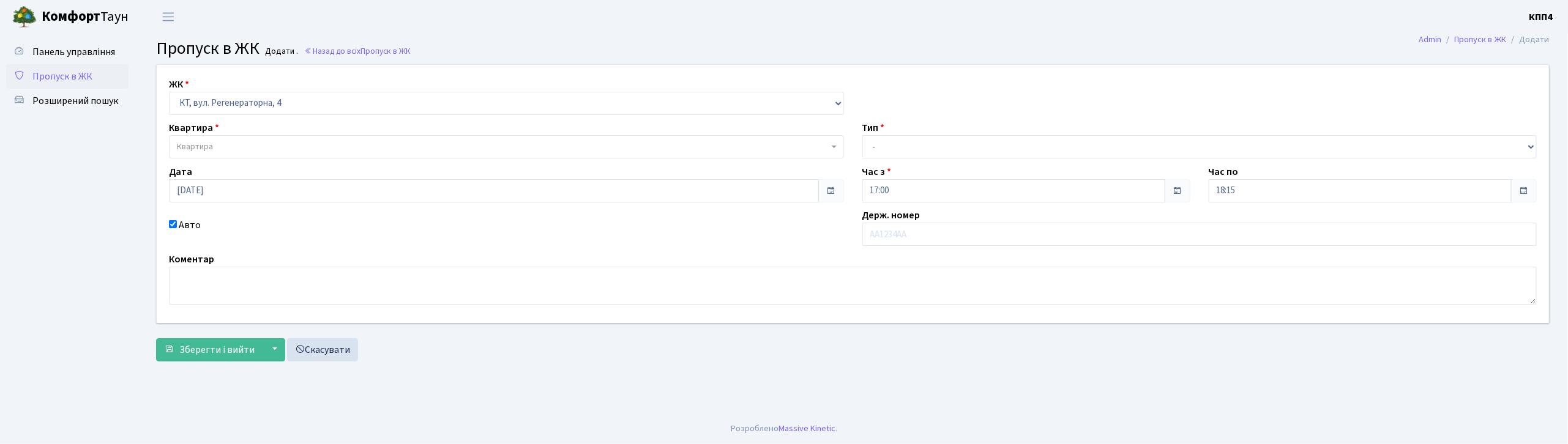
click at [223, 147] on span "Квартира" at bounding box center [503, 147] width 652 height 12
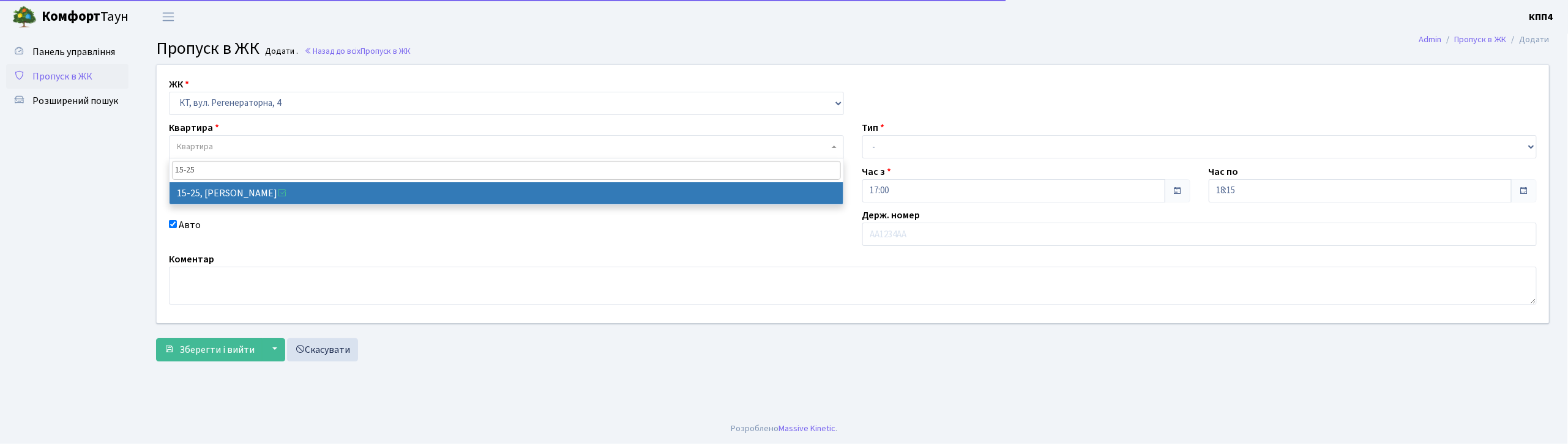
type input "15-25"
select select "8800"
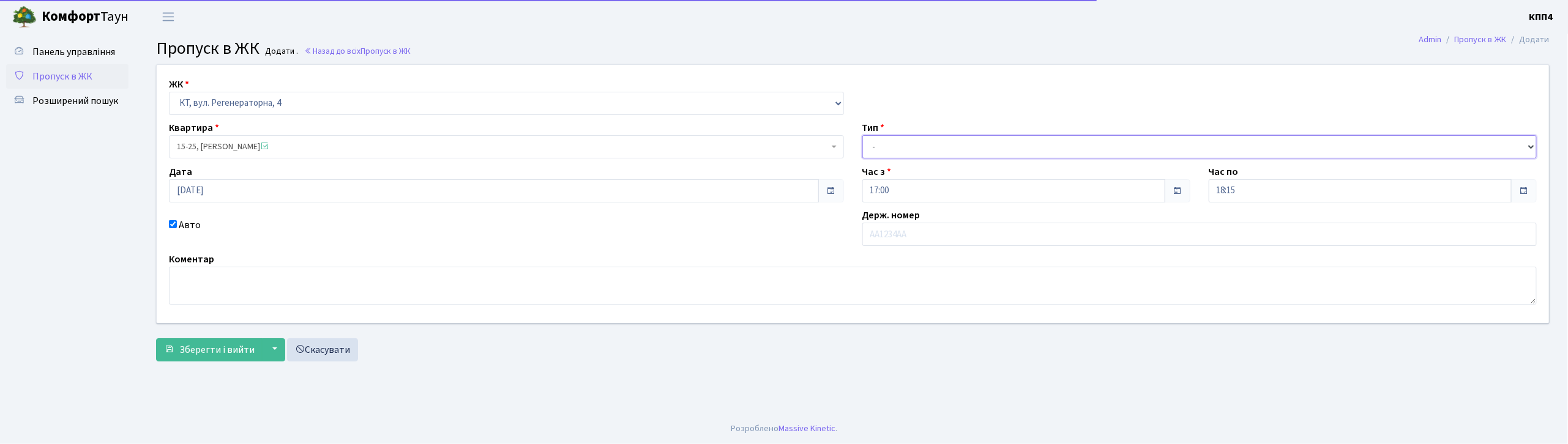
click at [917, 137] on select "- Доставка Таксі Гості Сервіс" at bounding box center [1200, 147] width 675 height 23
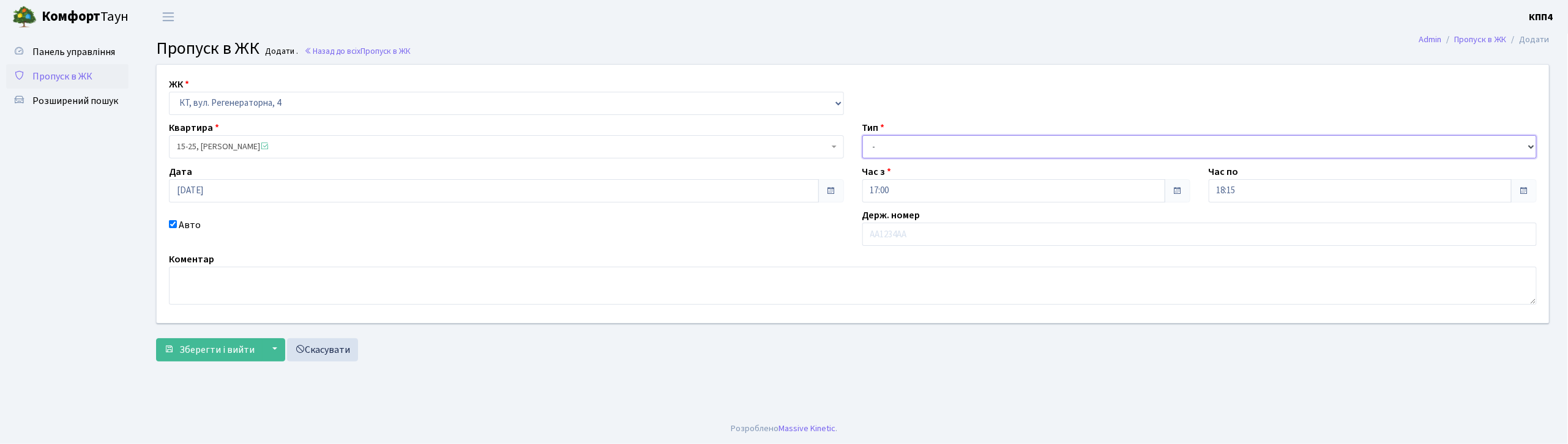
select select "3"
click at [862, 135] on select "- Доставка Таксі Гості Сервіс" at bounding box center [1200, 147] width 675 height 23
click at [939, 216] on div "Держ. номер" at bounding box center [1199, 227] width 693 height 38
click at [938, 226] on input "text" at bounding box center [1200, 234] width 675 height 23
type input "АА4816ХК"
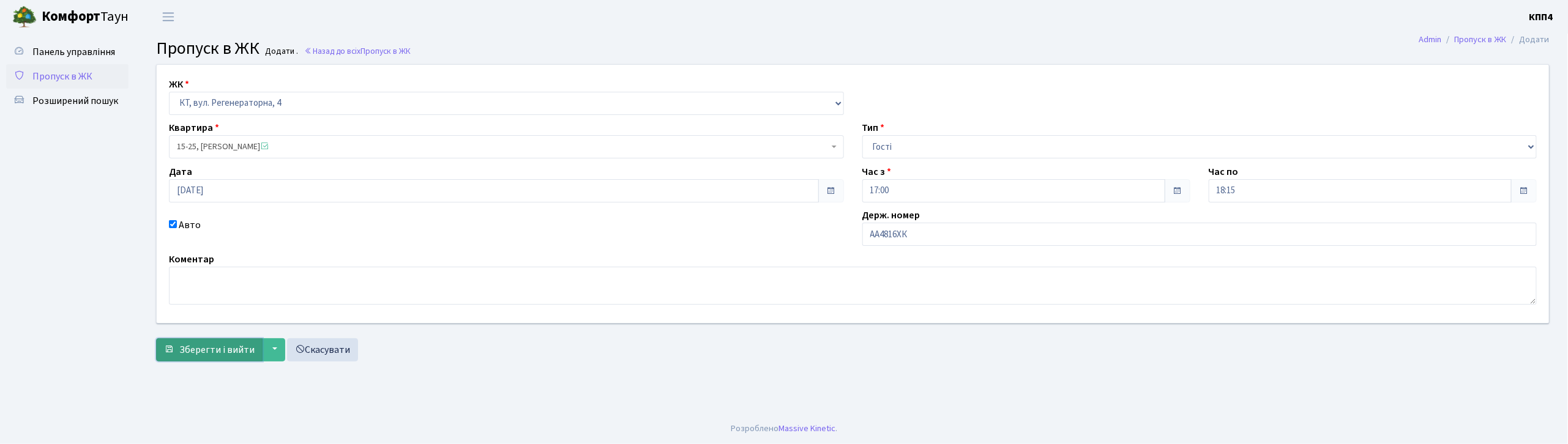
click at [206, 352] on span "Зберегти і вийти" at bounding box center [216, 350] width 75 height 14
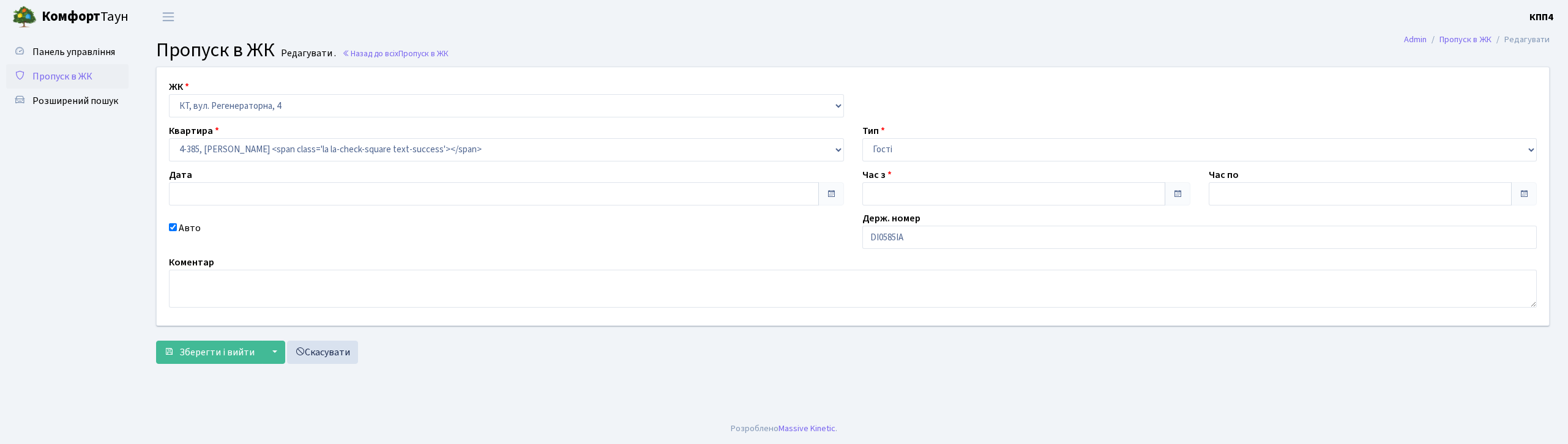
type input "[DATE]"
type input "17:00"
type input "18:00"
checkbox input "true"
click at [885, 238] on input "DІ0585ІА" at bounding box center [1200, 237] width 675 height 23
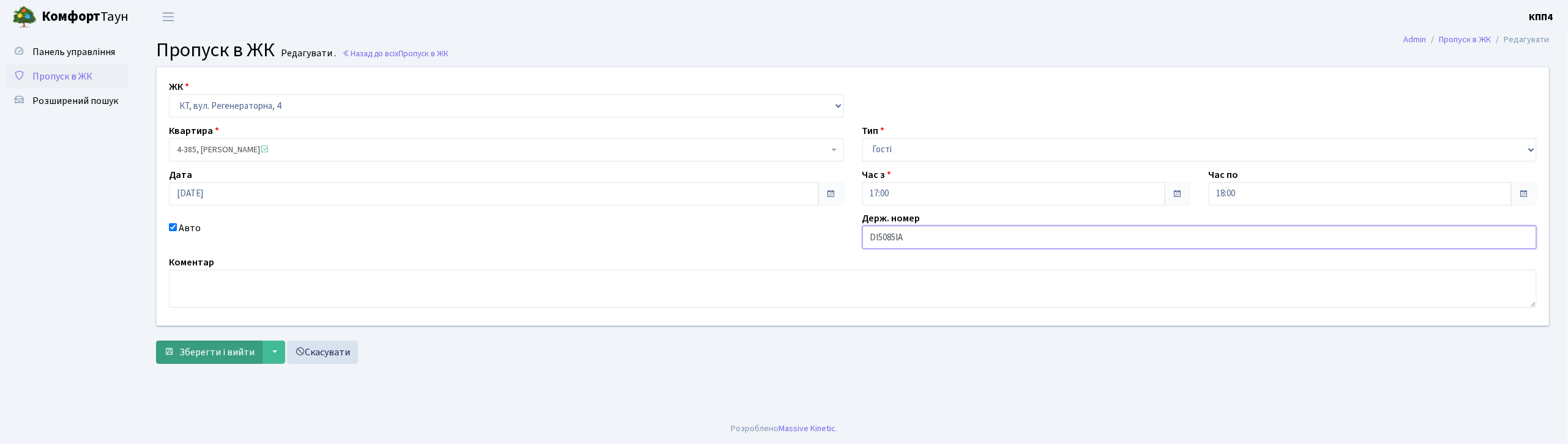
type input "DІ5085ІА"
click at [208, 355] on span "Зберегти і вийти" at bounding box center [216, 352] width 75 height 14
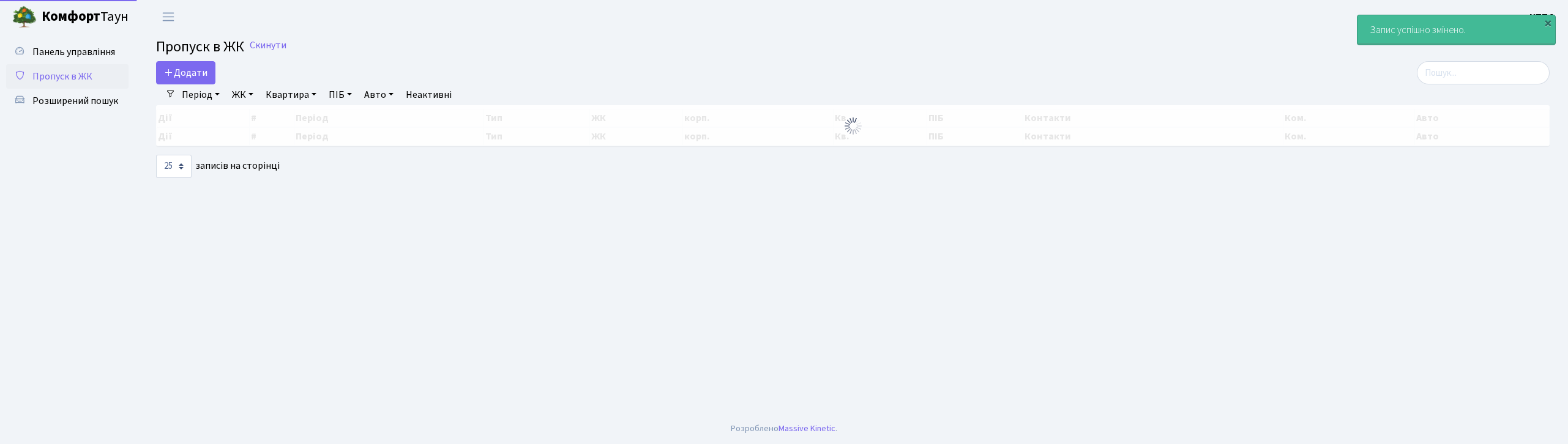
select select "25"
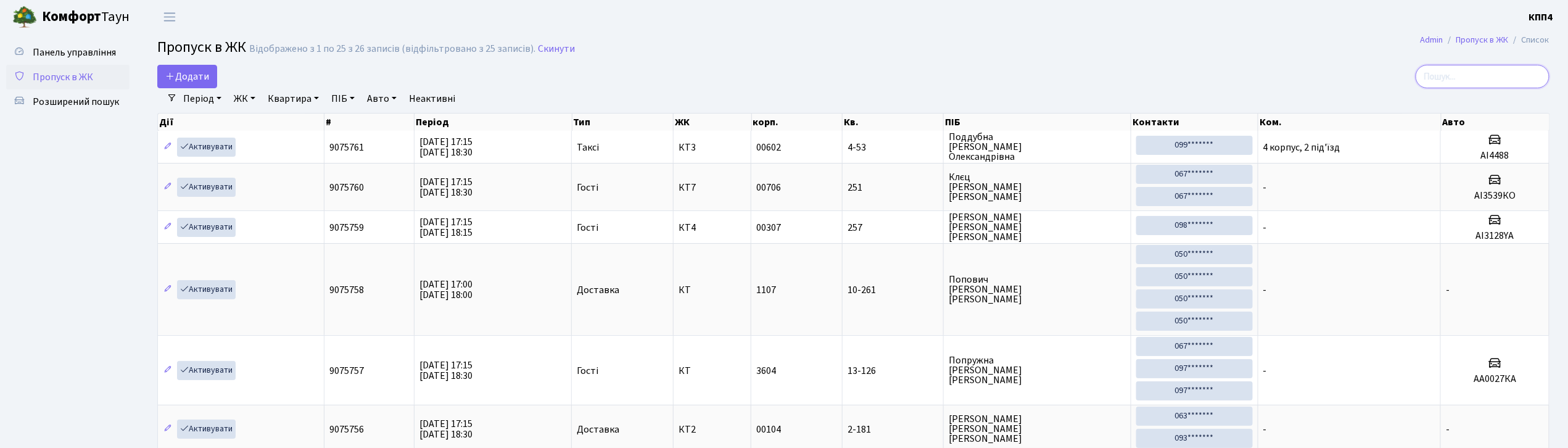
click at [1527, 68] on input "search" at bounding box center [1483, 76] width 134 height 23
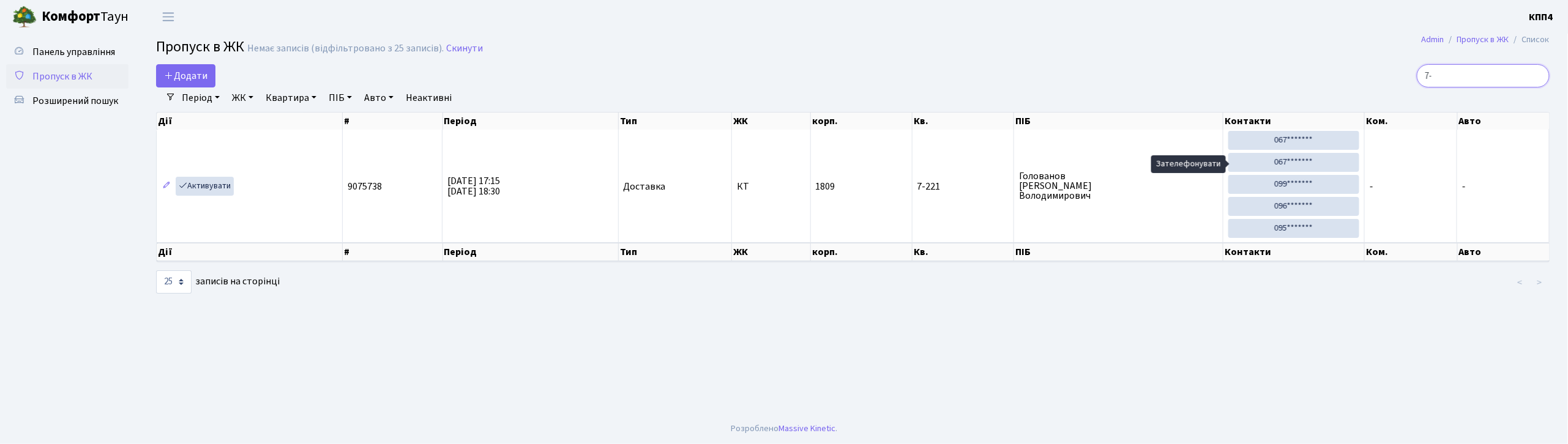
type input "7"
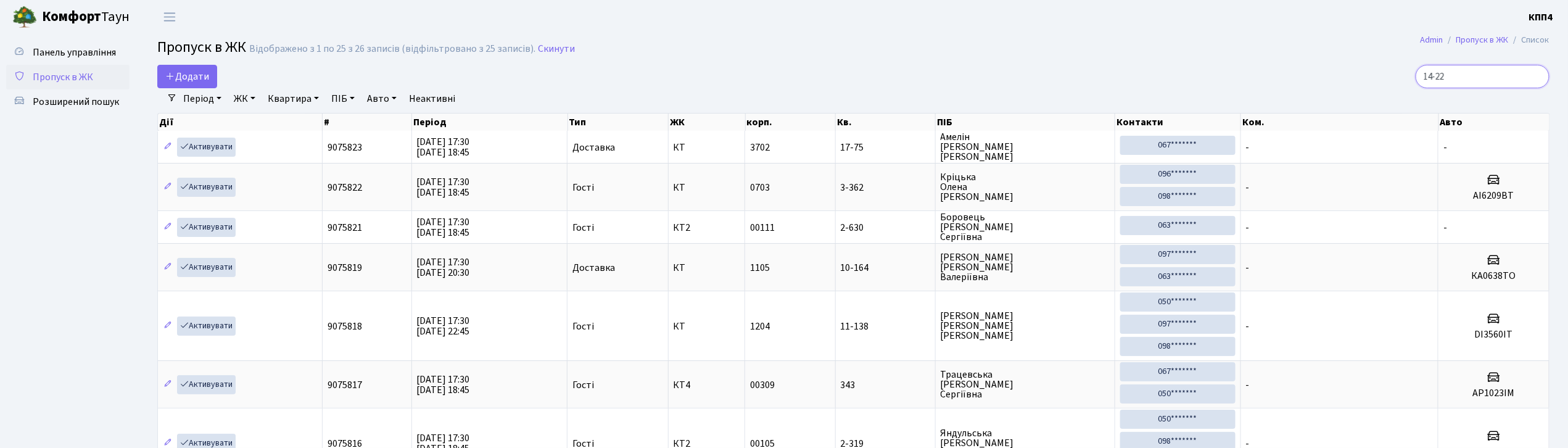
type input "14-227"
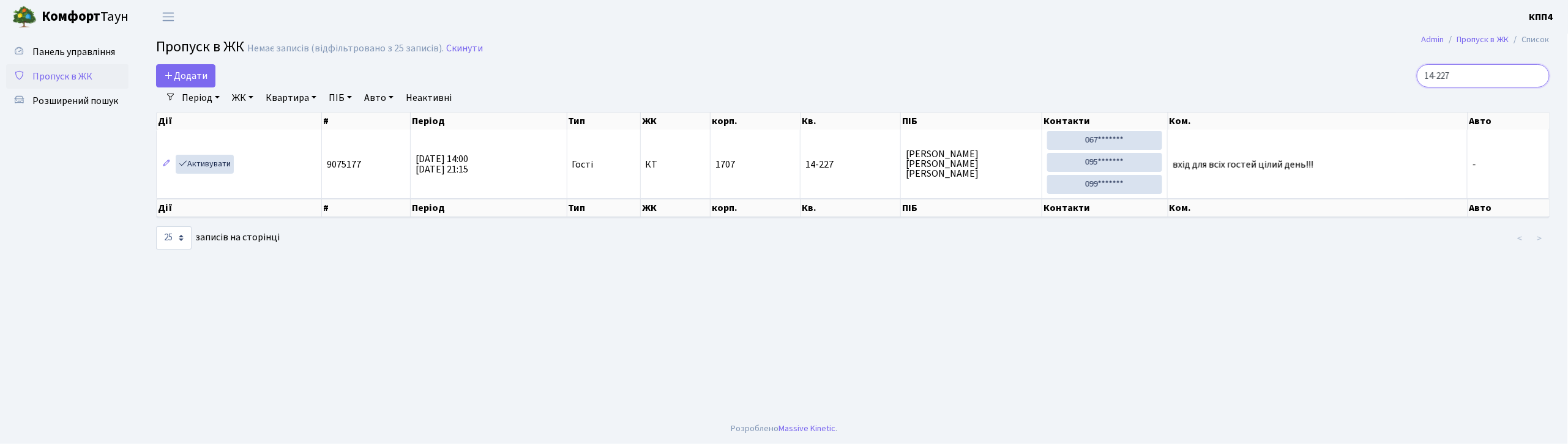
click at [1533, 74] on input "14-227" at bounding box center [1483, 76] width 133 height 23
click at [1534, 74] on input "14-227" at bounding box center [1483, 76] width 133 height 23
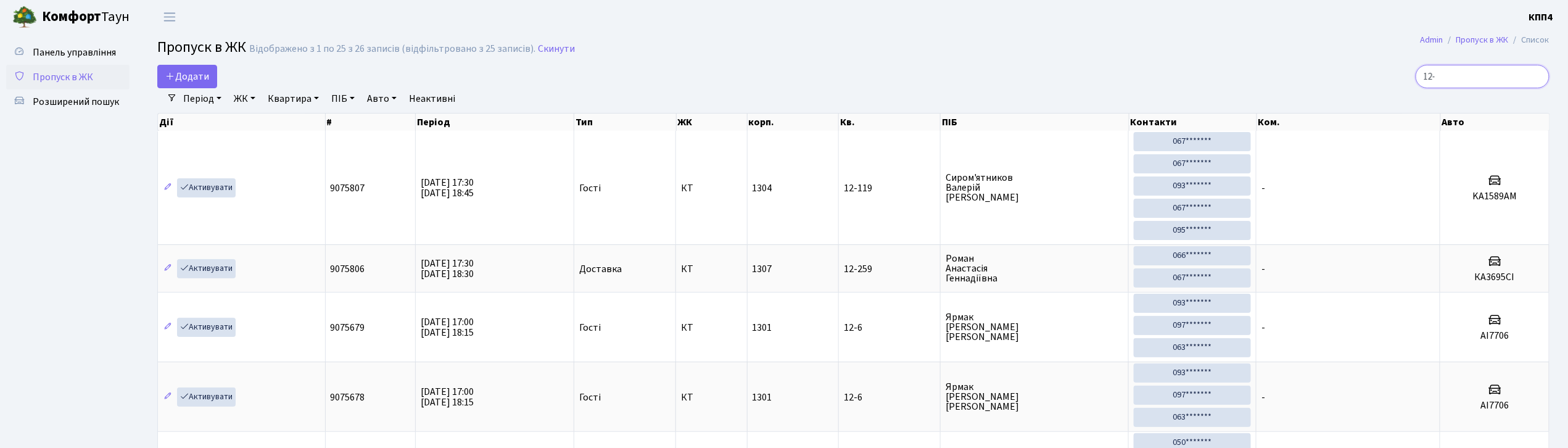
type input "12-"
click at [237, 95] on link "ЖК" at bounding box center [245, 98] width 31 height 21
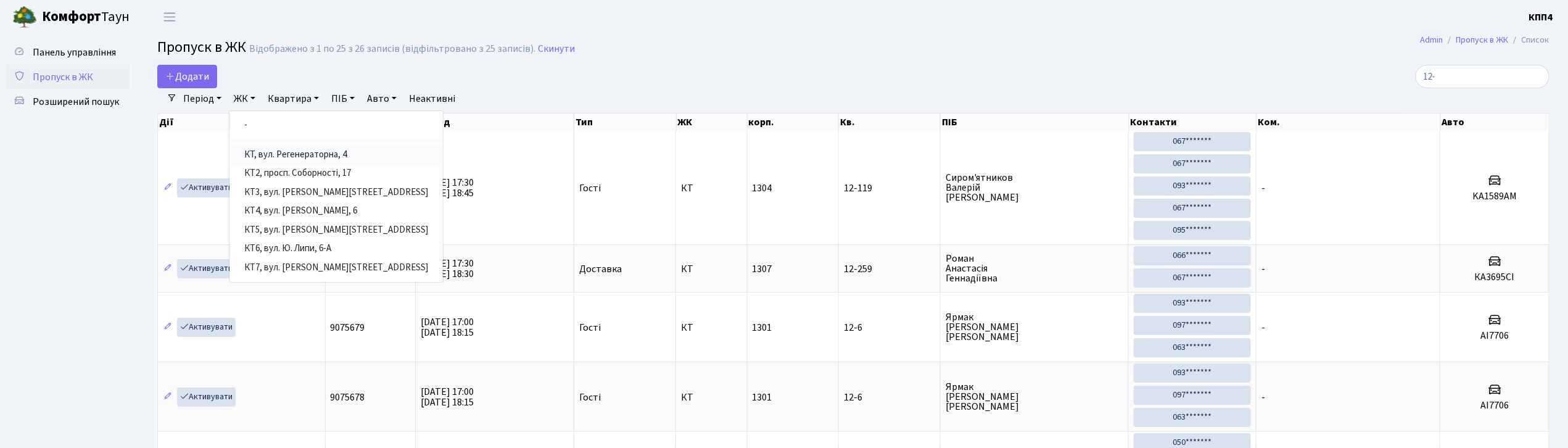
click at [288, 154] on link "КТ, вул. Регенераторна, 4" at bounding box center [336, 155] width 213 height 19
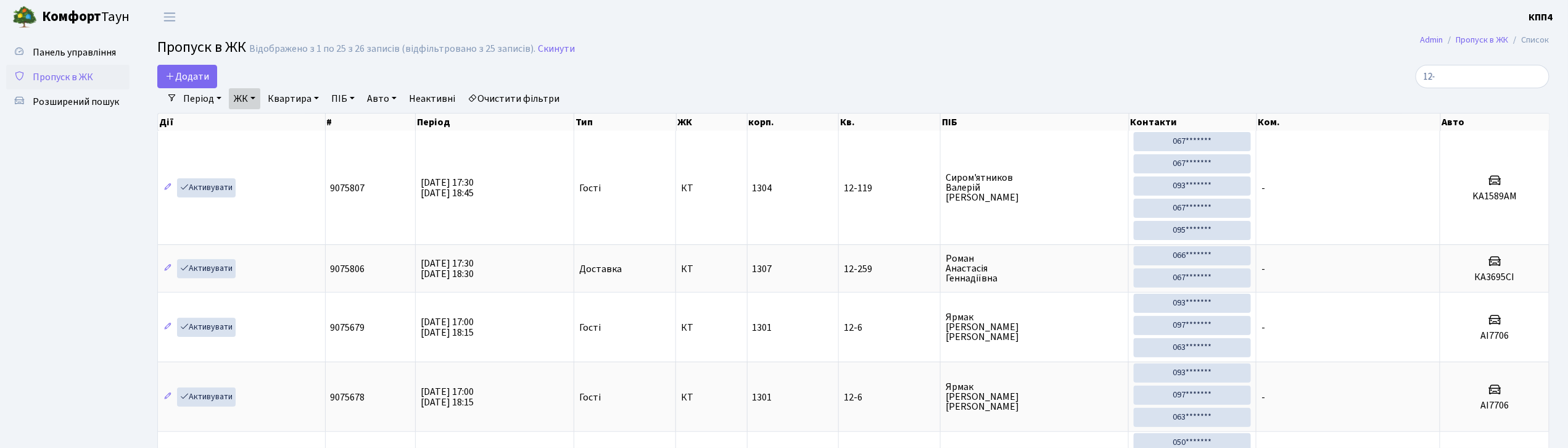
click at [248, 100] on link "ЖК" at bounding box center [245, 98] width 31 height 21
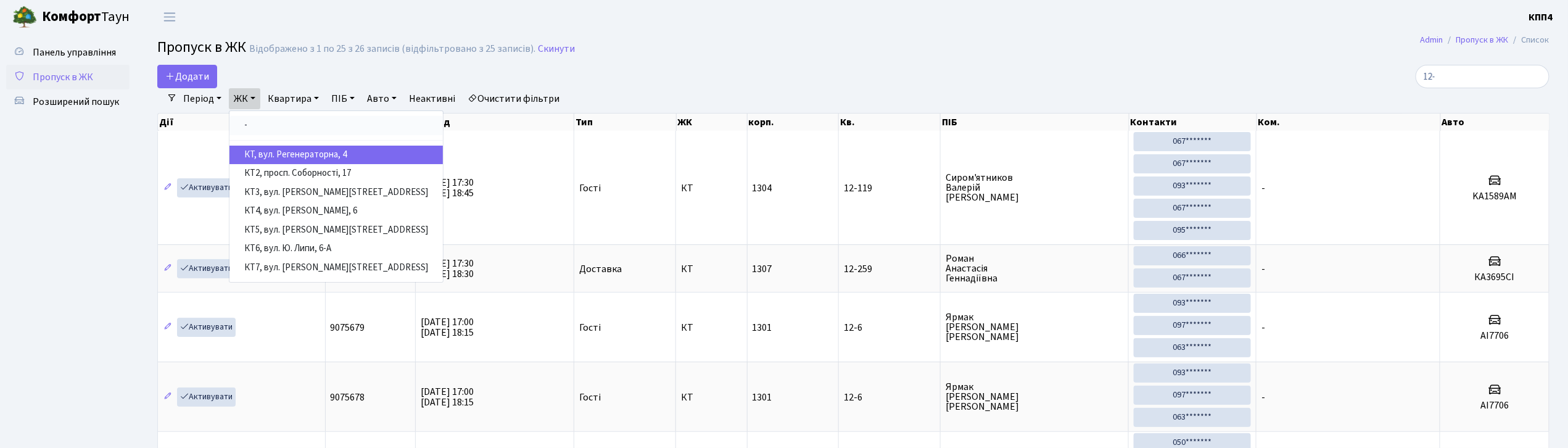
click at [280, 132] on link "-" at bounding box center [336, 125] width 213 height 19
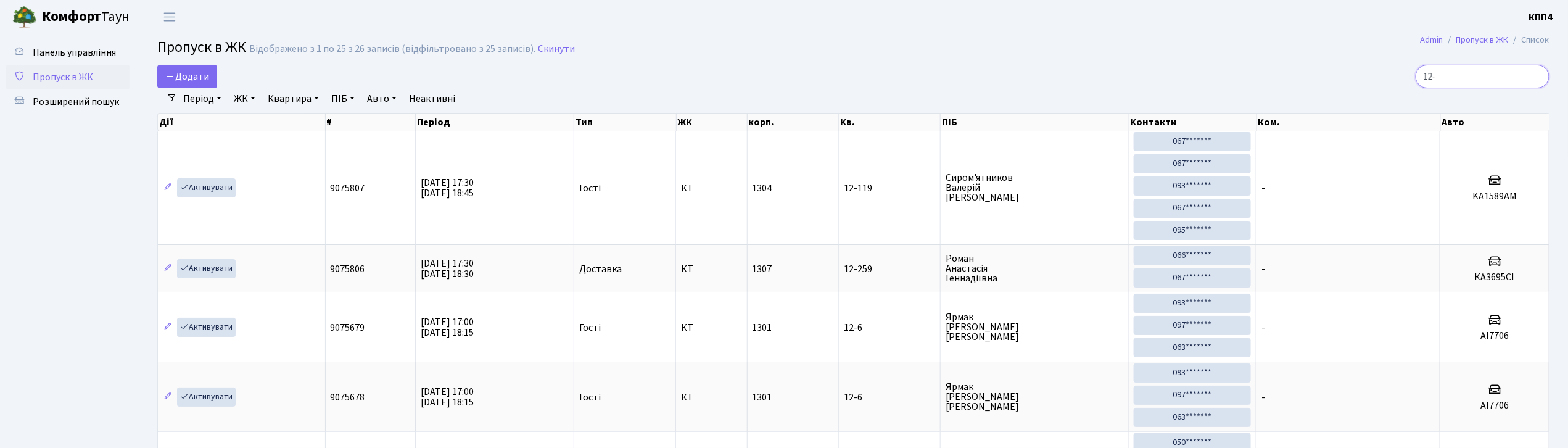
click at [1538, 78] on input "12-" at bounding box center [1483, 76] width 134 height 23
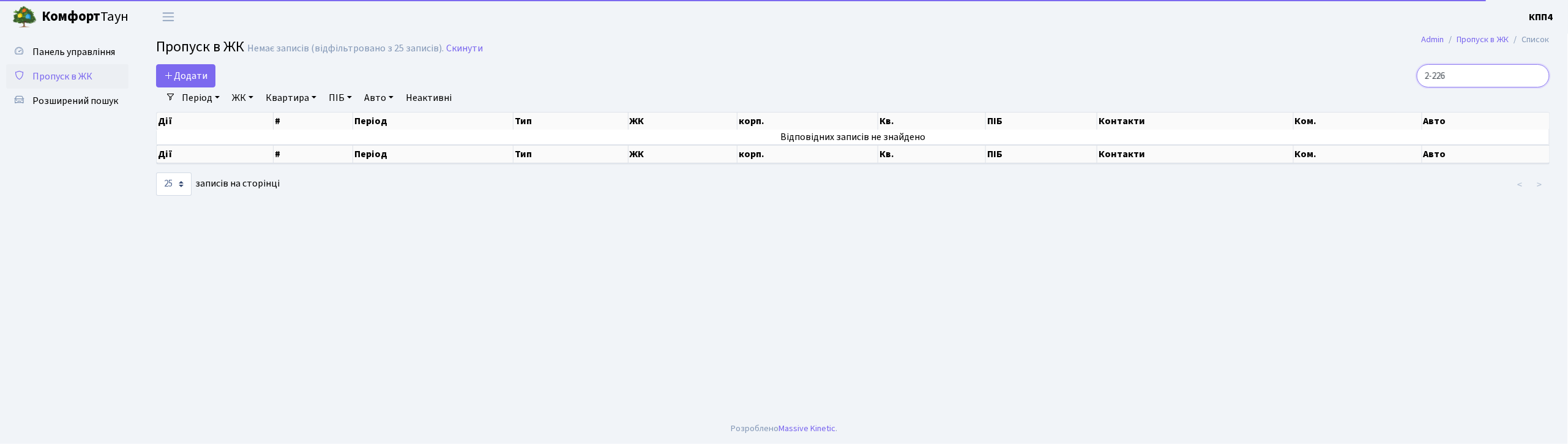
click at [1445, 72] on input "2-226" at bounding box center [1483, 76] width 133 height 23
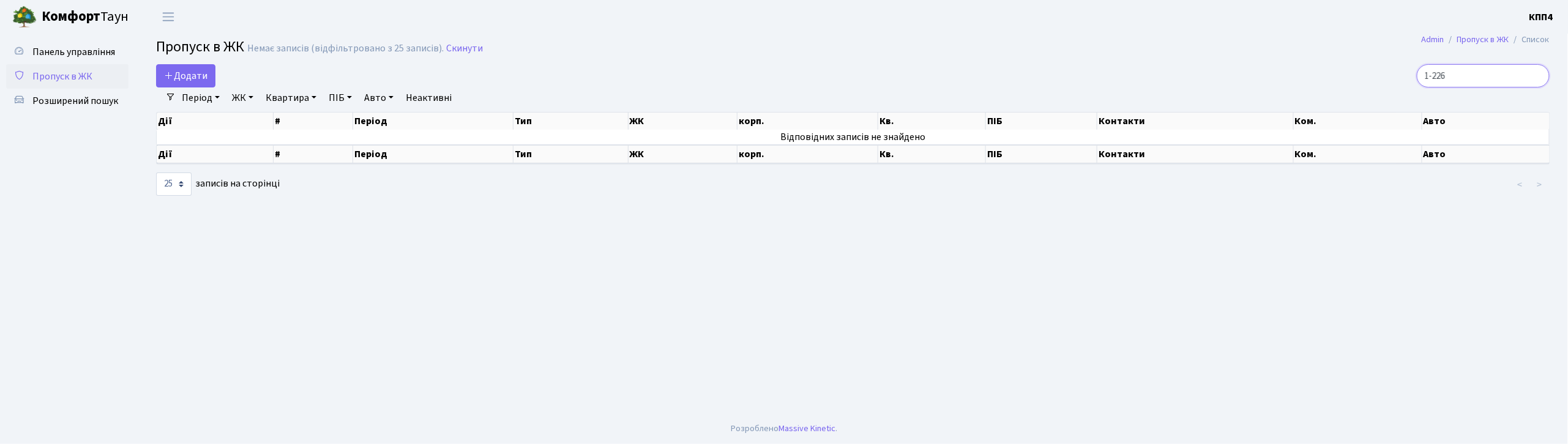
type input "12-226"
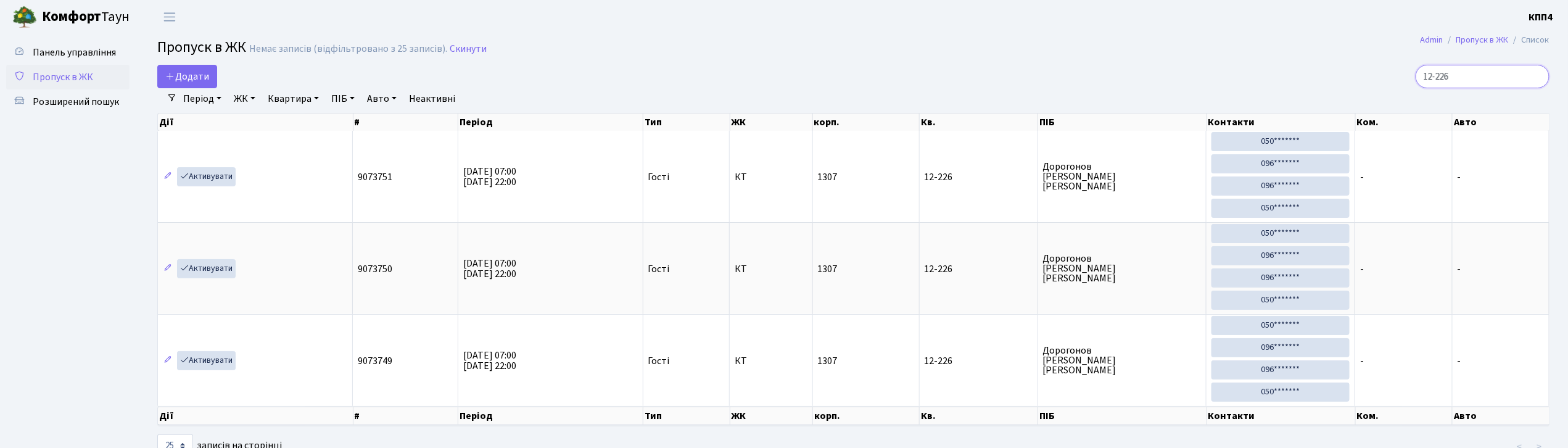
click at [1533, 73] on input "12-226" at bounding box center [1483, 76] width 134 height 23
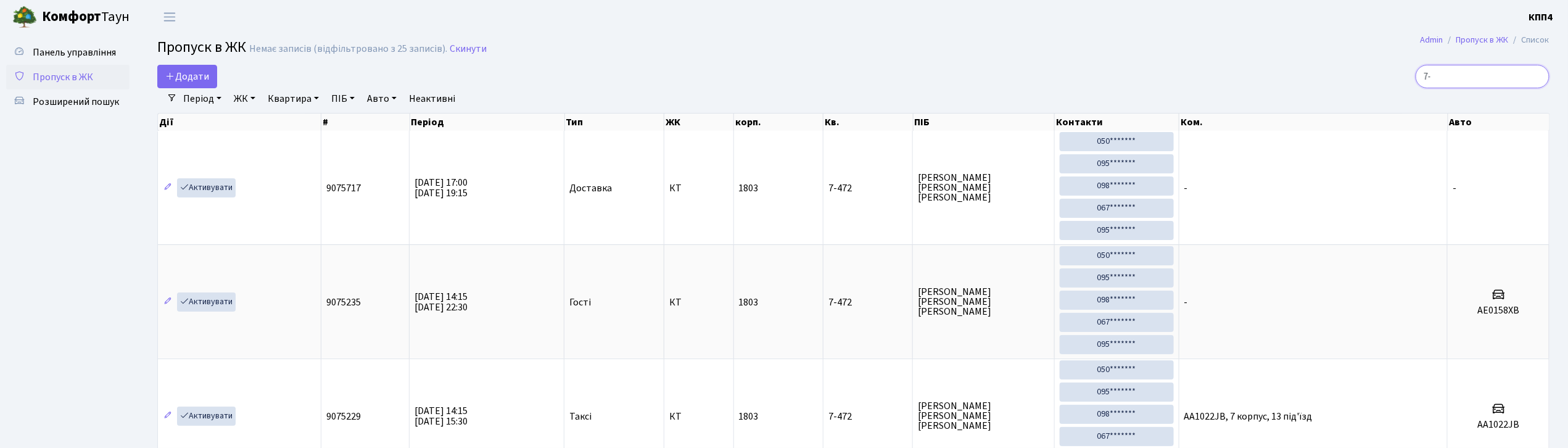
type input "7"
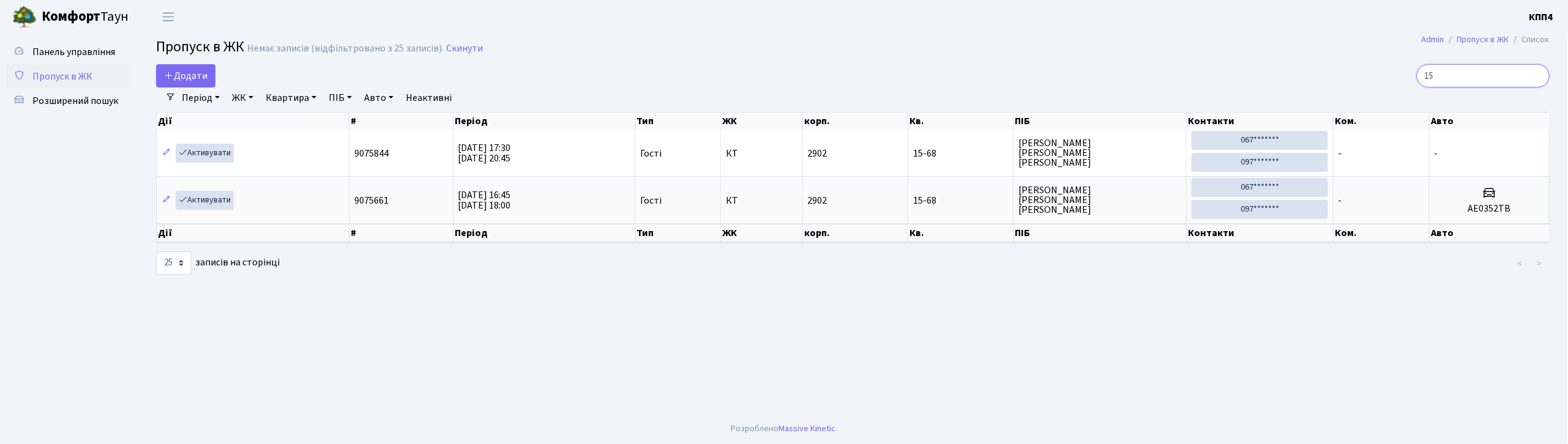
type input "1"
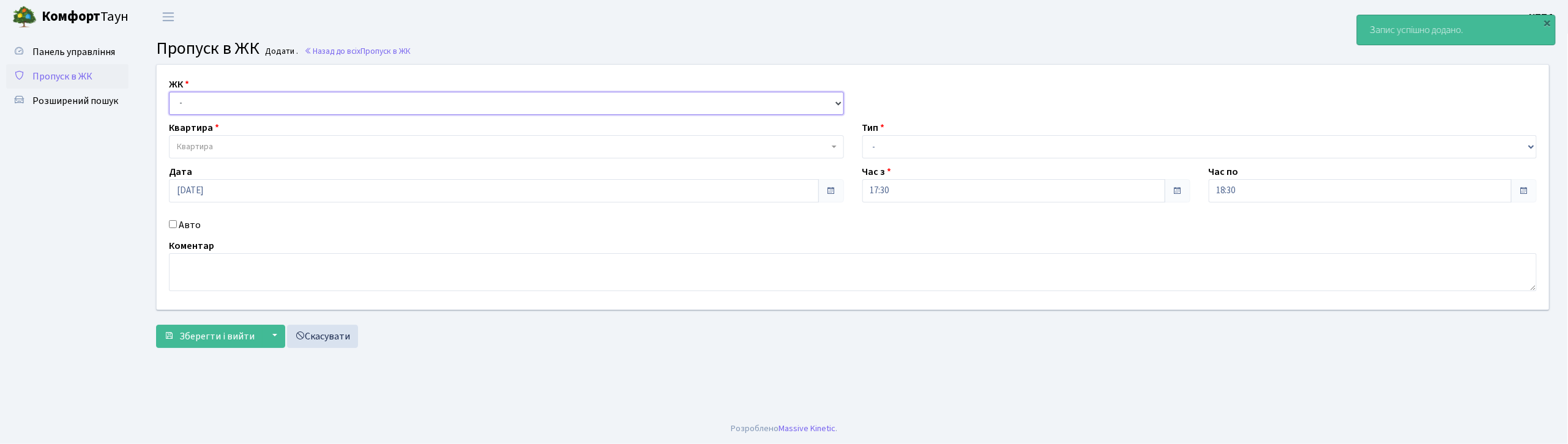
click at [333, 103] on select "- КТ, вул. Регенераторна, 4 КТ2, просп. [STREET_ADDRESS] [STREET_ADDRESS] [PERS…" at bounding box center [507, 103] width 675 height 23
select select "271"
click at [169, 92] on select "- КТ, вул. Регенераторна, 4 КТ2, просп. [STREET_ADDRESS] [STREET_ADDRESS] [PERS…" at bounding box center [507, 103] width 675 height 23
select select
click at [201, 141] on span "Квартира" at bounding box center [195, 147] width 36 height 12
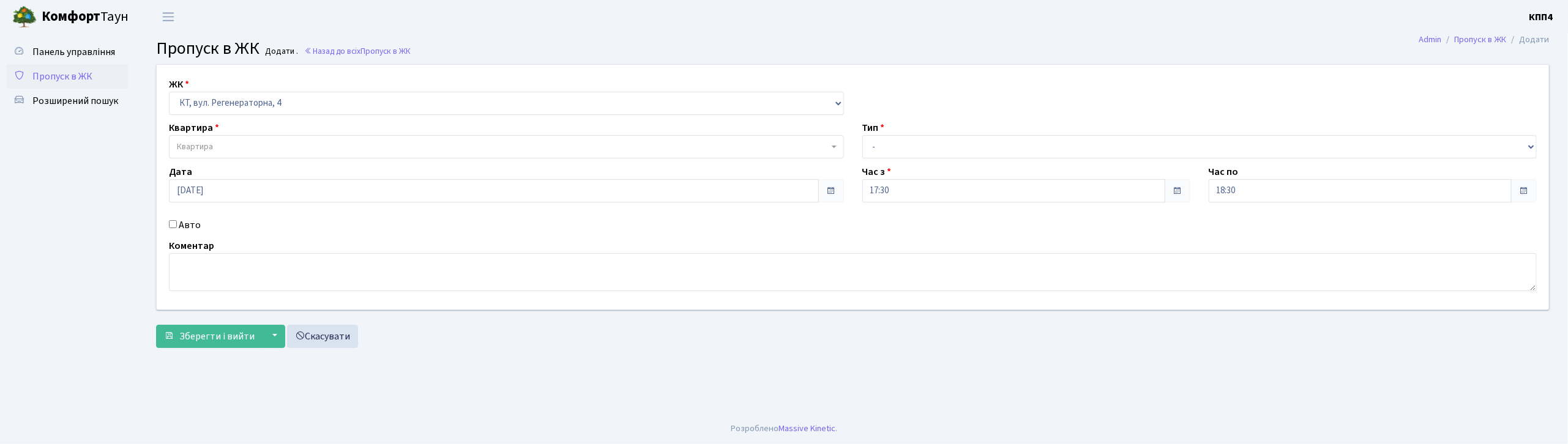
click at [189, 221] on label "Авто" at bounding box center [189, 225] width 22 height 15
click at [177, 221] on input "Авто" at bounding box center [173, 224] width 8 height 8
checkbox input "true"
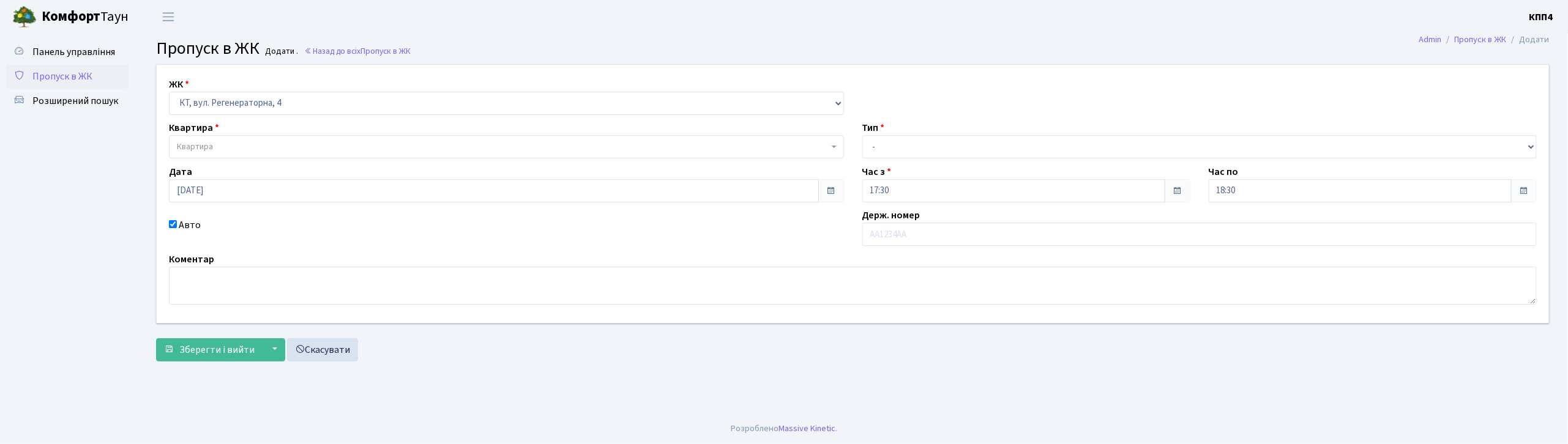
click at [209, 138] on span "Квартира" at bounding box center [507, 147] width 675 height 23
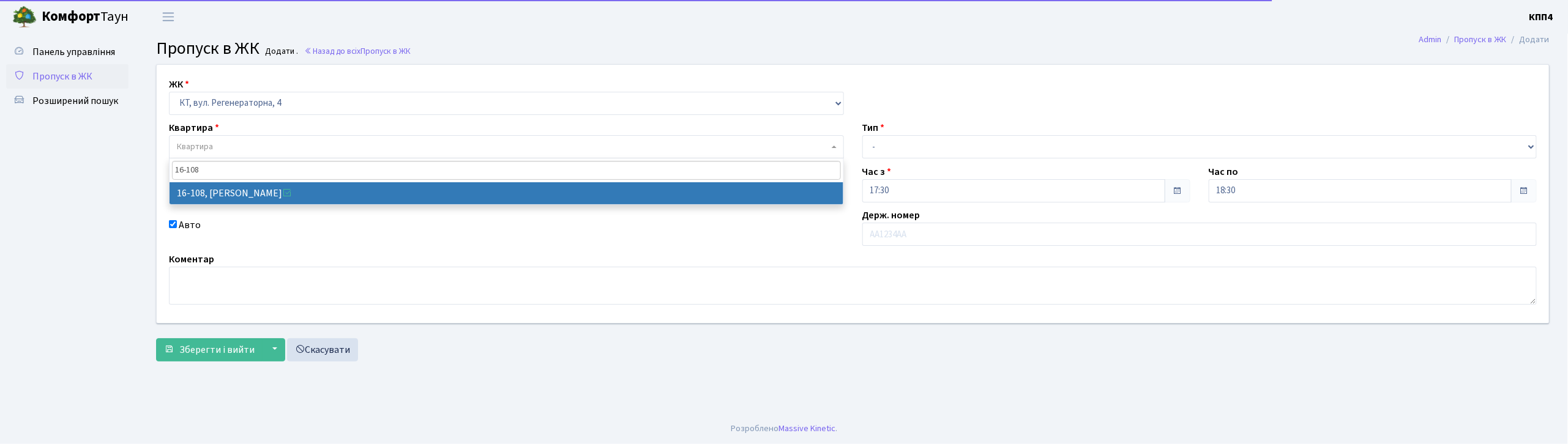
type input "16-108"
select select "8669"
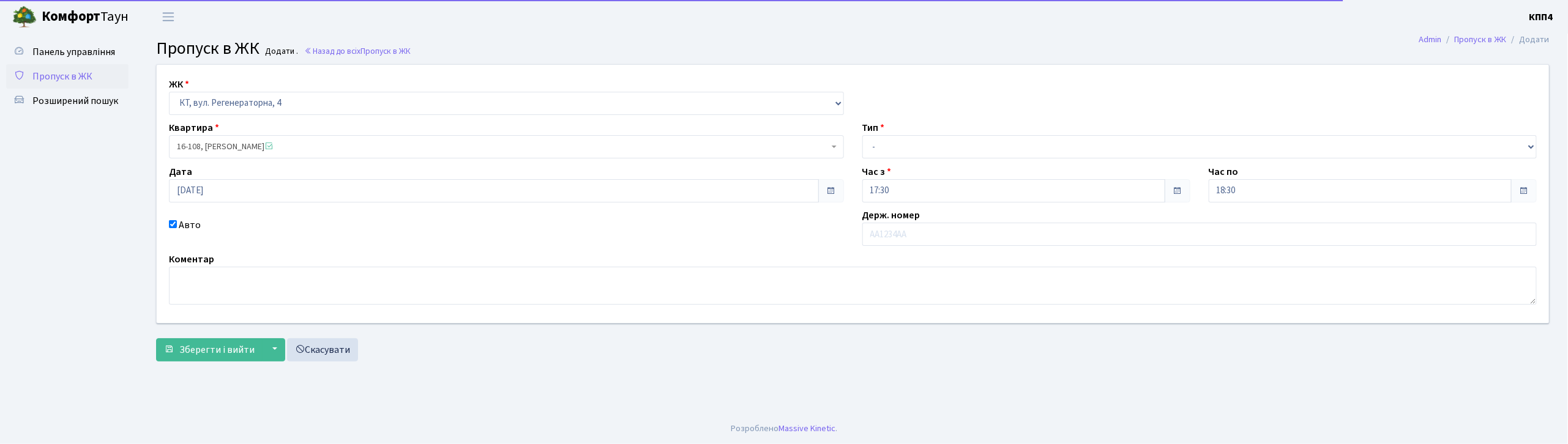
click at [879, 162] on div "ЖК - КТ, вул. Регенераторна, 4 КТ2, просп. Соборності, 17 КТ3, вул. Березнева, …" at bounding box center [853, 194] width 1411 height 258
click at [882, 147] on select "- Доставка Таксі Гості Сервіс" at bounding box center [1200, 147] width 675 height 23
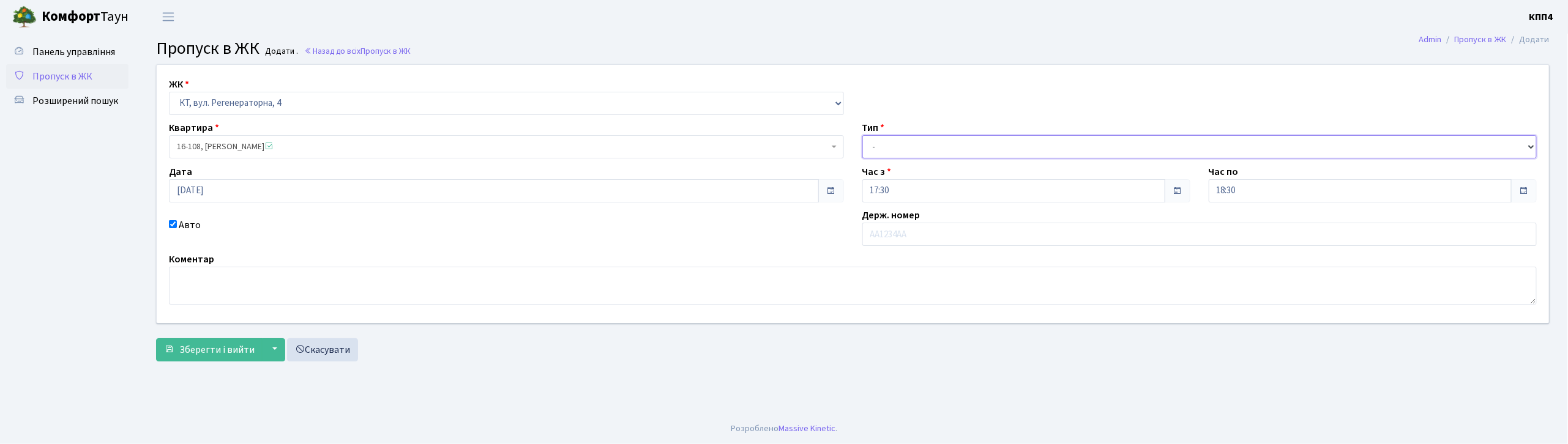
select select "2"
click at [862, 135] on select "- Доставка Таксі Гості Сервіс" at bounding box center [1200, 147] width 675 height 23
click at [887, 241] on input "text" at bounding box center [1200, 234] width 675 height 23
type input "АІ0966МХ"
click at [211, 349] on span "Зберегти і вийти" at bounding box center [216, 350] width 75 height 14
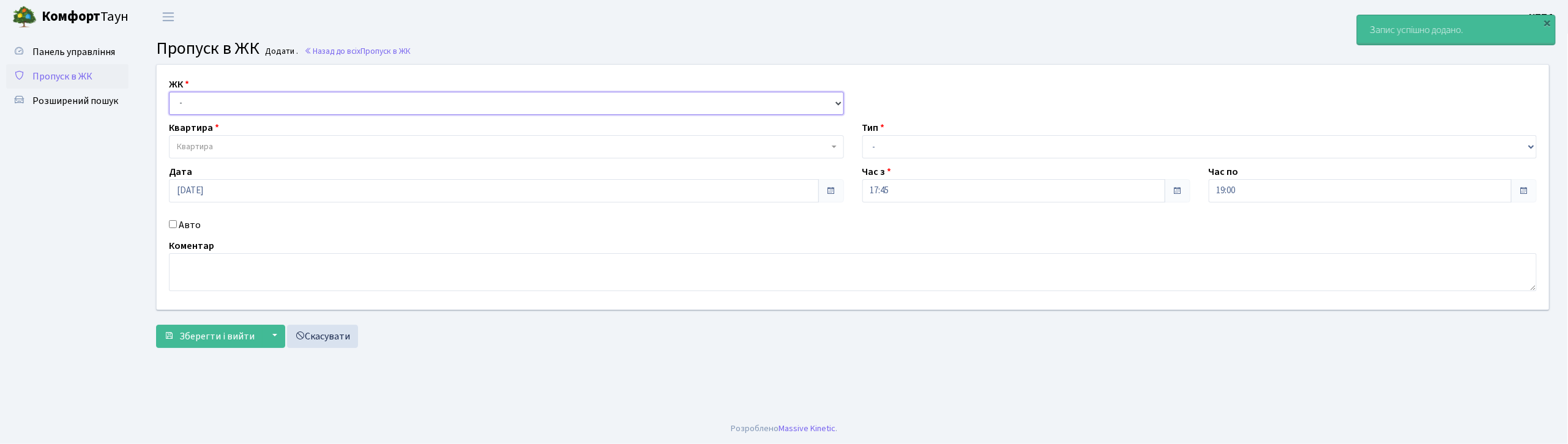
drag, startPoint x: 0, startPoint y: 0, endPoint x: 228, endPoint y: 105, distance: 251.0
click at [228, 105] on select "- КТ, вул. Регенераторна, 4 КТ2, просп. [STREET_ADDRESS] [STREET_ADDRESS] [PERS…" at bounding box center [507, 103] width 675 height 23
select select "271"
click at [169, 92] on select "- КТ, вул. Регенераторна, 4 КТ2, просп. [STREET_ADDRESS] [STREET_ADDRESS] [PERS…" at bounding box center [507, 103] width 675 height 23
select select
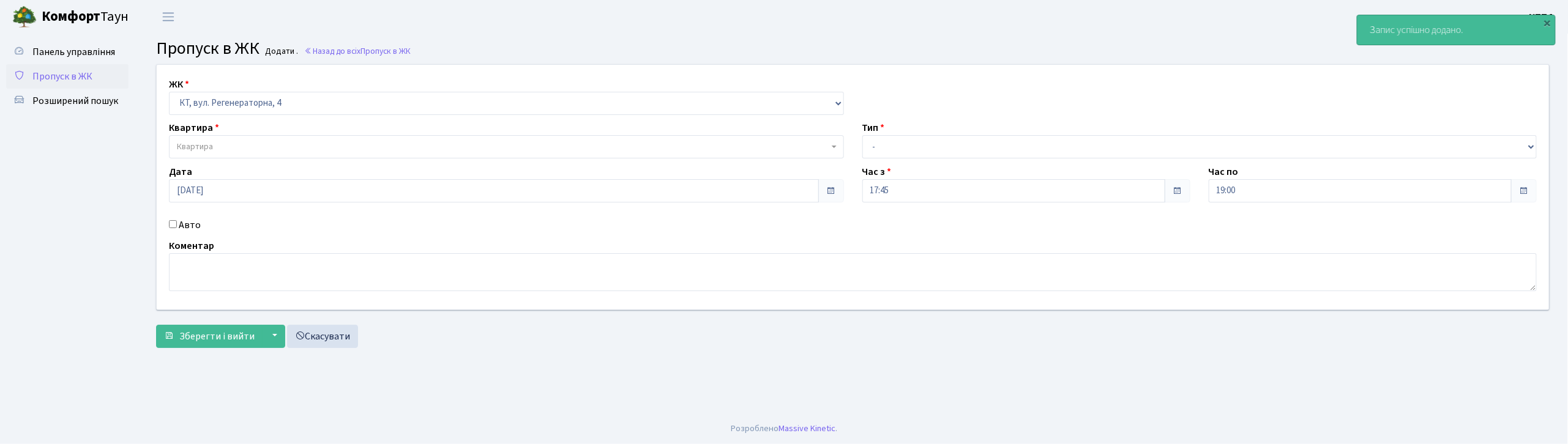
click at [179, 228] on label "Авто" at bounding box center [189, 225] width 22 height 15
click at [177, 228] on input "Авто" at bounding box center [173, 224] width 8 height 8
checkbox input "true"
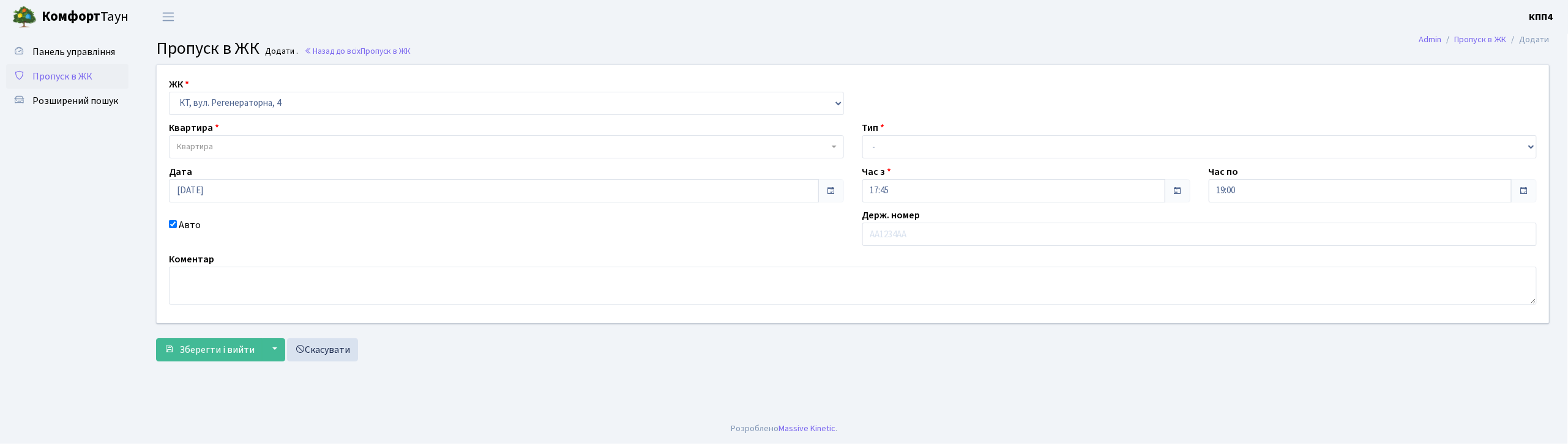
click at [223, 149] on span "Квартира" at bounding box center [503, 147] width 652 height 12
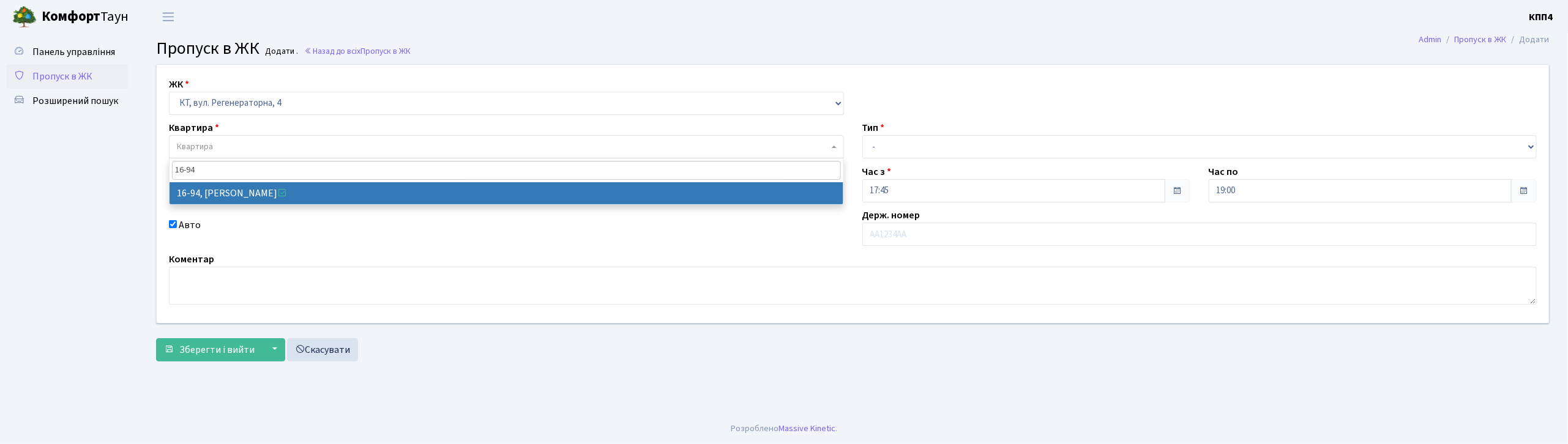
type input "16-94"
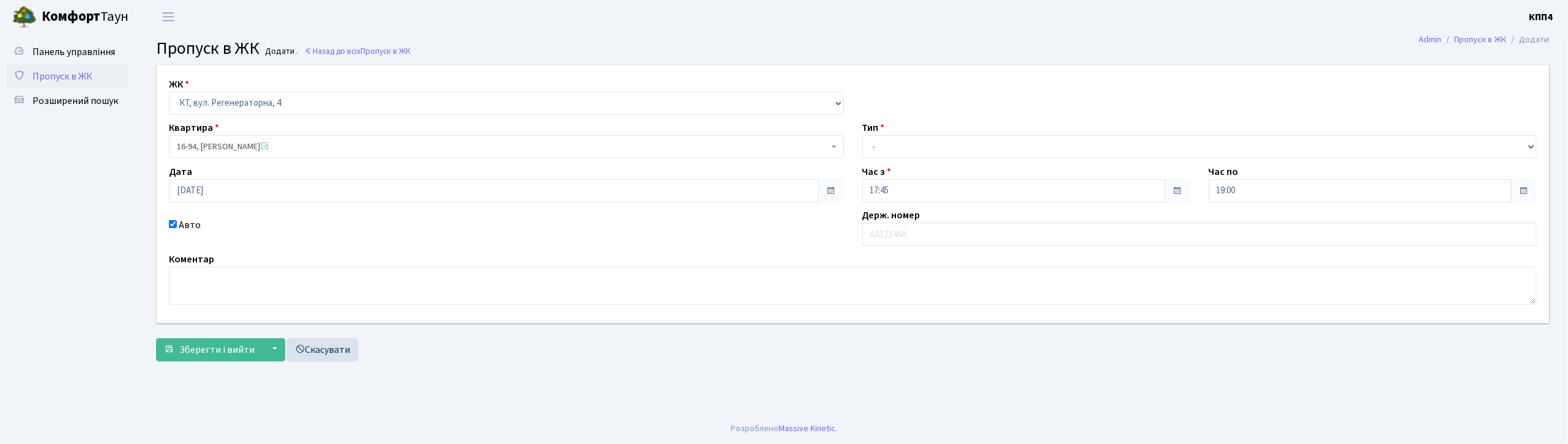
select select "8655"
click at [902, 145] on select "- Доставка Таксі Гості Сервіс" at bounding box center [1200, 147] width 675 height 23
select select "3"
click at [862, 135] on select "- Доставка Таксі Гості Сервіс" at bounding box center [1200, 147] width 675 height 23
click at [892, 235] on input "text" at bounding box center [1200, 234] width 675 height 23
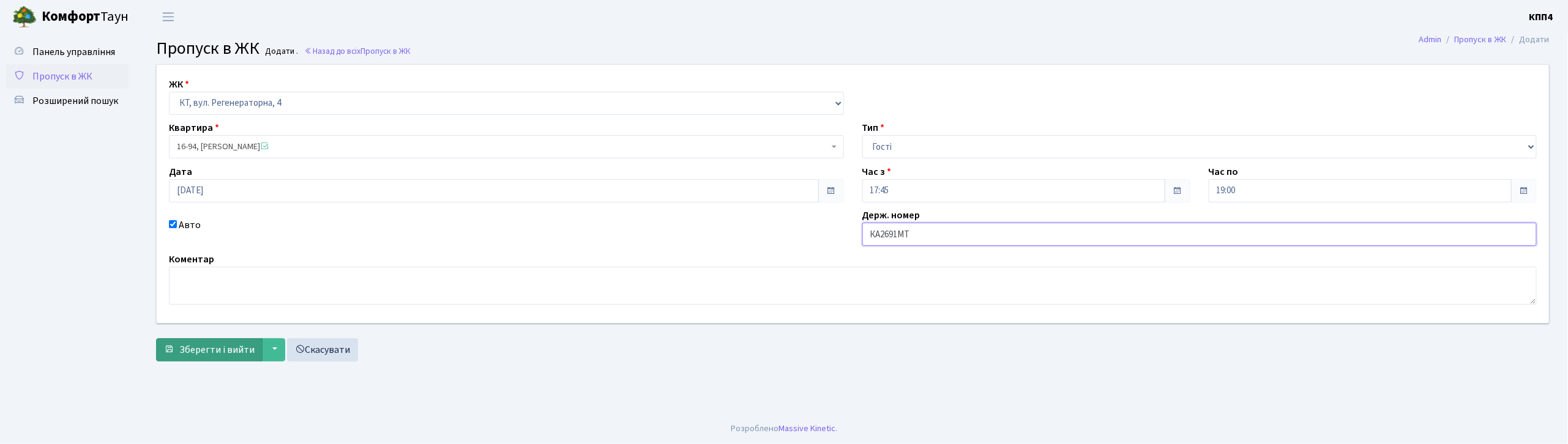
type input "КА2691МТ"
click at [235, 350] on span "Зберегти і вийти" at bounding box center [216, 350] width 75 height 14
drag, startPoint x: 0, startPoint y: 0, endPoint x: 1020, endPoint y: 241, distance: 1048.1
click at [1020, 241] on input "АІ9585Y" at bounding box center [1200, 237] width 675 height 23
type input "АІ9585YА"
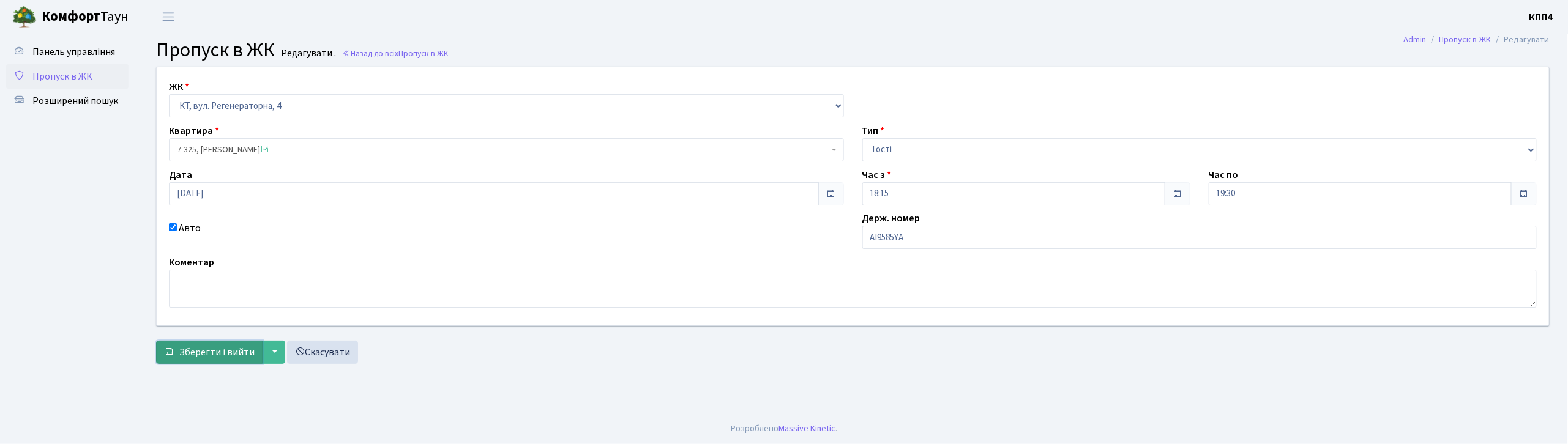
click at [187, 353] on span "Зберегти і вийти" at bounding box center [216, 352] width 75 height 14
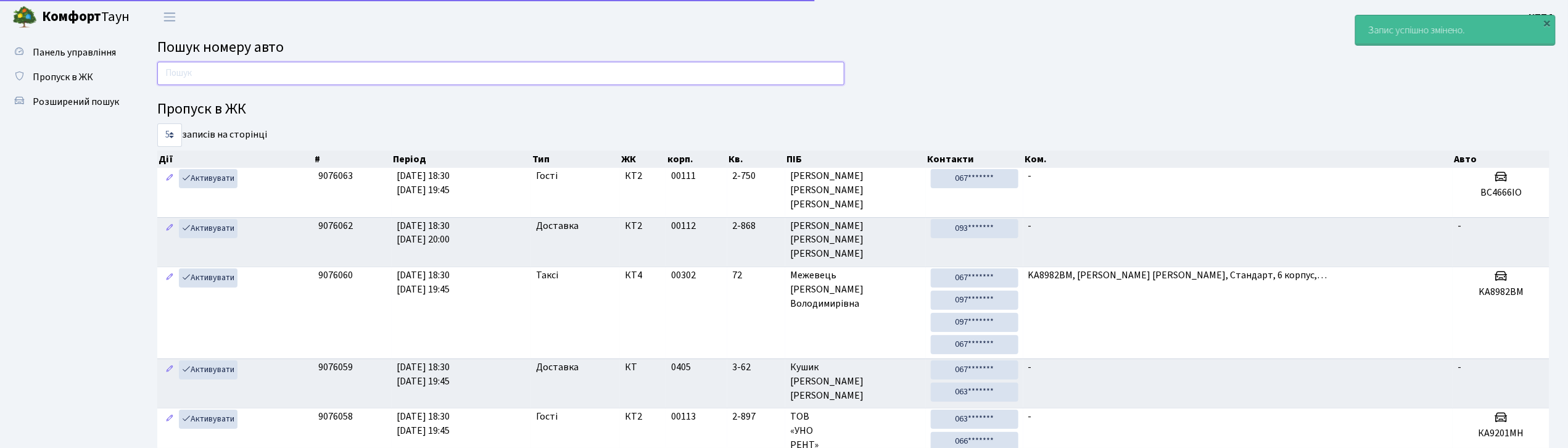
click at [301, 75] on input "text" at bounding box center [501, 73] width 687 height 23
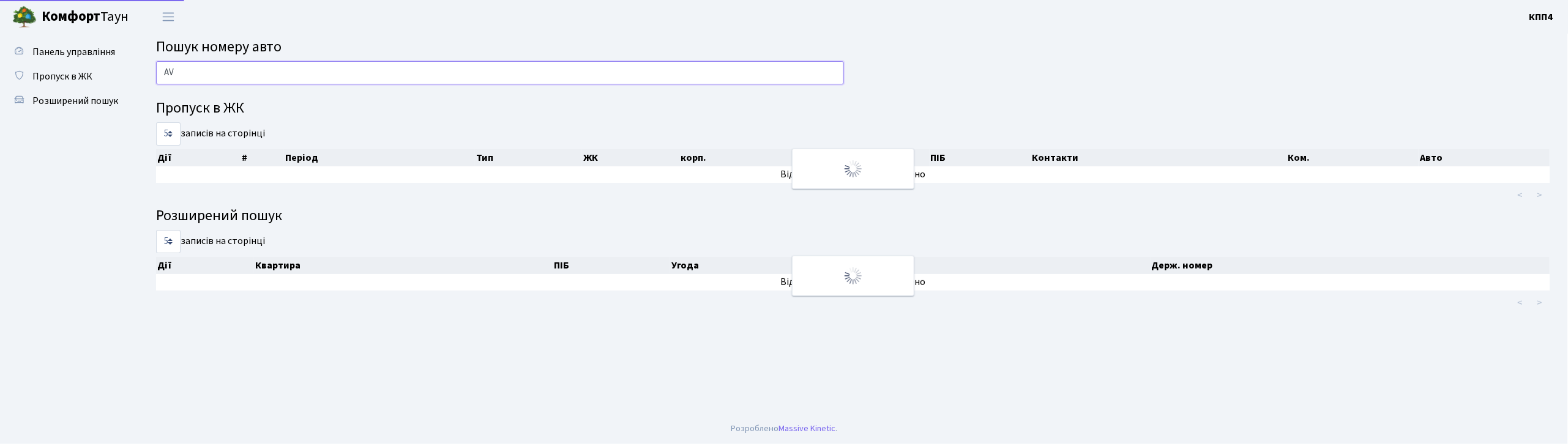
type input "A"
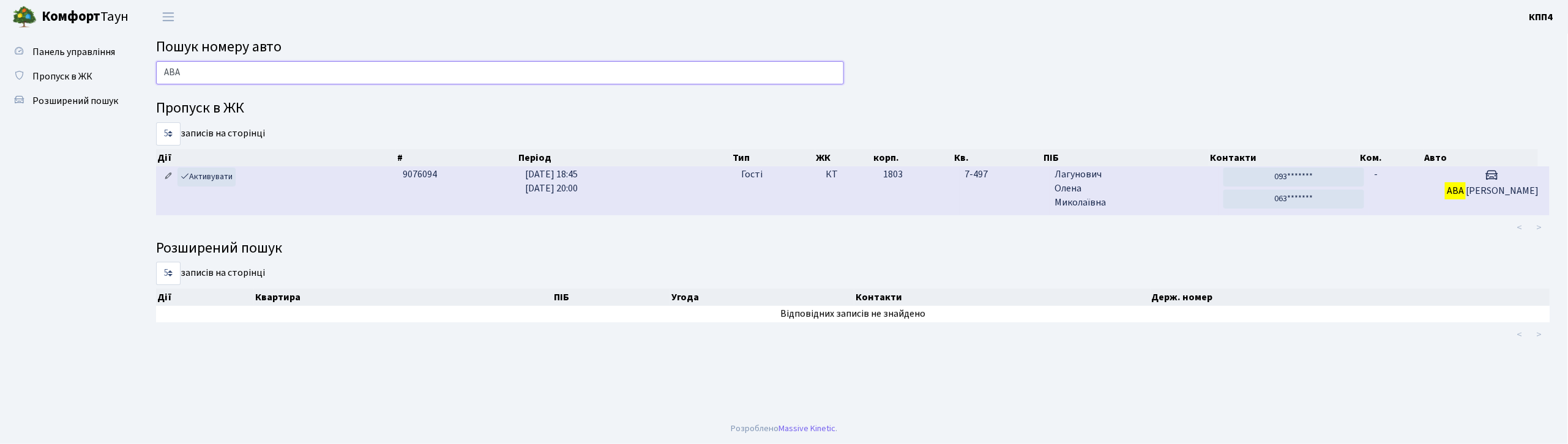
type input "АВА"
click at [171, 179] on icon at bounding box center [168, 176] width 9 height 9
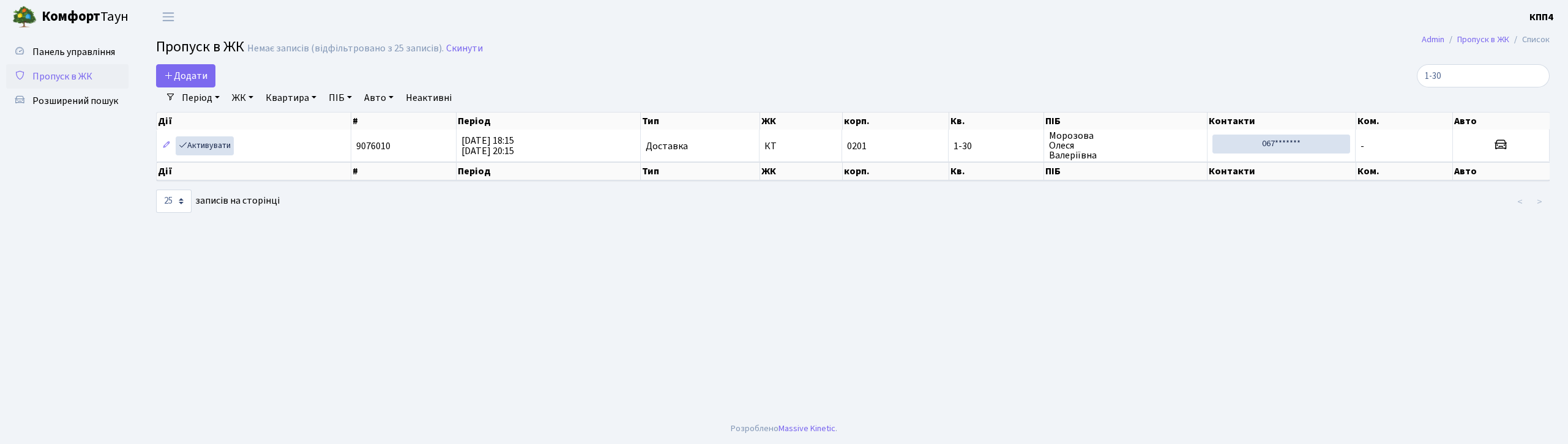
select select "25"
click at [1538, 74] on input "1-30" at bounding box center [1483, 76] width 133 height 23
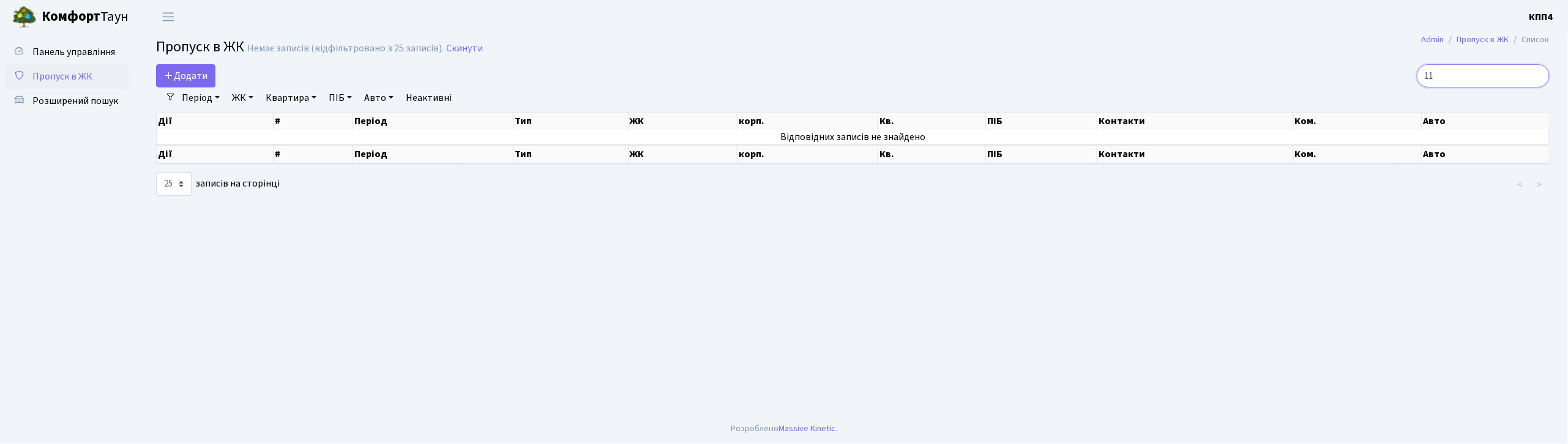
type input "1"
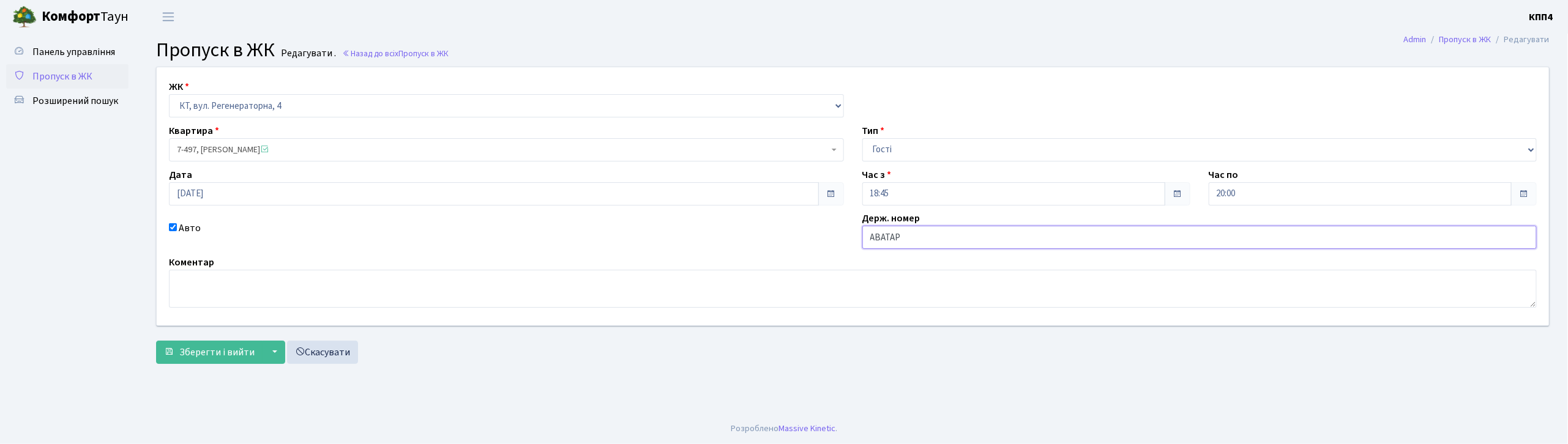
click at [977, 238] on input "АВАТАР" at bounding box center [1200, 237] width 675 height 23
type input "AVATAR"
click at [241, 357] on span "Зберегти і вийти" at bounding box center [216, 352] width 75 height 14
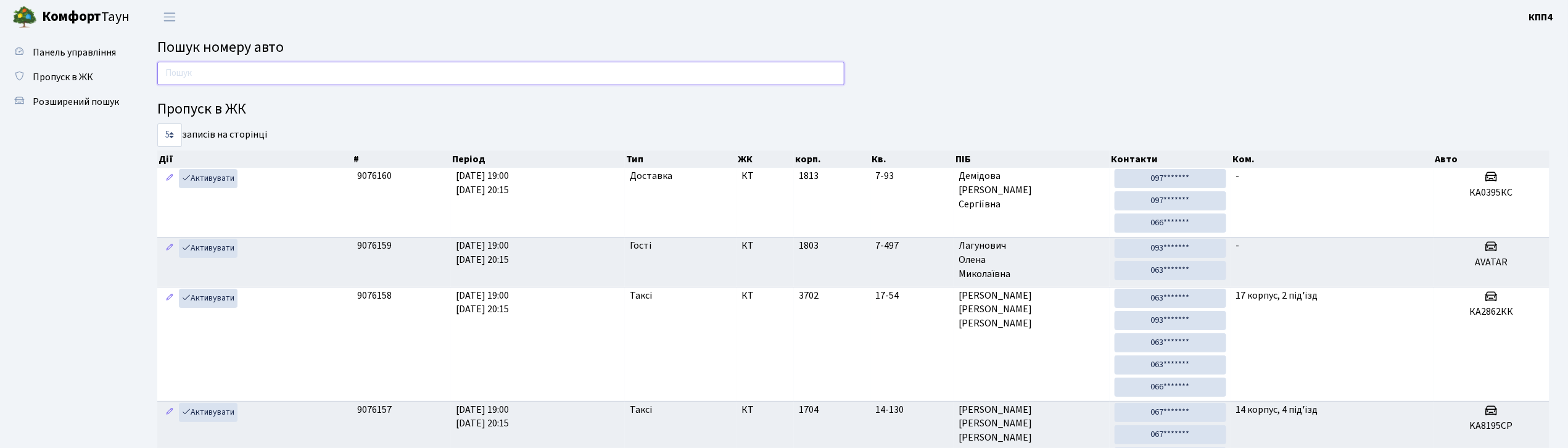
click at [371, 80] on input "text" at bounding box center [501, 73] width 687 height 23
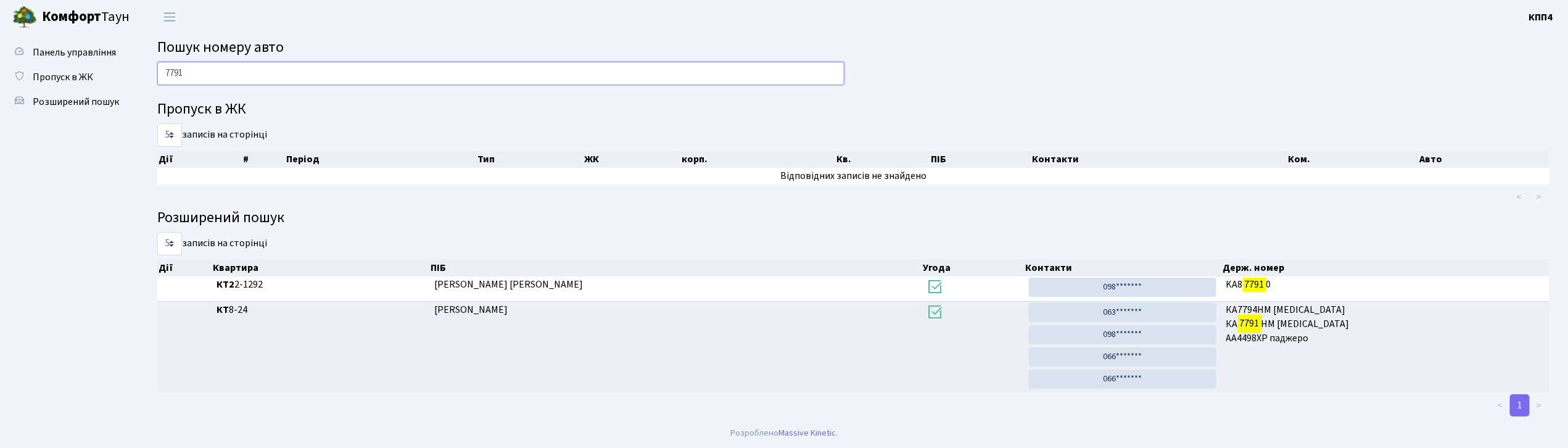
type input "7791"
click at [196, 70] on input "7791" at bounding box center [501, 73] width 687 height 23
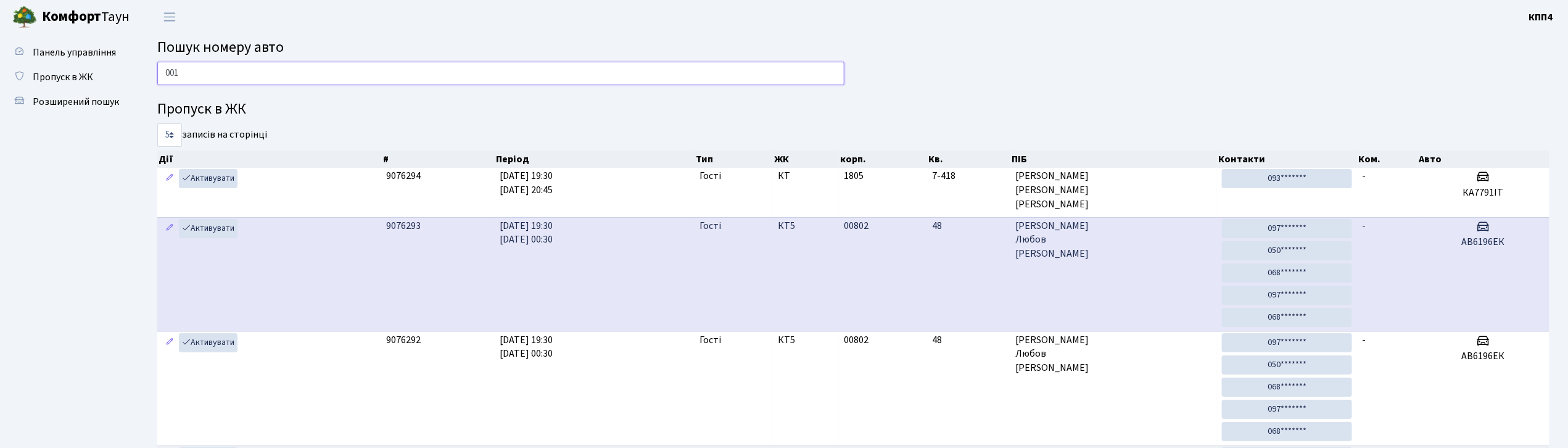
type input "0015"
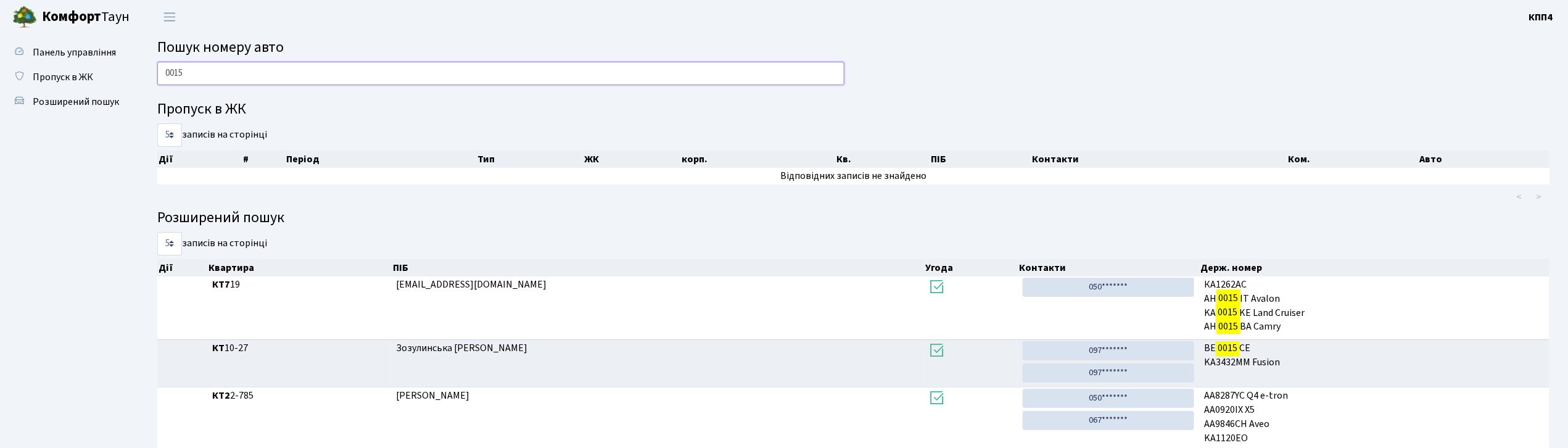
click at [548, 72] on input "0015" at bounding box center [501, 73] width 687 height 23
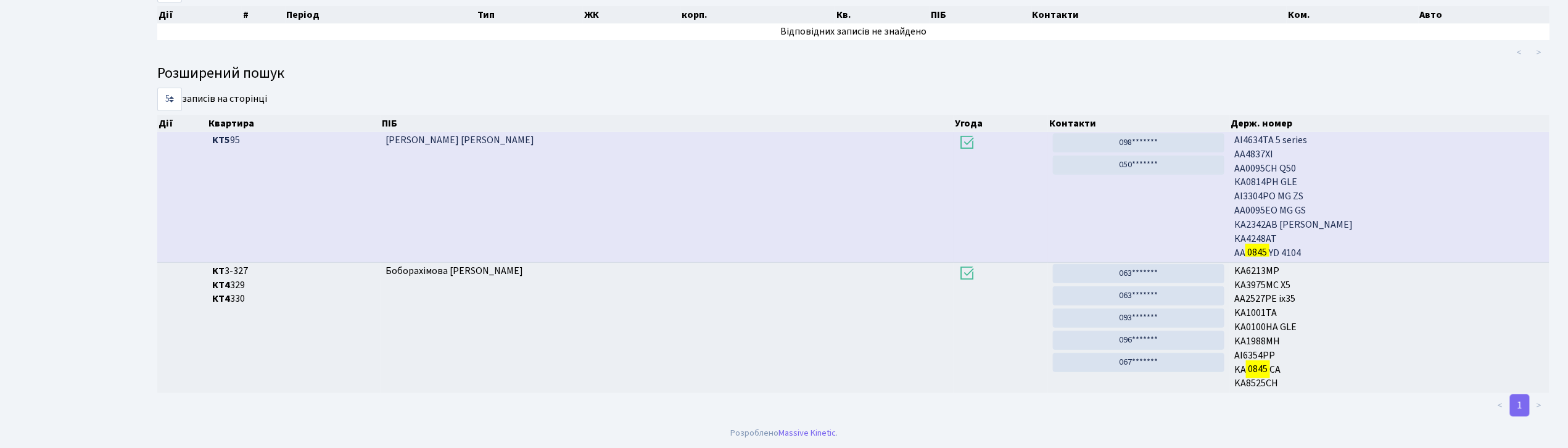
scroll to position [67, 0]
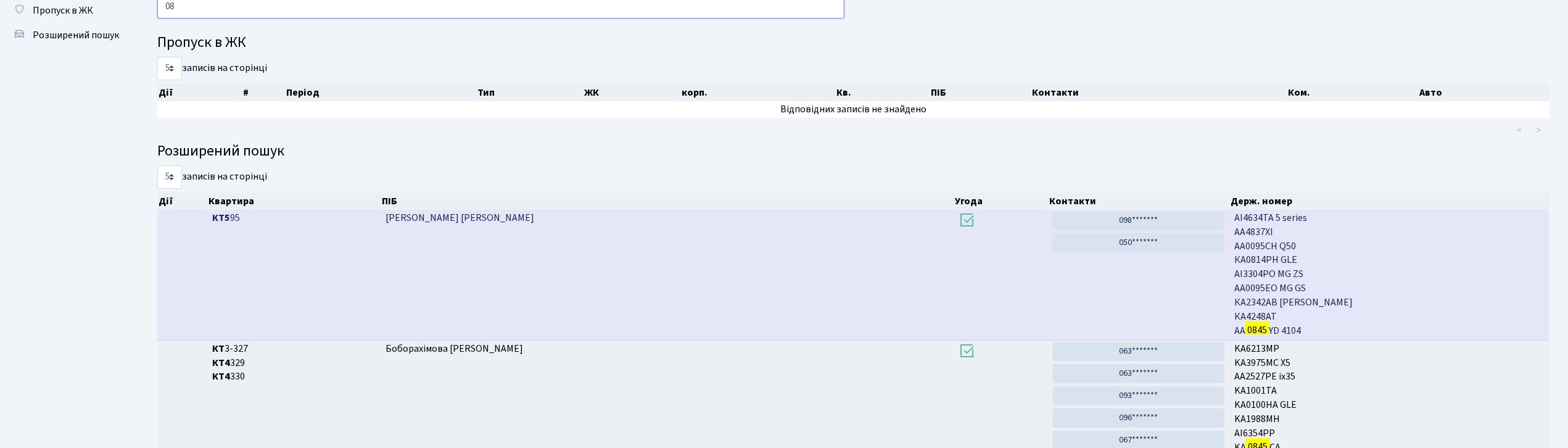
type input "0"
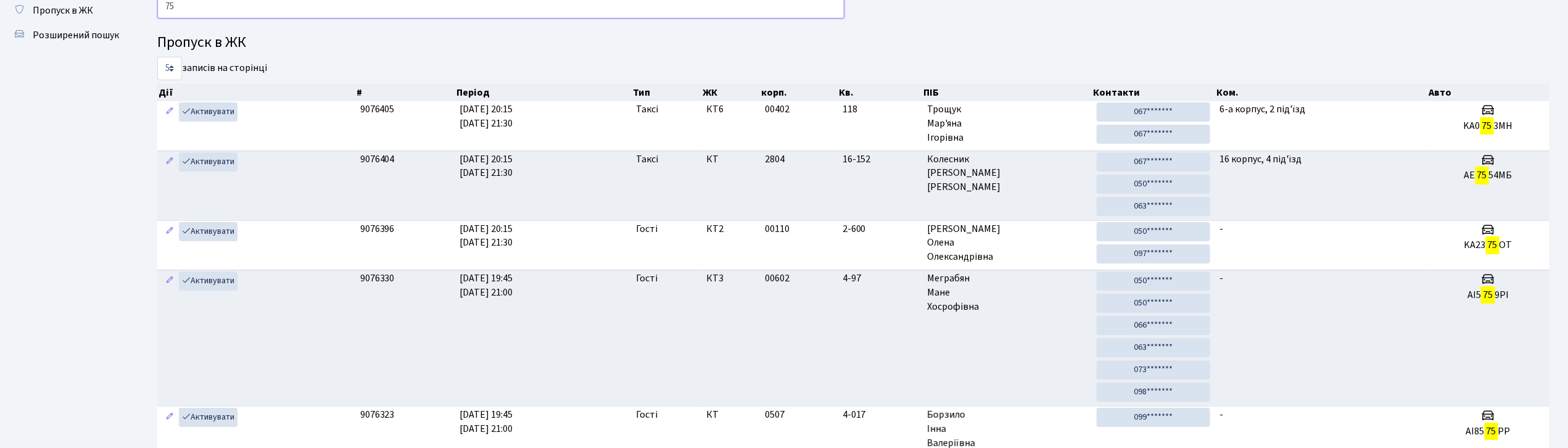
type input "7"
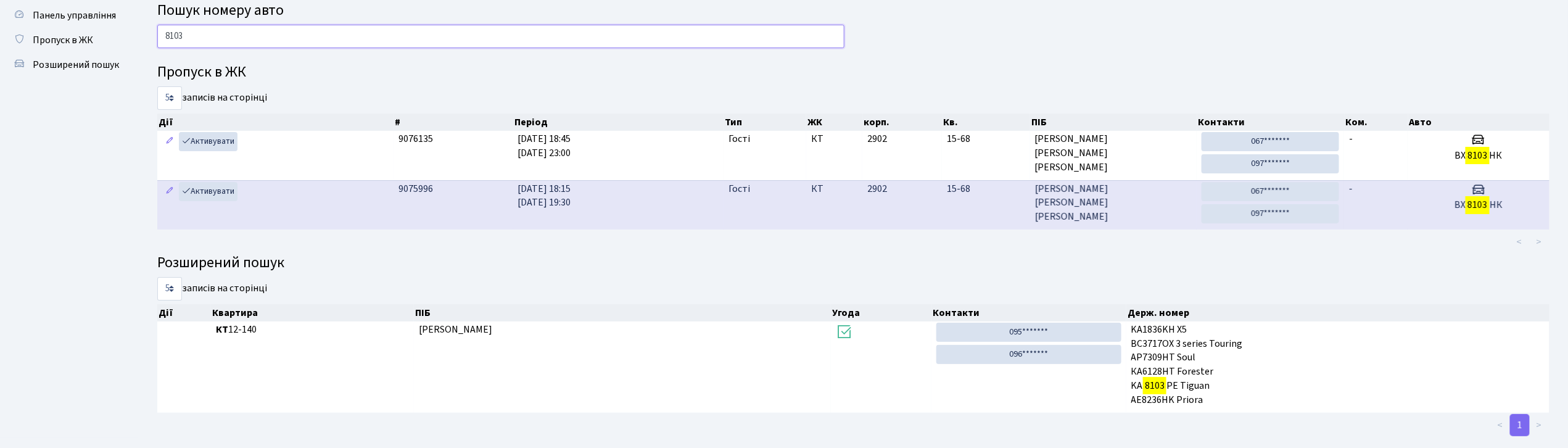
scroll to position [57, 0]
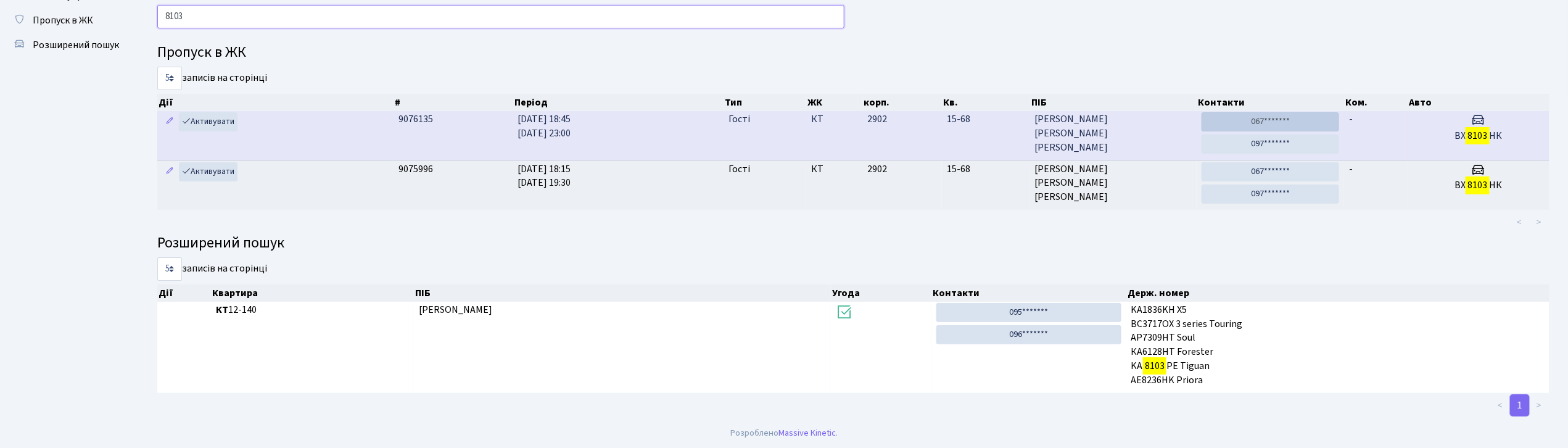
type input "8103"
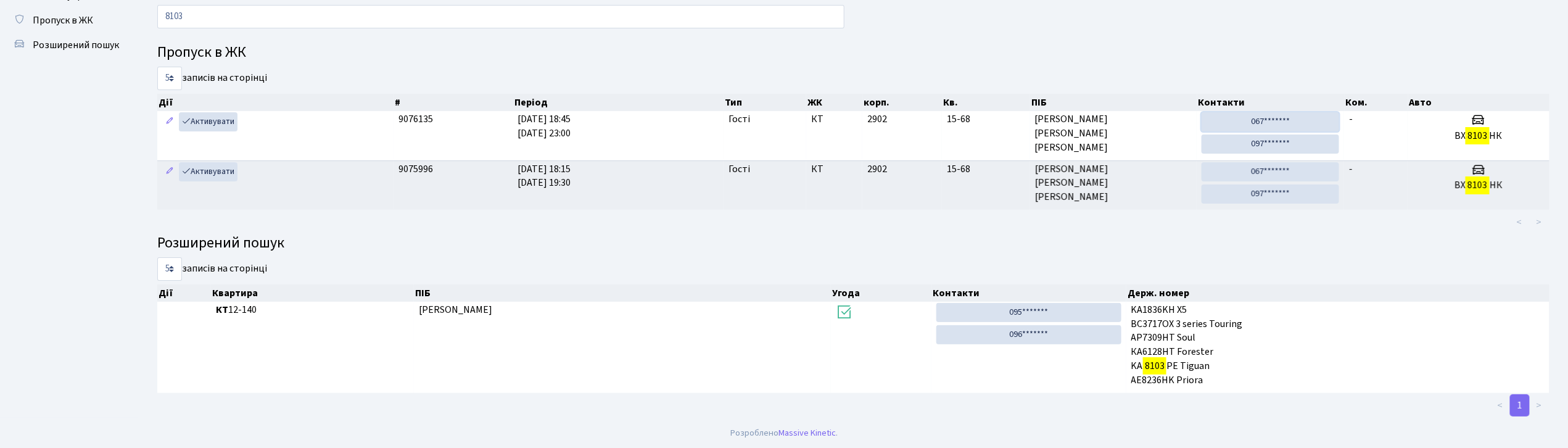
drag, startPoint x: 1299, startPoint y: 126, endPoint x: 857, endPoint y: 94, distance: 443.2
click at [1299, 126] on link "067*******" at bounding box center [1271, 122] width 138 height 19
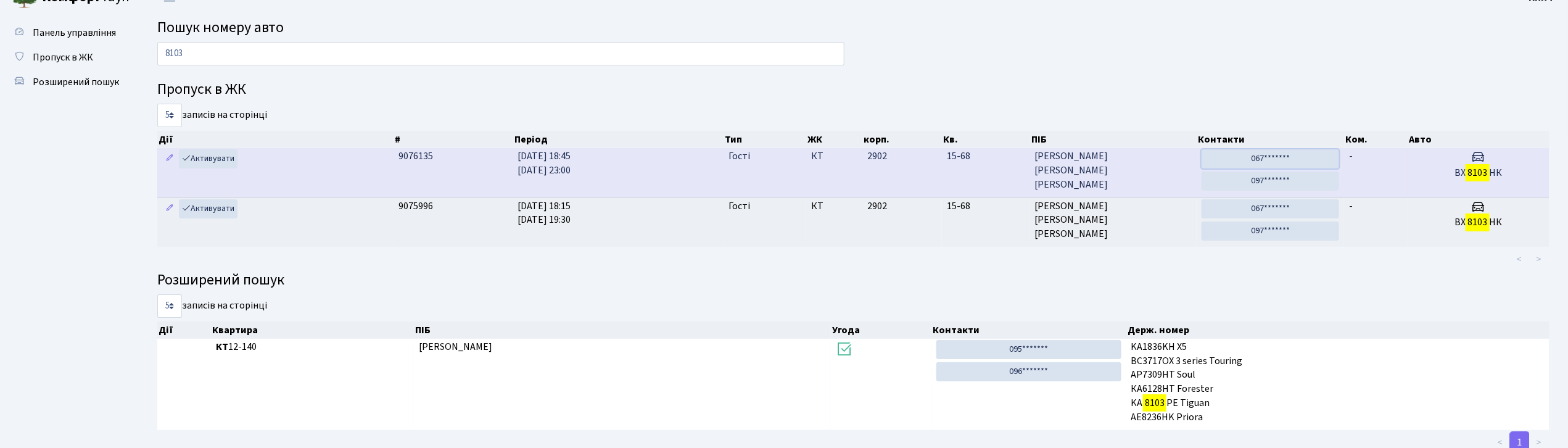
scroll to position [0, 0]
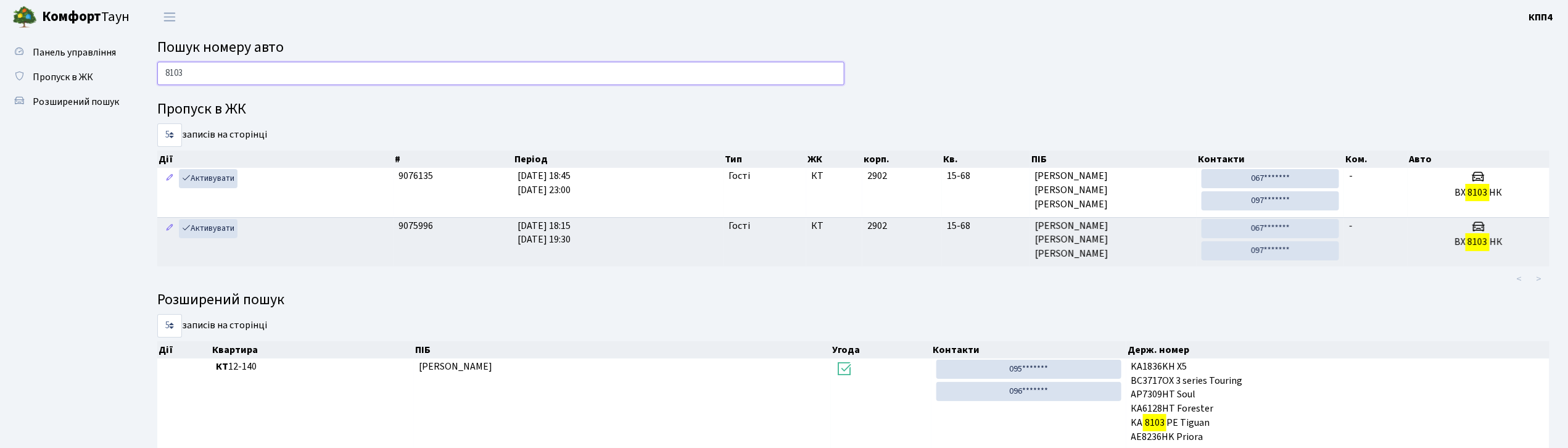
click at [209, 74] on input "8103" at bounding box center [501, 73] width 687 height 23
click at [210, 74] on input "8103" at bounding box center [501, 73] width 687 height 23
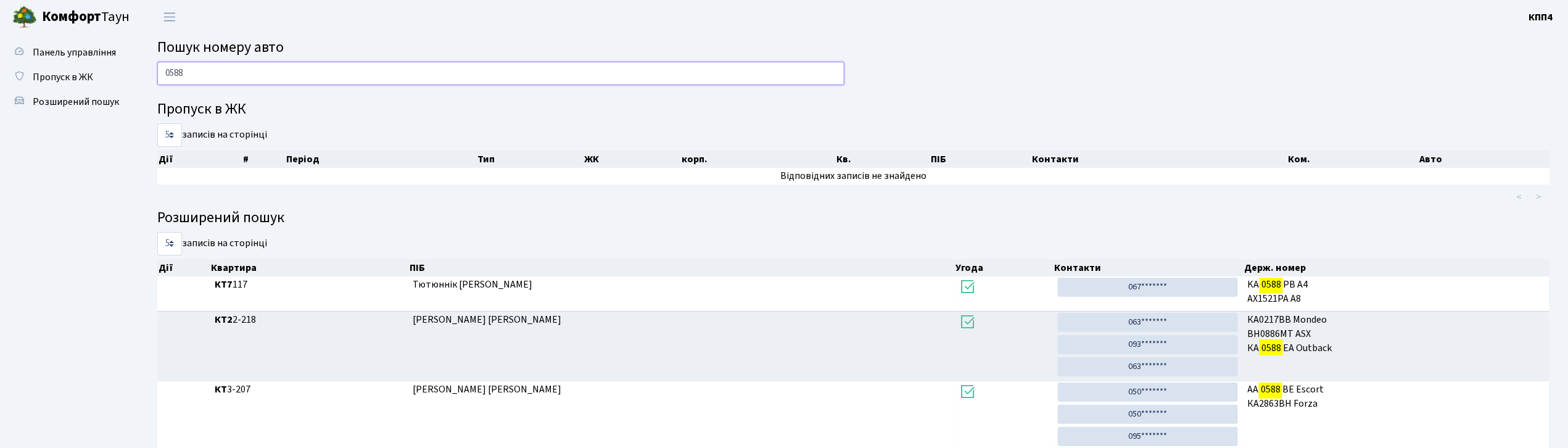
type input "0588"
click at [245, 81] on input "0588" at bounding box center [501, 73] width 687 height 23
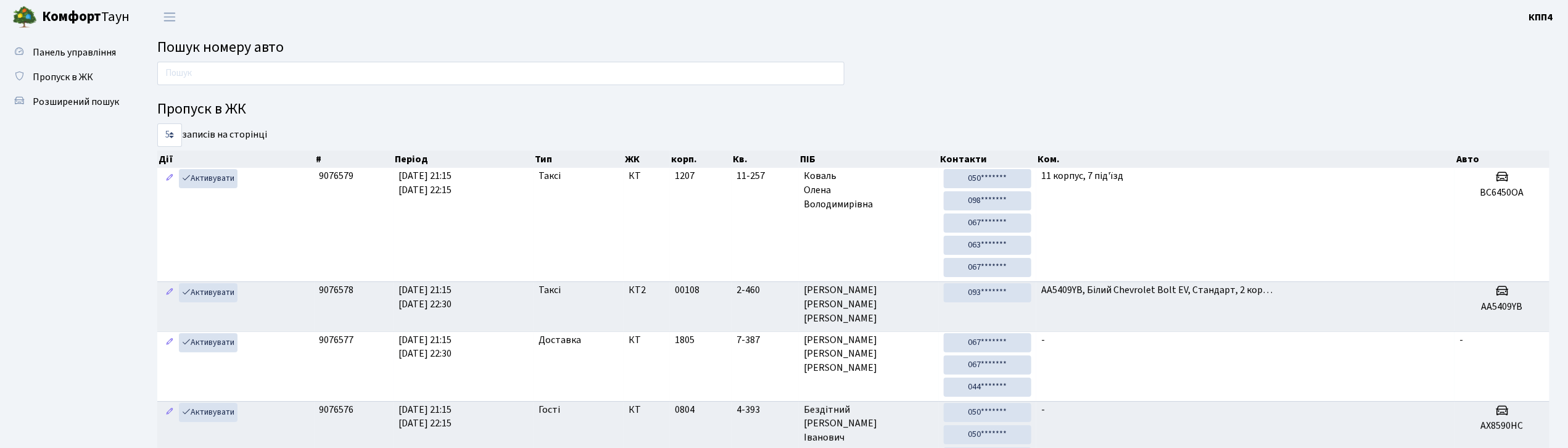
click at [297, 67] on input "text" at bounding box center [501, 73] width 687 height 23
click at [380, 78] on input "text" at bounding box center [501, 73] width 687 height 23
click at [223, 83] on input "text" at bounding box center [501, 73] width 687 height 23
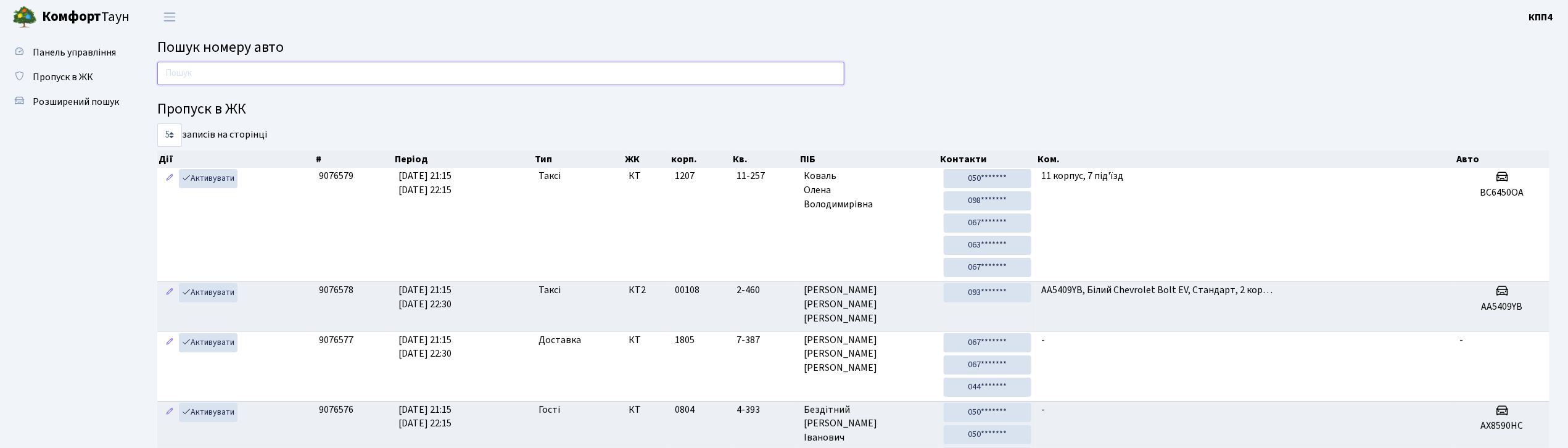
click at [400, 80] on input "text" at bounding box center [501, 73] width 687 height 23
click at [366, 77] on input "text" at bounding box center [501, 73] width 687 height 23
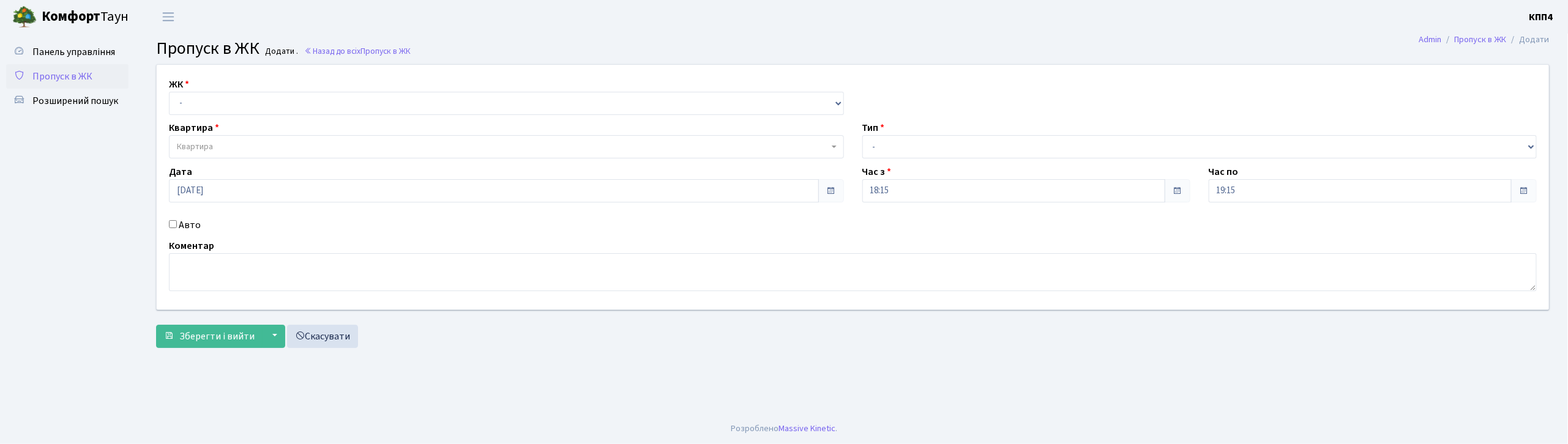
click at [187, 222] on label "Авто" at bounding box center [189, 225] width 22 height 15
click at [177, 222] on input "Авто" at bounding box center [173, 224] width 8 height 8
checkbox input "true"
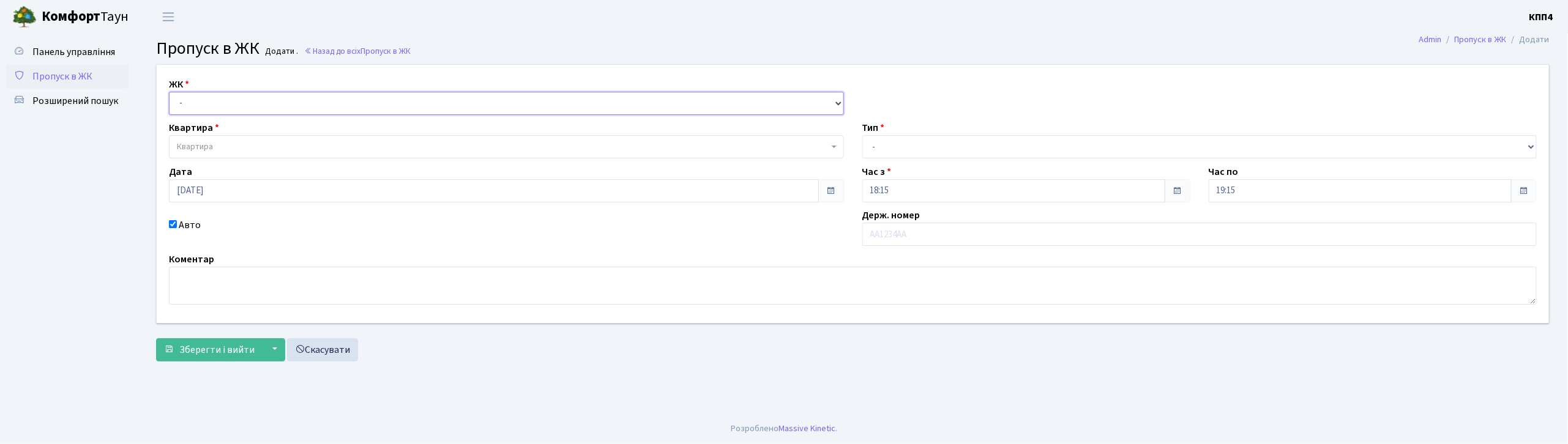
click at [225, 105] on select "- КТ, вул. Регенераторна, 4 КТ2, просп. [STREET_ADDRESS] [STREET_ADDRESS] [PERS…" at bounding box center [507, 103] width 675 height 23
select select "271"
click at [169, 92] on select "- КТ, вул. Регенераторна, 4 КТ2, просп. [STREET_ADDRESS] [STREET_ADDRESS] [PERS…" at bounding box center [507, 103] width 675 height 23
select select
click at [907, 228] on input "text" at bounding box center [1200, 234] width 675 height 23
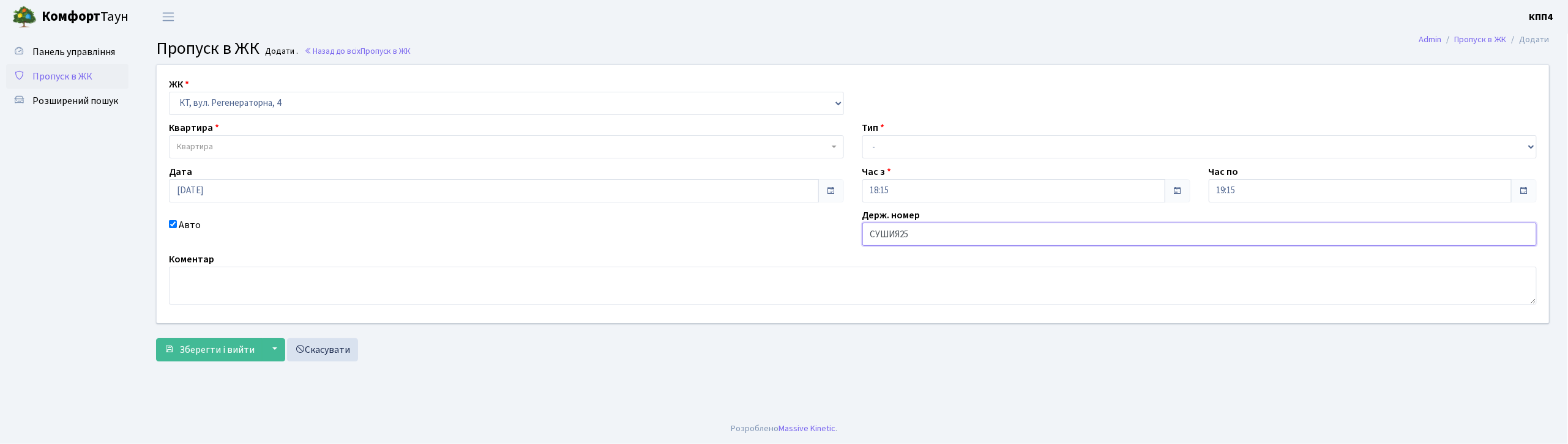
type input "СУШИЯ25"
click at [913, 138] on select "- Доставка Таксі Гості Сервіс" at bounding box center [1200, 147] width 675 height 23
select select "3"
click at [862, 135] on select "- Доставка Таксі Гості Сервіс" at bounding box center [1200, 147] width 675 height 23
click at [346, 159] on div "ЖК - КТ, вул. Регенераторна, 4 КТ2, просп. Соборності, 17 КТ3, вул. Березнева, …" at bounding box center [853, 194] width 1411 height 258
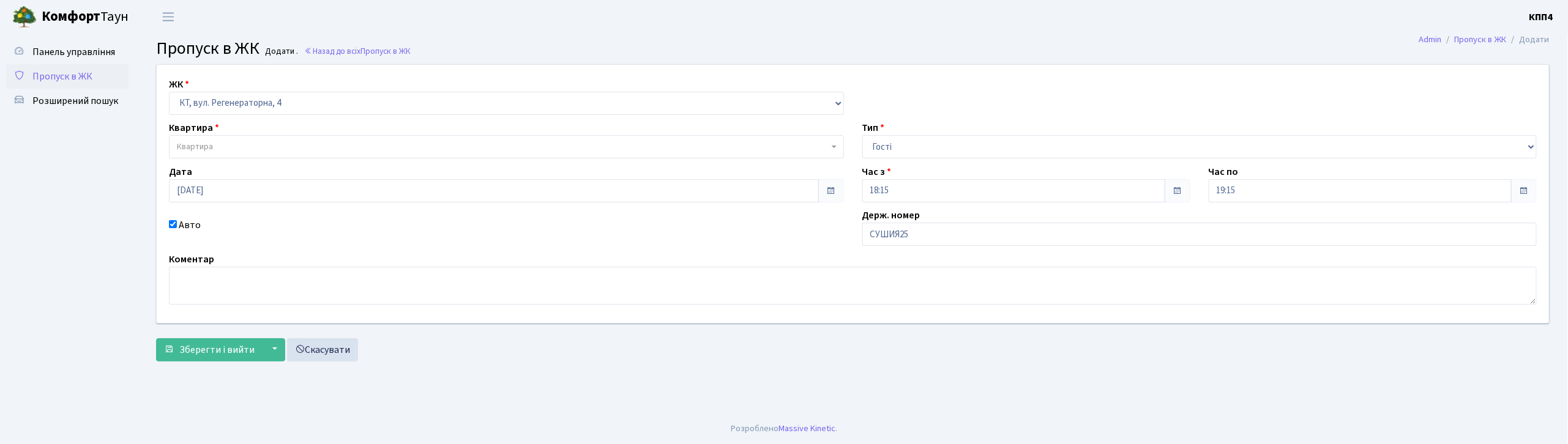
click at [353, 145] on span "Квартира" at bounding box center [503, 147] width 652 height 12
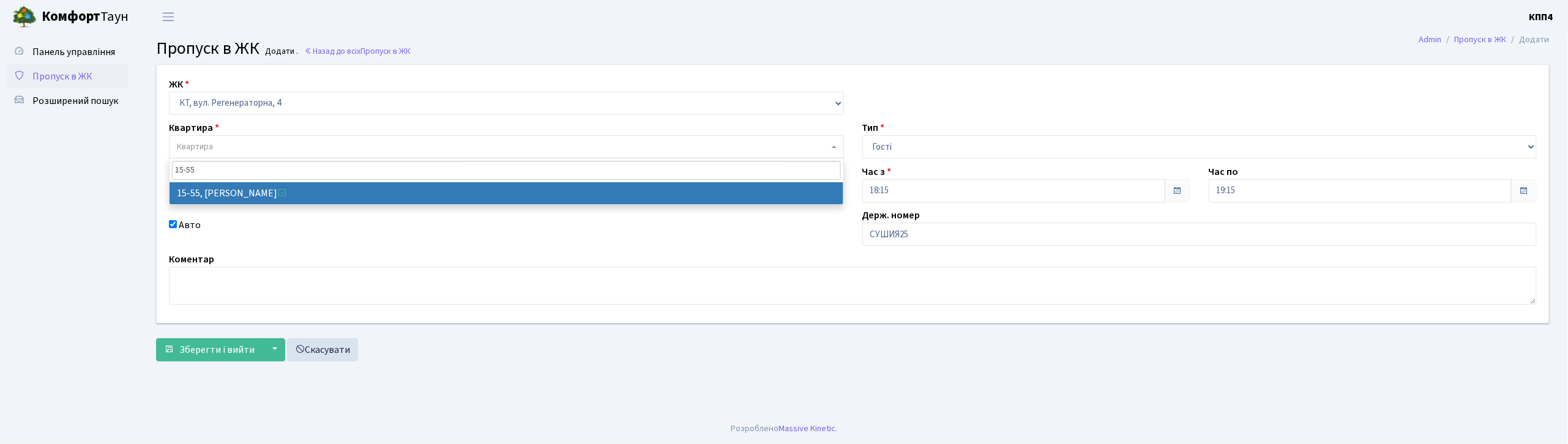
type input "15-55"
select select "8830"
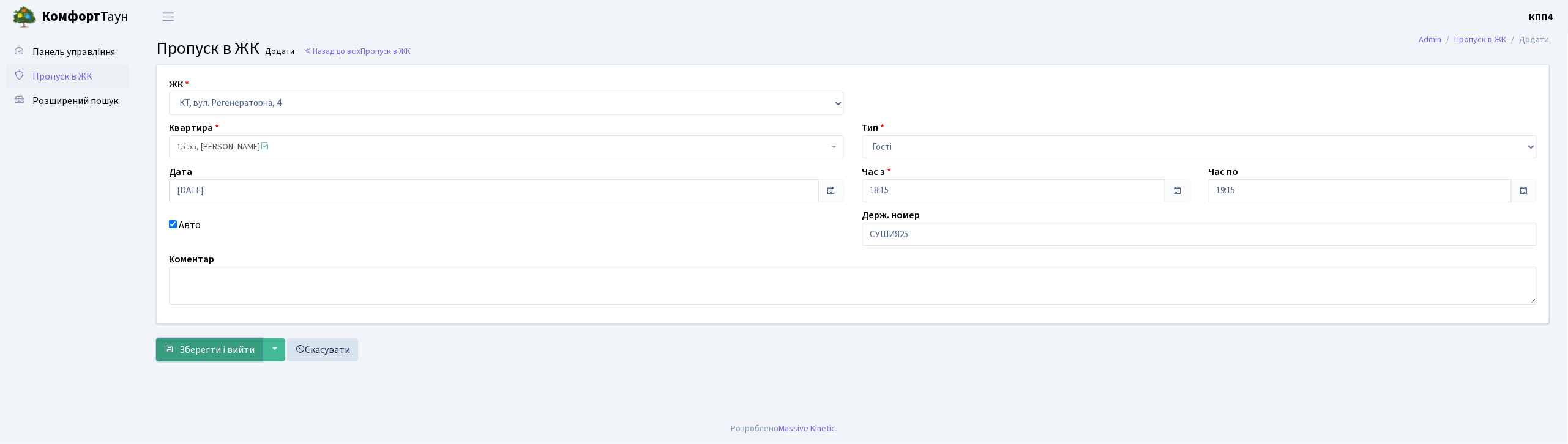
click at [226, 348] on span "Зберегти і вийти" at bounding box center [216, 350] width 75 height 14
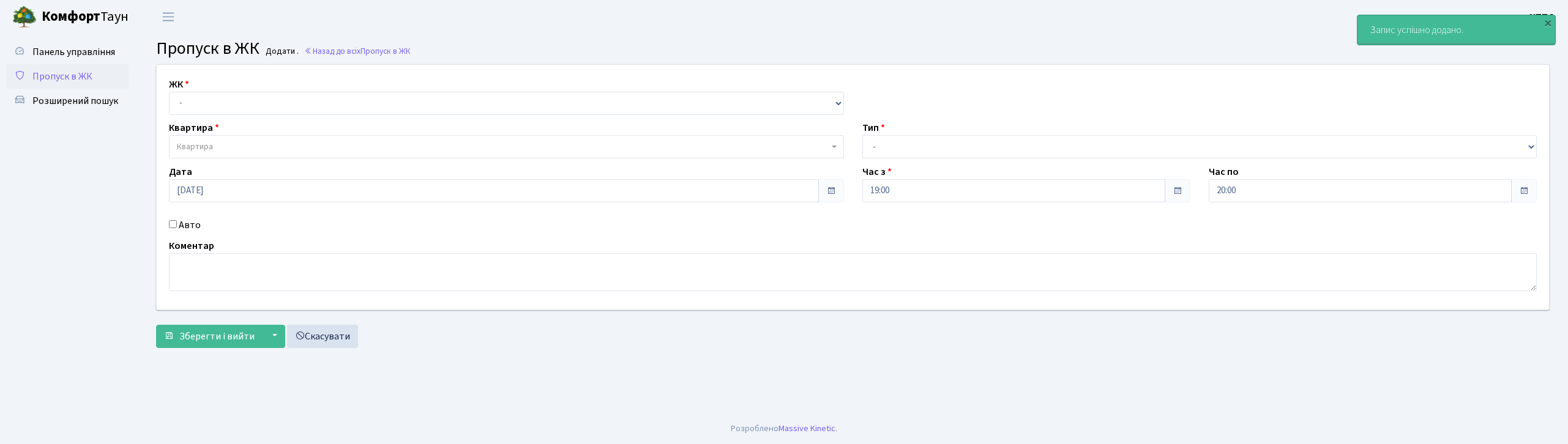
click at [200, 100] on select "- КТ, вул. Регенераторна, 4 КТ2, просп. [STREET_ADDRESS] [STREET_ADDRESS] [PERS…" at bounding box center [507, 103] width 675 height 23
select select "271"
click at [169, 92] on select "- КТ, вул. Регенераторна, 4 КТ2, просп. [STREET_ADDRESS] [STREET_ADDRESS] [PERS…" at bounding box center [507, 103] width 675 height 23
select select
drag, startPoint x: 189, startPoint y: 231, endPoint x: 196, endPoint y: 222, distance: 11.4
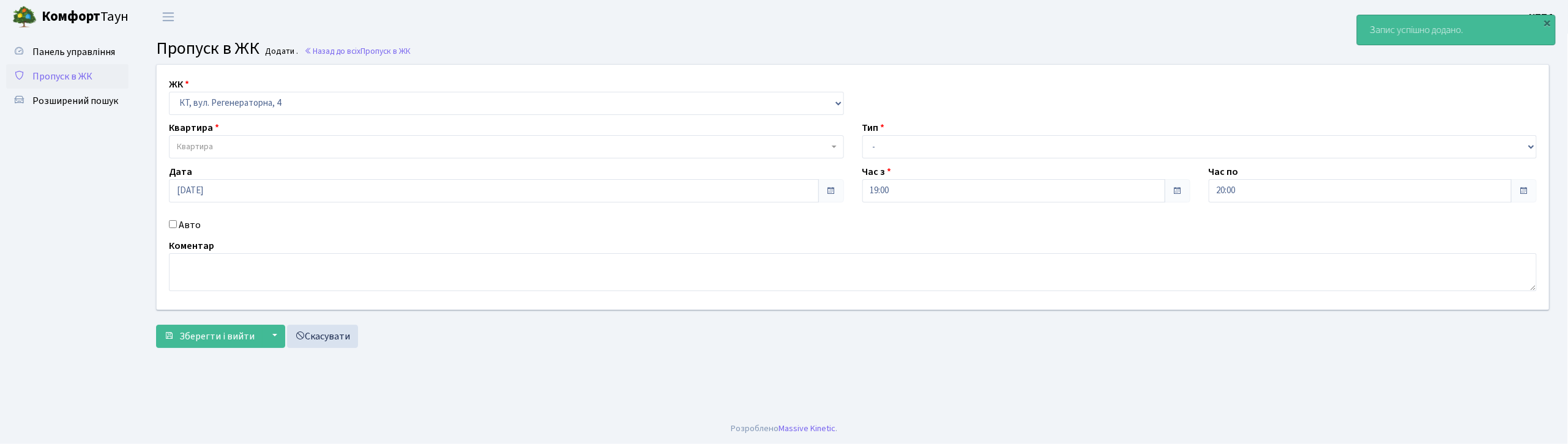
click at [190, 232] on label "Авто" at bounding box center [189, 225] width 22 height 15
click at [177, 228] on input "Авто" at bounding box center [173, 224] width 8 height 8
checkbox input "true"
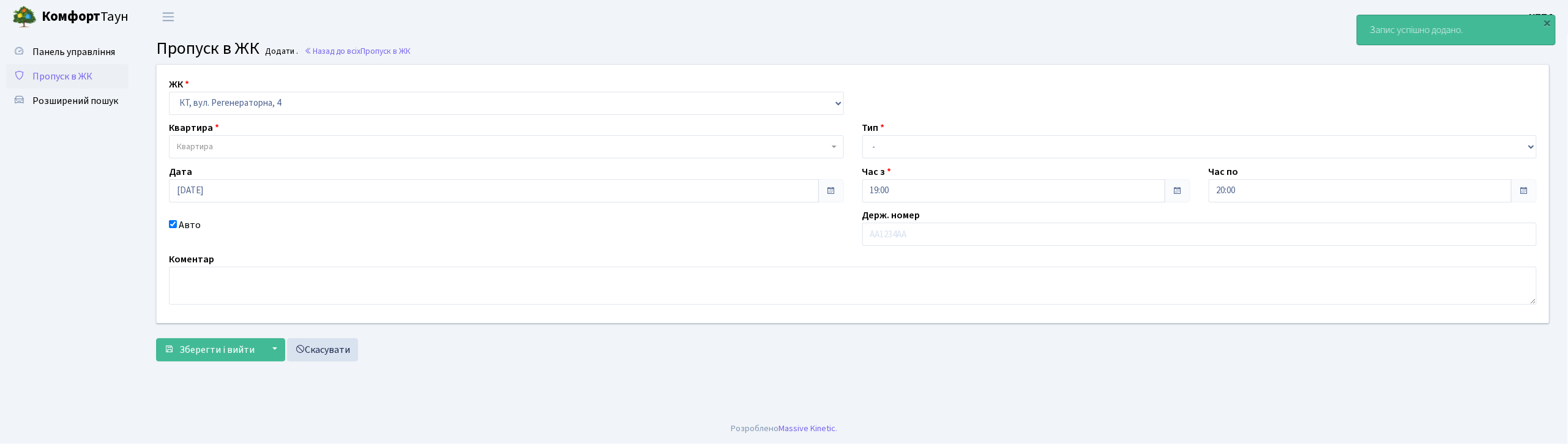
click at [229, 147] on span "Квартира" at bounding box center [503, 147] width 652 height 12
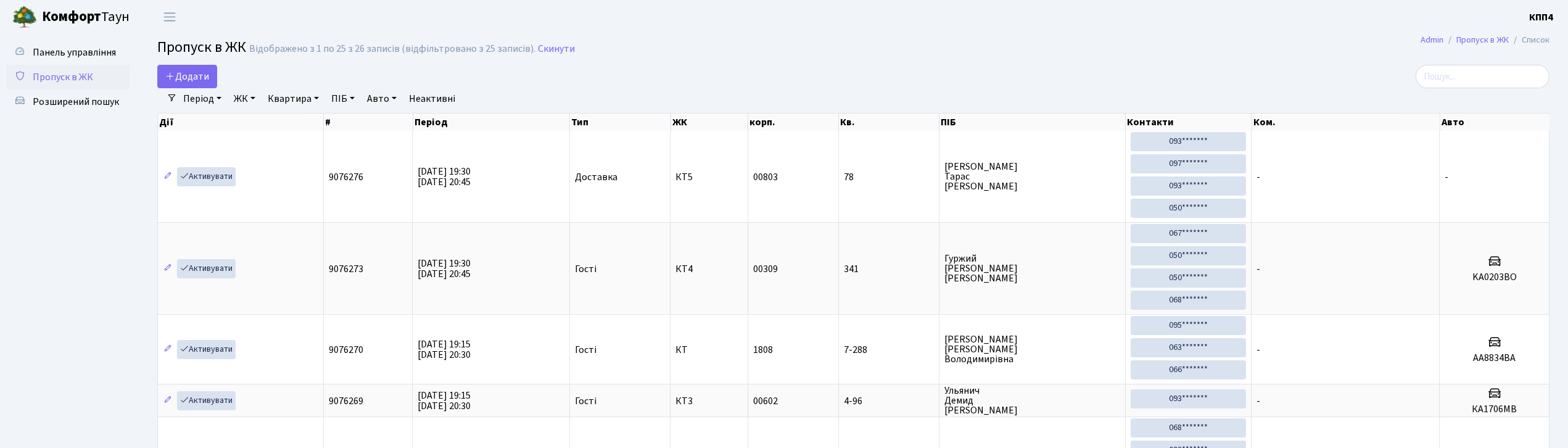
select select "25"
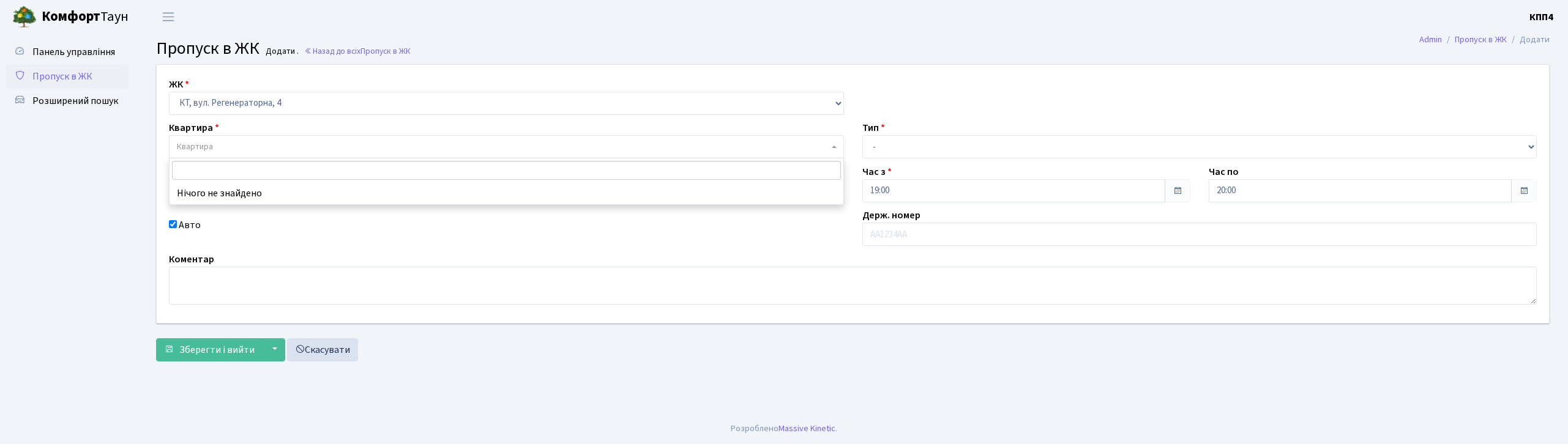
select select "271"
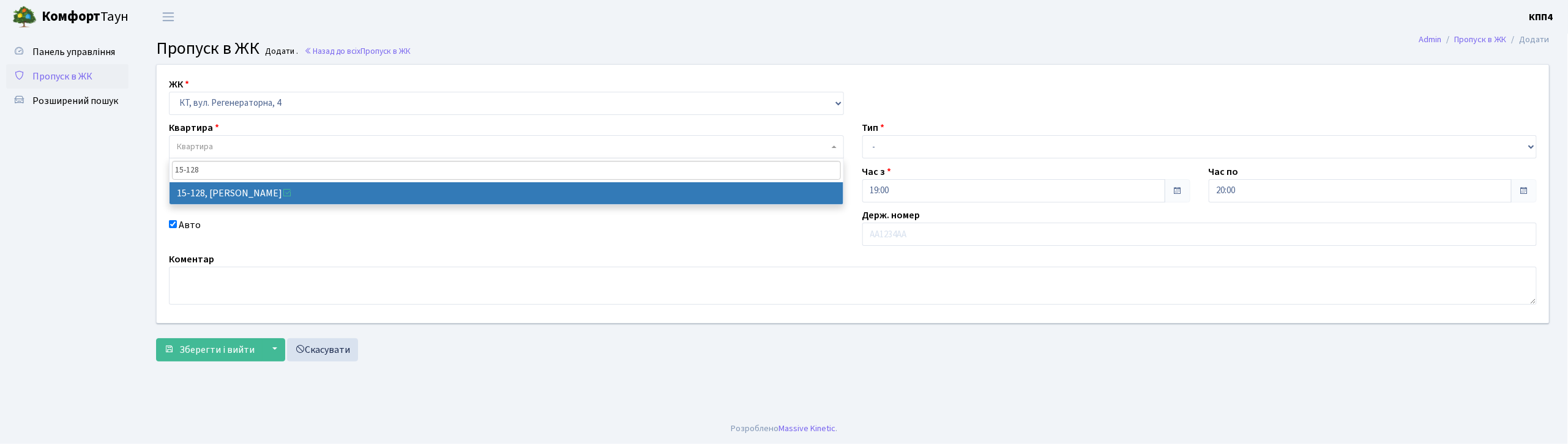
type input "15-128"
select select "8903"
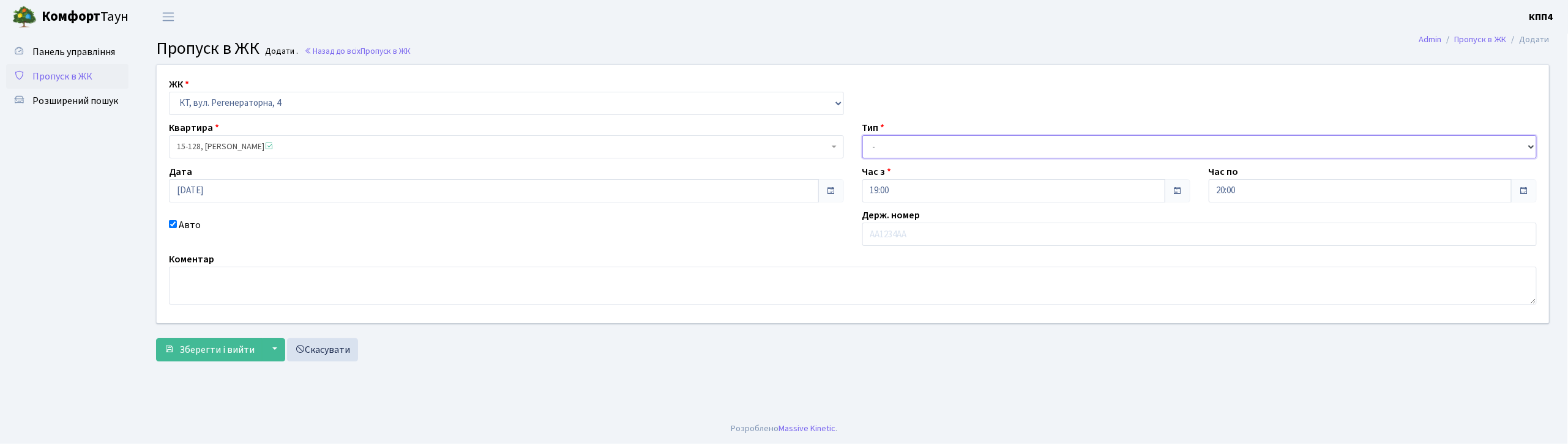
click at [904, 154] on select "- Доставка Таксі Гості Сервіс" at bounding box center [1200, 147] width 675 height 23
select select "1"
click at [862, 135] on select "- Доставка Таксі Гості Сервіс" at bounding box center [1200, 147] width 675 height 23
click at [185, 357] on button "Зберегти і вийти" at bounding box center [209, 349] width 106 height 23
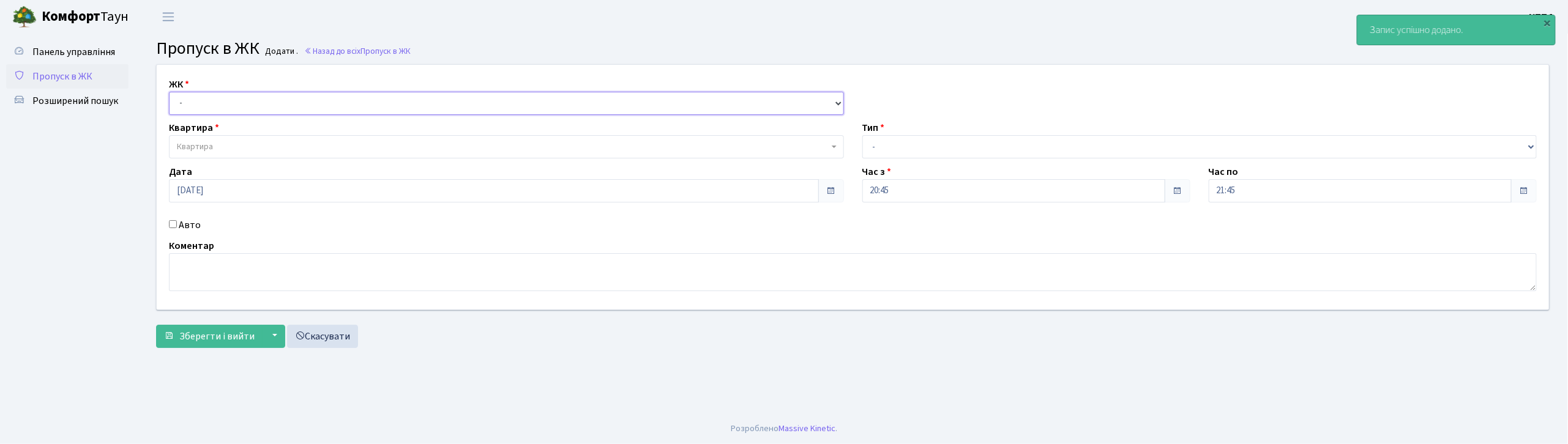
click at [201, 109] on select "- КТ, вул. Регенераторна, 4 КТ2, просп. [STREET_ADDRESS] [STREET_ADDRESS] [PERS…" at bounding box center [507, 103] width 675 height 23
select select "271"
click at [169, 92] on select "- КТ, вул. Регенераторна, 4 КТ2, просп. [STREET_ADDRESS] [STREET_ADDRESS] [PERS…" at bounding box center [507, 103] width 675 height 23
select select
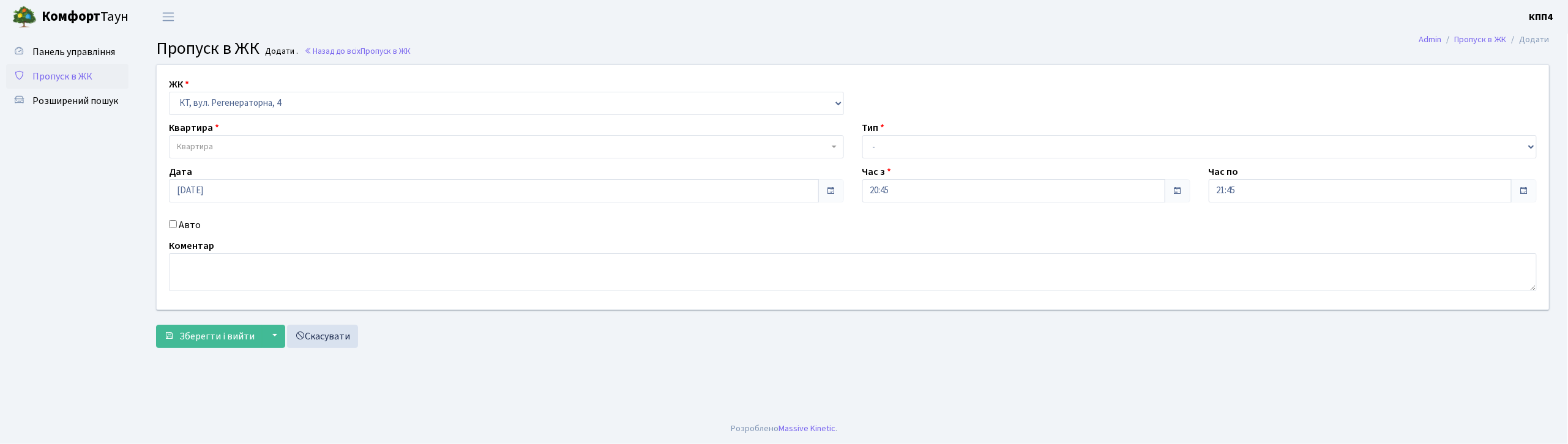
click at [187, 228] on label "Авто" at bounding box center [189, 225] width 22 height 15
click at [177, 228] on input "Авто" at bounding box center [173, 224] width 8 height 8
checkbox input "true"
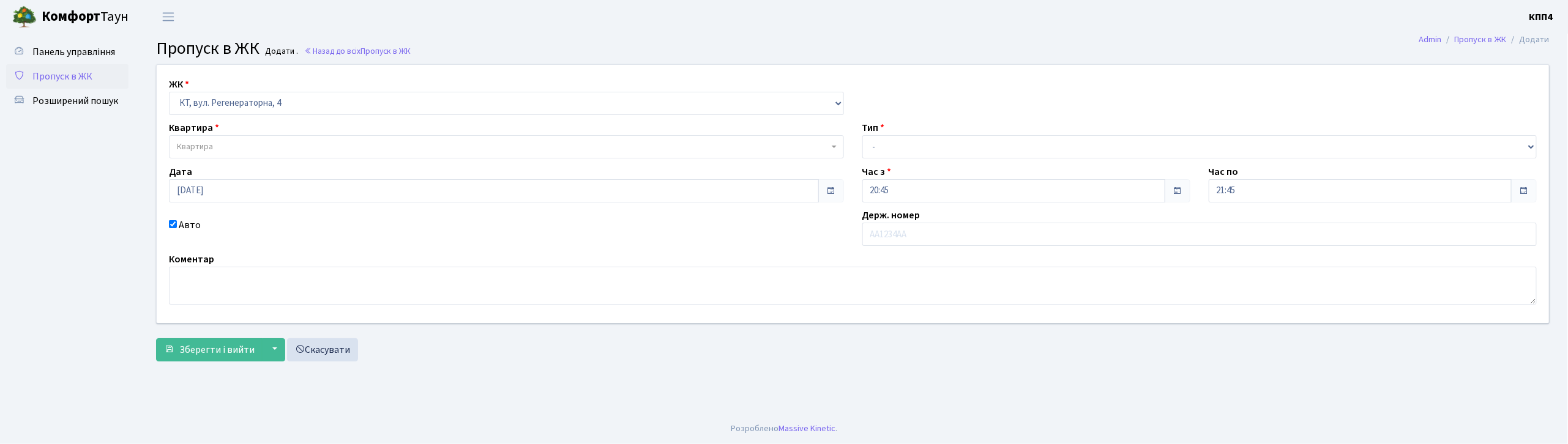
click at [221, 145] on span "Квартира" at bounding box center [503, 147] width 652 height 12
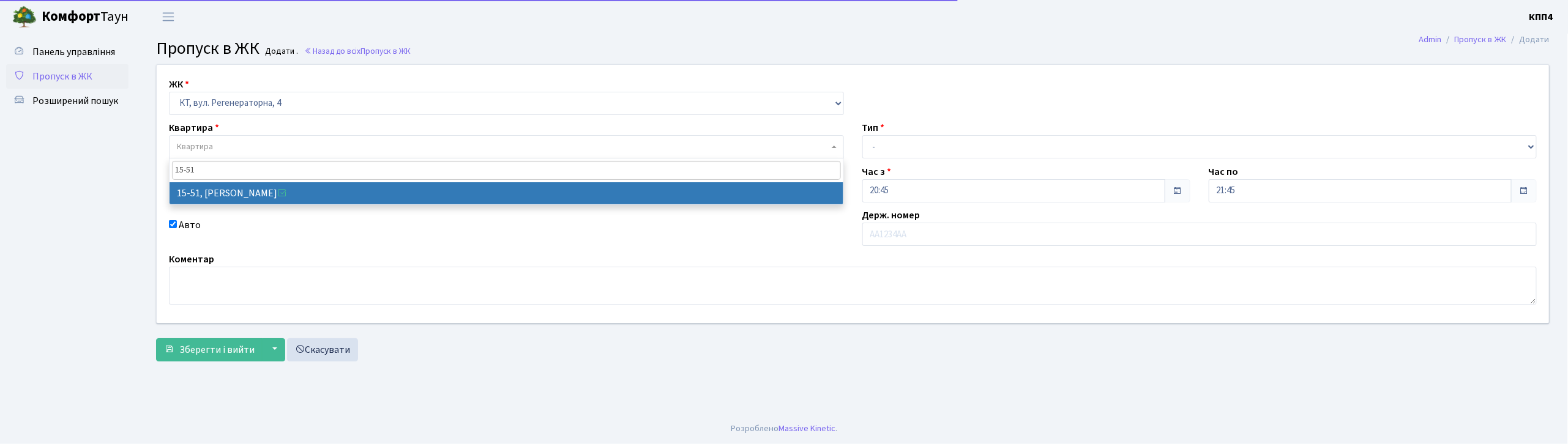
type input "15-51"
select select "8826"
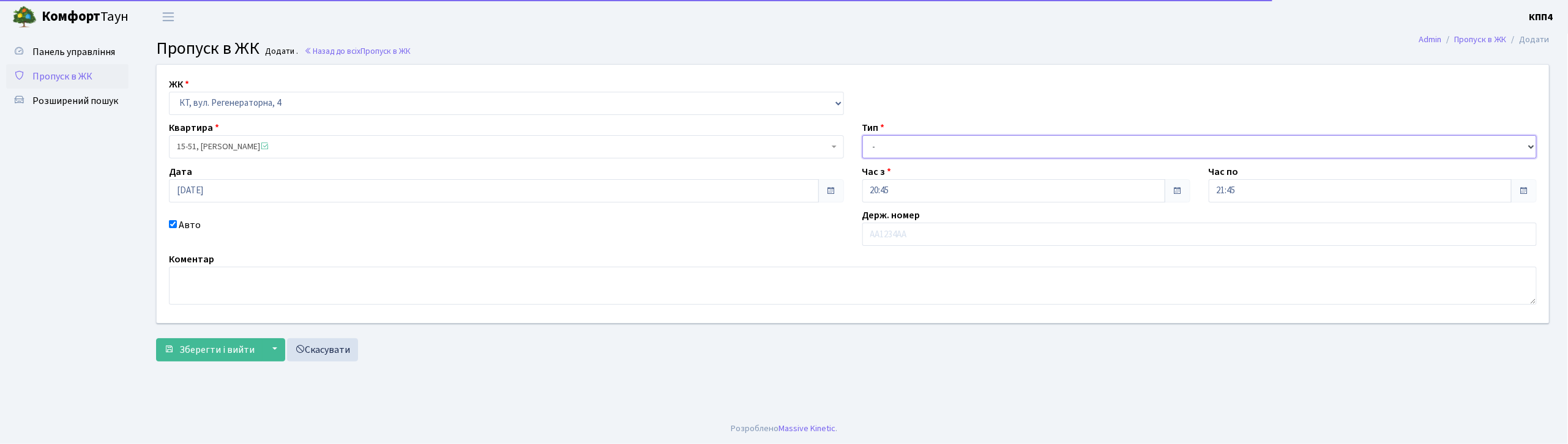
click at [878, 145] on select "- Доставка Таксі Гості Сервіс" at bounding box center [1200, 147] width 675 height 23
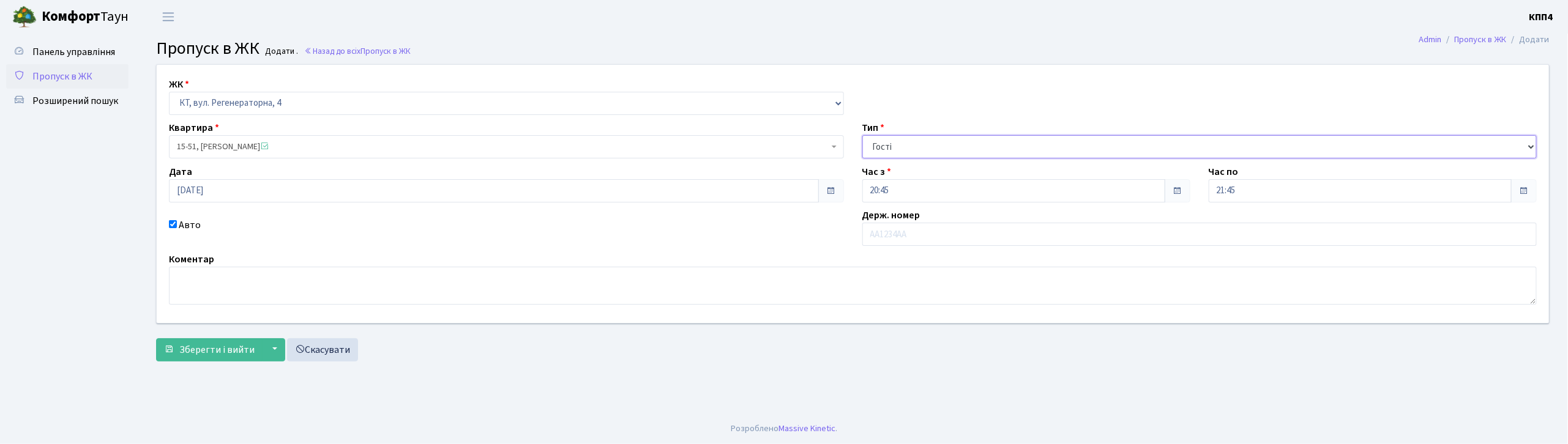
click at [862, 135] on select "- Доставка Таксі Гості Сервіс" at bounding box center [1200, 147] width 675 height 23
click at [882, 233] on input "text" at bounding box center [1200, 234] width 675 height 23
click at [917, 151] on select "- Доставка Таксі Гості Сервіс" at bounding box center [1200, 147] width 675 height 23
select select "2"
click at [862, 135] on select "- Доставка Таксі Гості Сервіс" at bounding box center [1200, 147] width 675 height 23
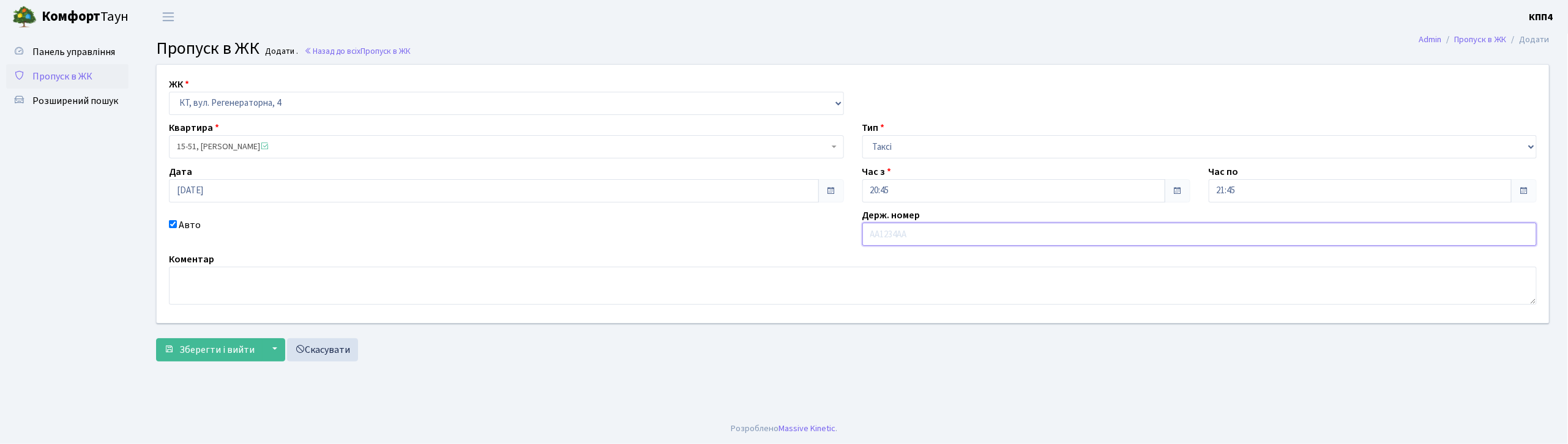
click at [894, 225] on input "text" at bounding box center [1200, 234] width 675 height 23
type input "КА2758СТ"
click at [218, 350] on span "Зберегти і вийти" at bounding box center [216, 350] width 75 height 14
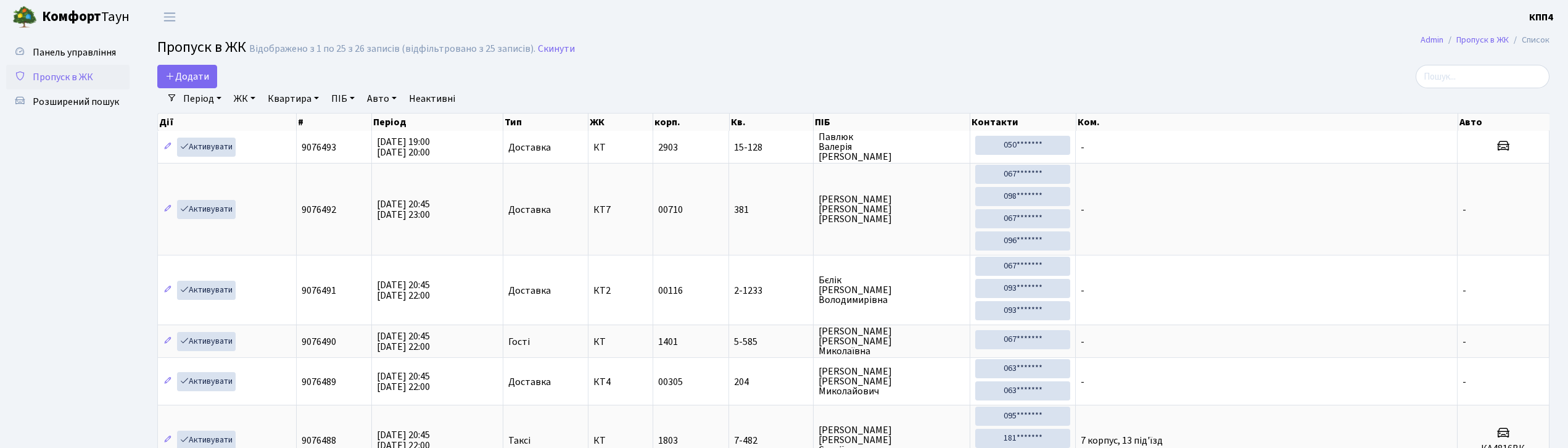
select select "25"
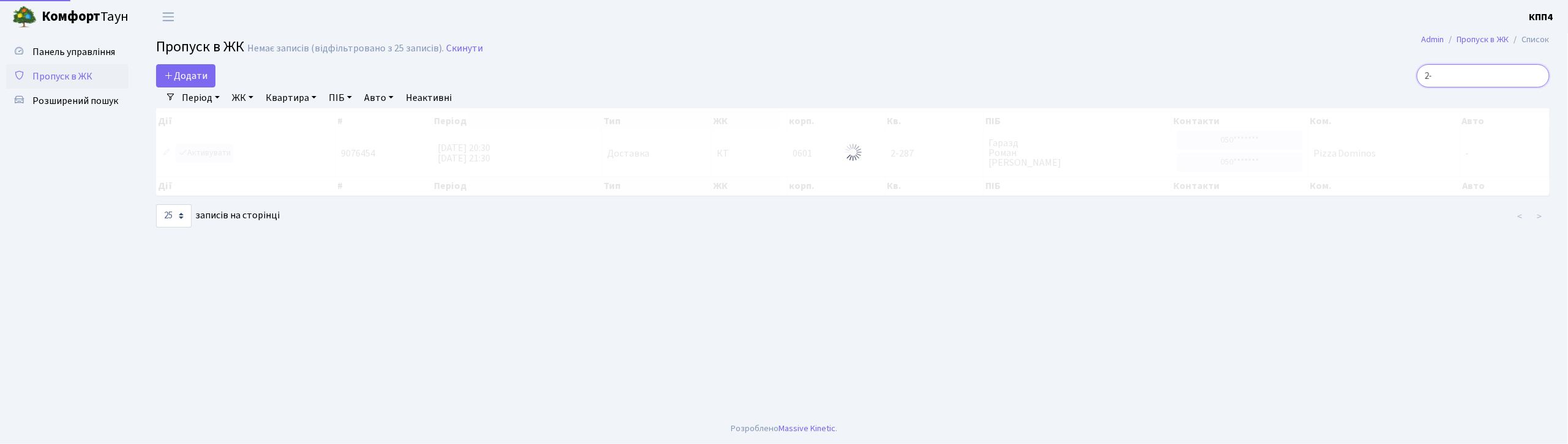
type input "2"
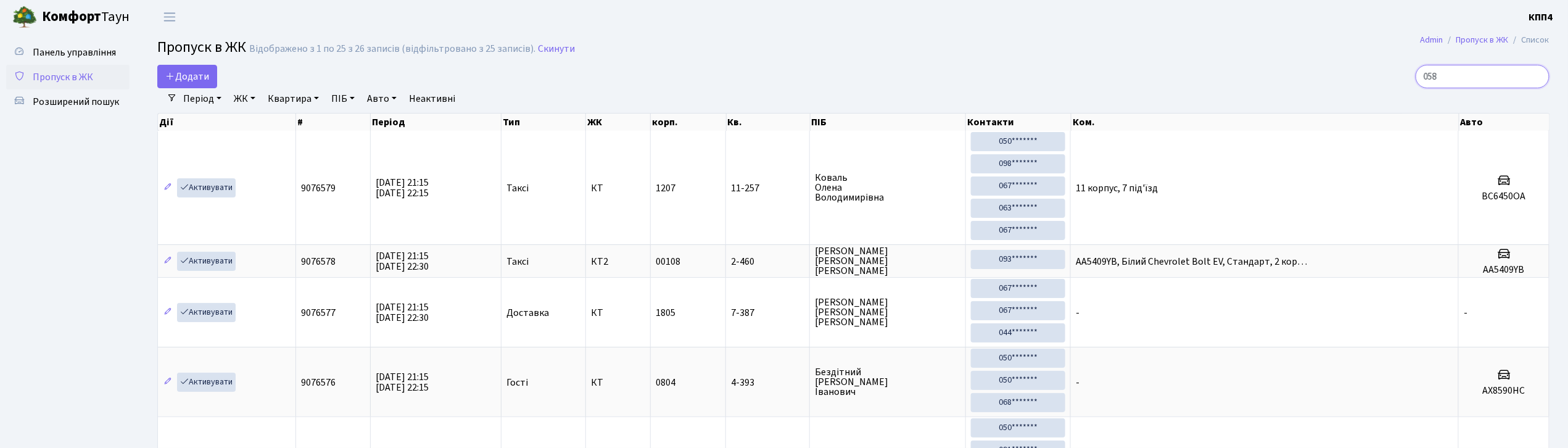
type input "0588"
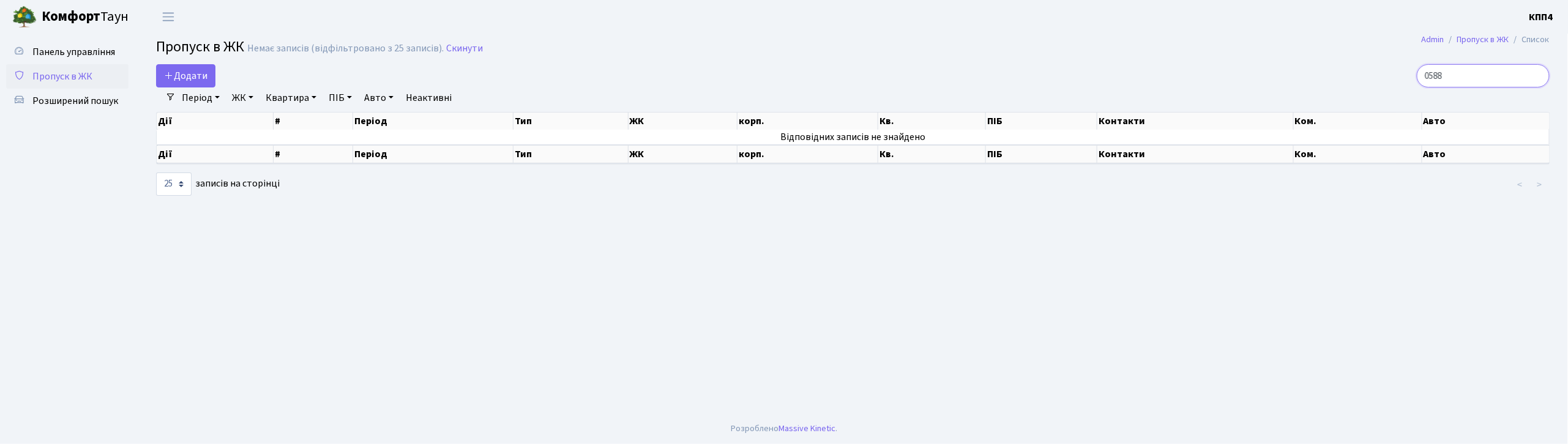
click at [1535, 74] on input "0588" at bounding box center [1483, 76] width 133 height 23
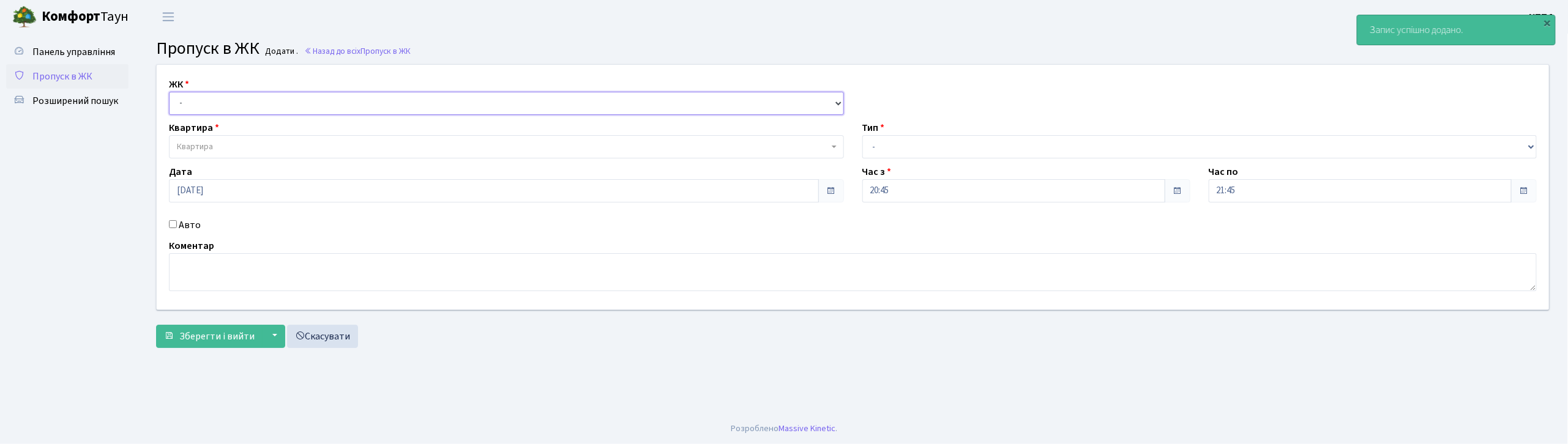
click at [257, 110] on select "- КТ, вул. Регенераторна, 4 КТ2, просп. [STREET_ADDRESS] [STREET_ADDRESS] [PERS…" at bounding box center [507, 103] width 675 height 23
select select "271"
click at [169, 92] on select "- КТ, вул. Регенераторна, 4 КТ2, просп. Соборності, 17 КТ3, вул. Березнева, 16 …" at bounding box center [507, 103] width 675 height 23
select select
click at [193, 226] on label "Авто" at bounding box center [189, 225] width 22 height 15
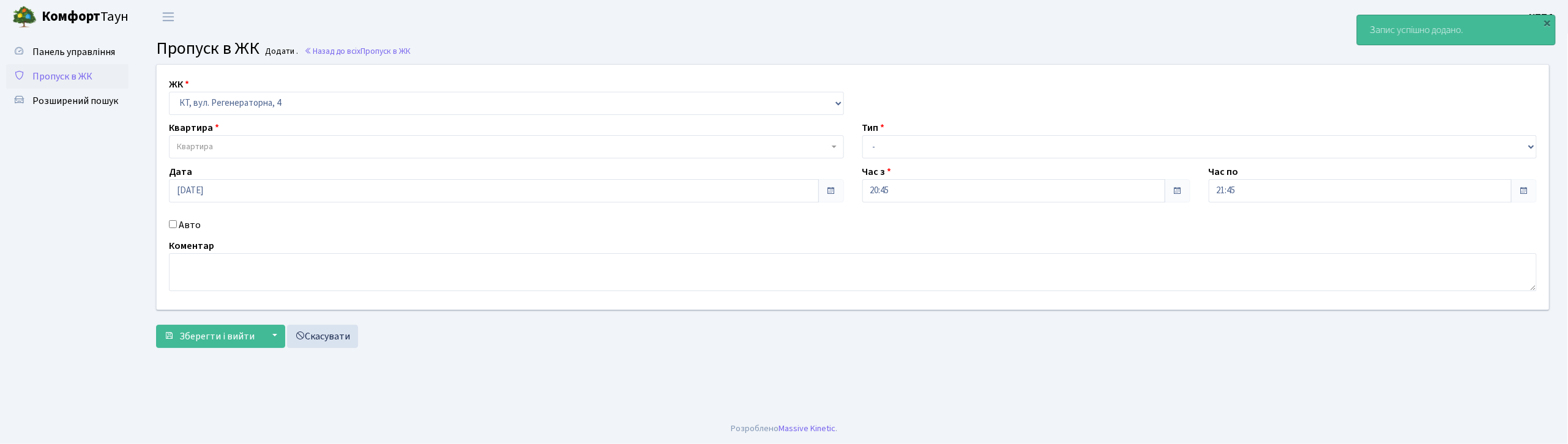
click at [177, 226] on input "Авто" at bounding box center [173, 224] width 8 height 8
checkbox input "true"
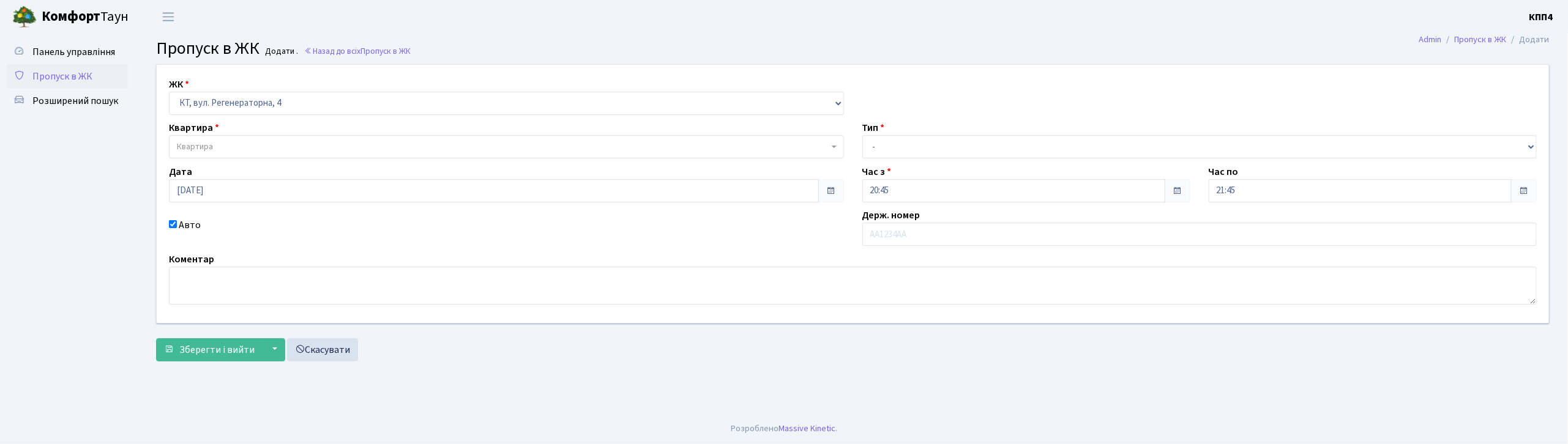
click at [235, 147] on span "Квартира" at bounding box center [503, 147] width 652 height 12
select select "271"
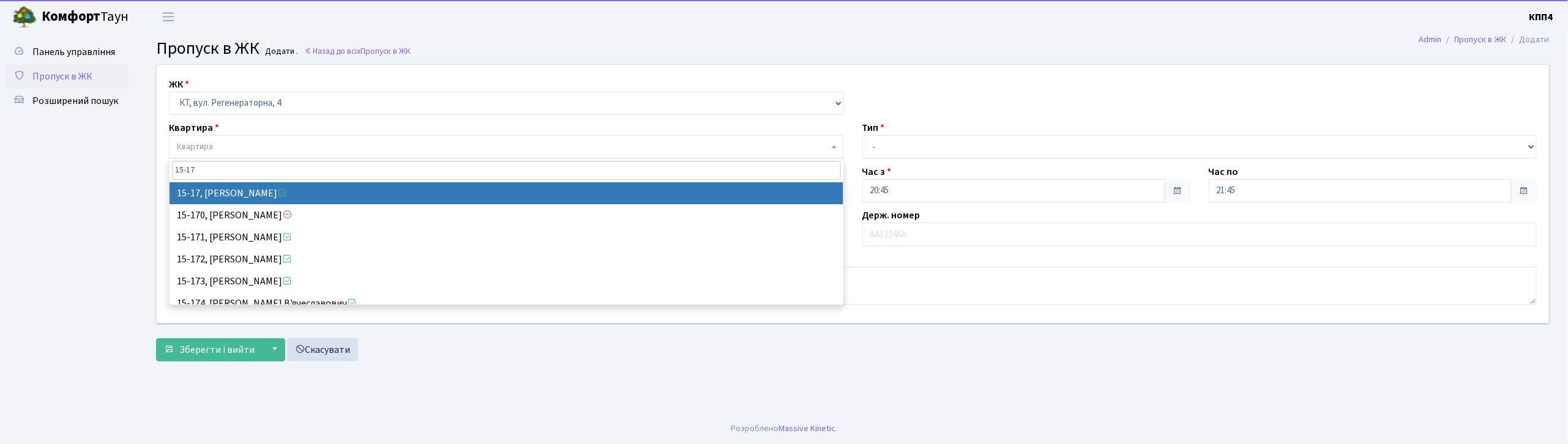
type input "15-17"
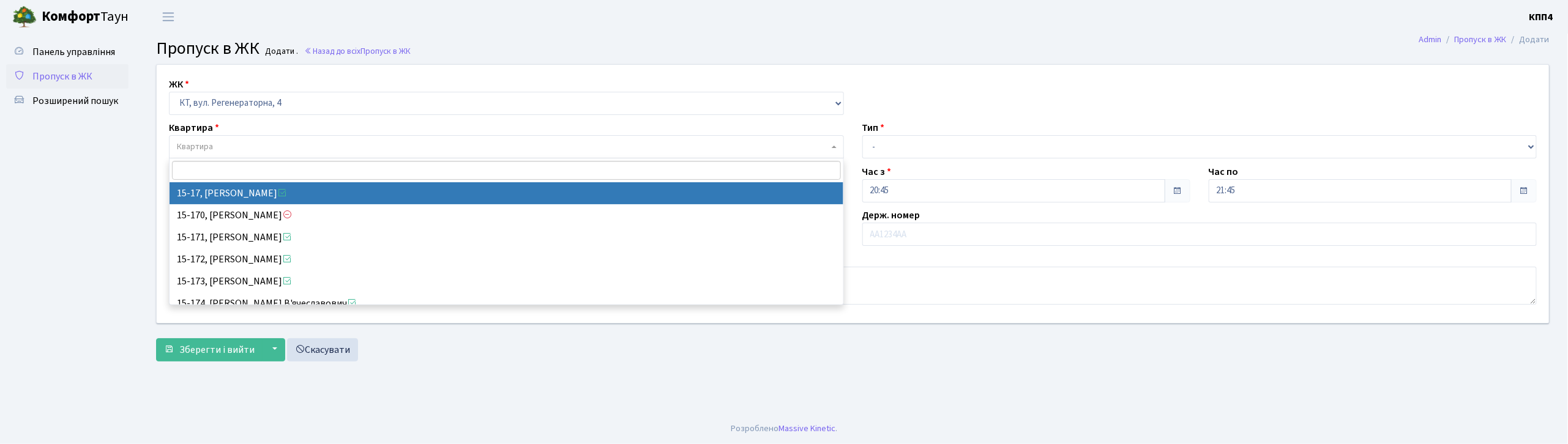
select select "8792"
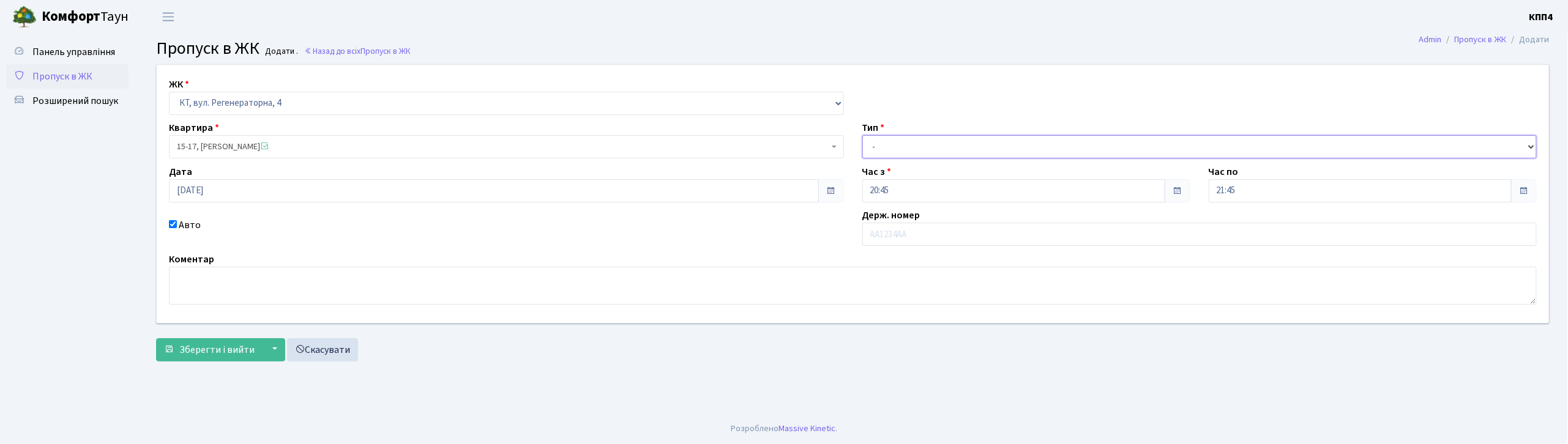
drag, startPoint x: 865, startPoint y: 147, endPoint x: 879, endPoint y: 151, distance: 14.6
click at [865, 147] on select "- Доставка Таксі Гості Сервіс" at bounding box center [1200, 147] width 675 height 23
select select "1"
click at [862, 135] on select "- Доставка Таксі Гості Сервіс" at bounding box center [1200, 147] width 675 height 23
click at [197, 339] on button "Зберегти і вийти" at bounding box center [209, 349] width 106 height 23
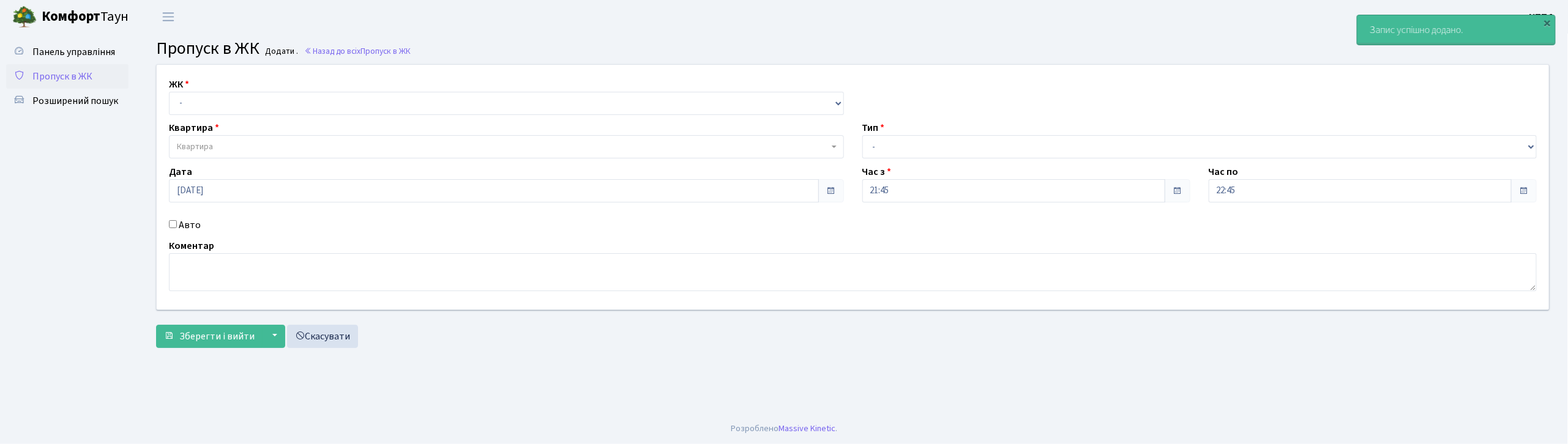
select select "271"
click at [169, 92] on select "- КТ, вул. Регенераторна, 4 КТ2, просп. Соборності, 17 КТ3, вул. Березнева, 16 …" at bounding box center [507, 103] width 675 height 23
select select
click at [191, 225] on label "Авто" at bounding box center [189, 225] width 22 height 15
click at [177, 225] on input "Авто" at bounding box center [173, 224] width 8 height 8
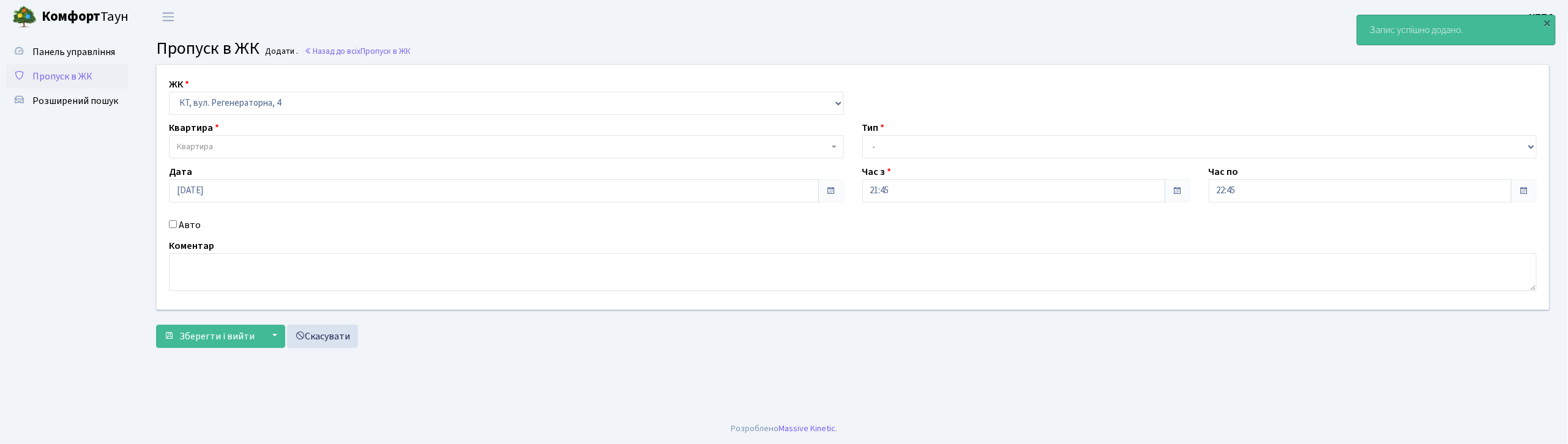
checkbox input "true"
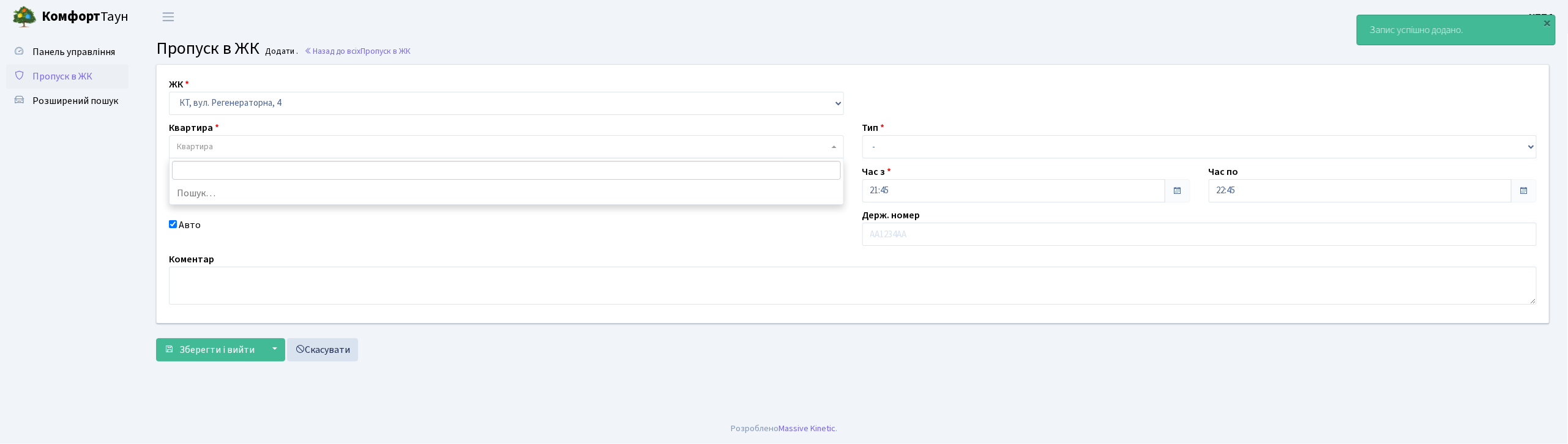
click at [227, 152] on span "Квартира" at bounding box center [503, 147] width 652 height 12
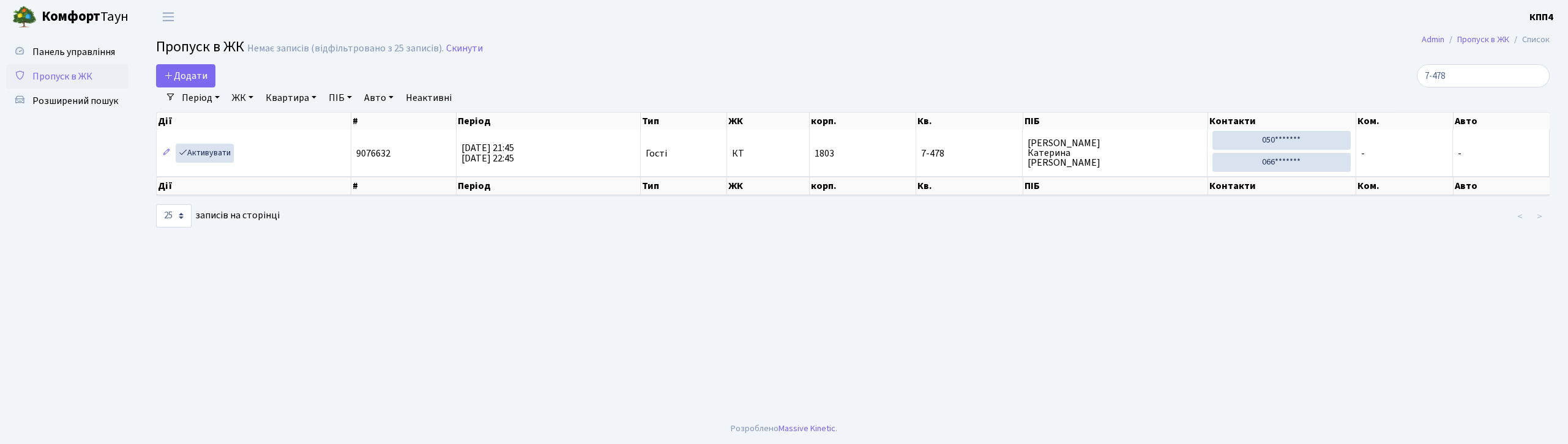
select select "25"
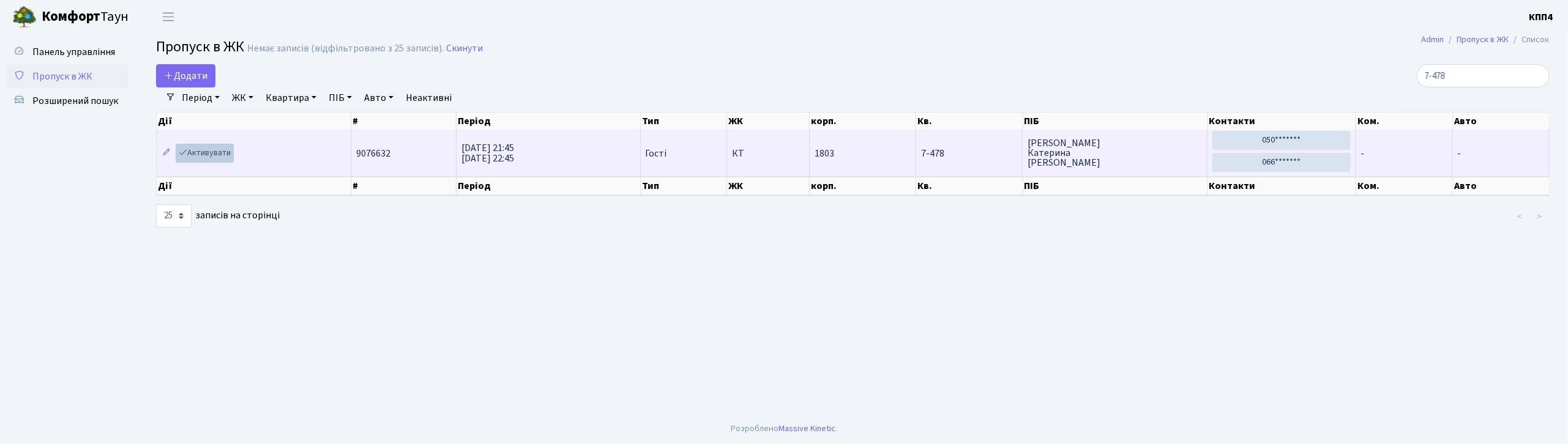
type input "7-478"
click at [231, 157] on link "Активувати" at bounding box center [205, 153] width 58 height 19
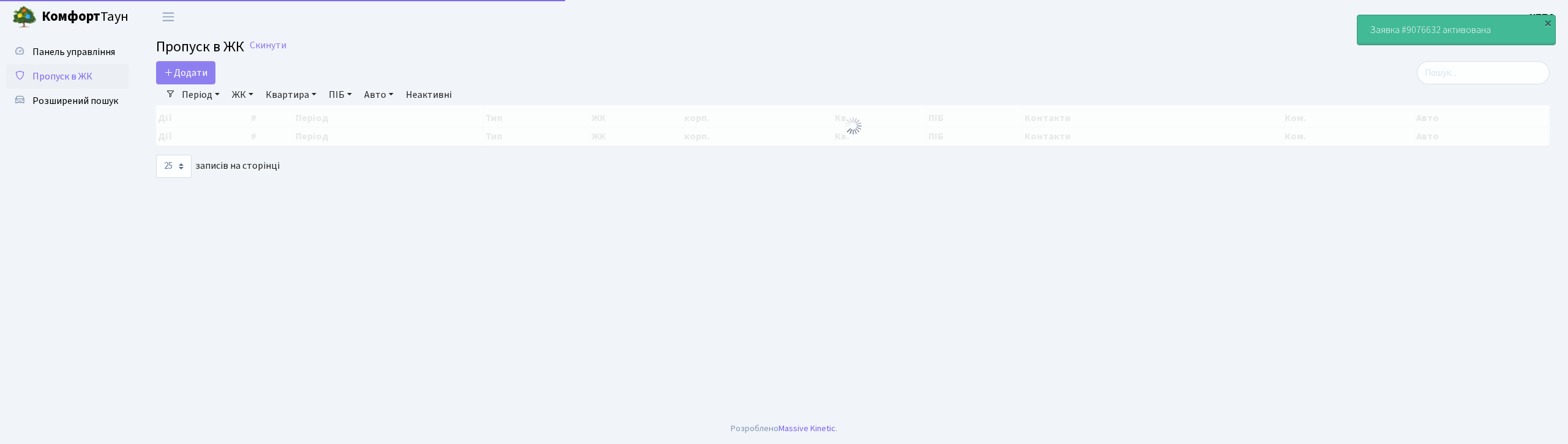
select select "25"
